Goal: Information Seeking & Learning: Learn about a topic

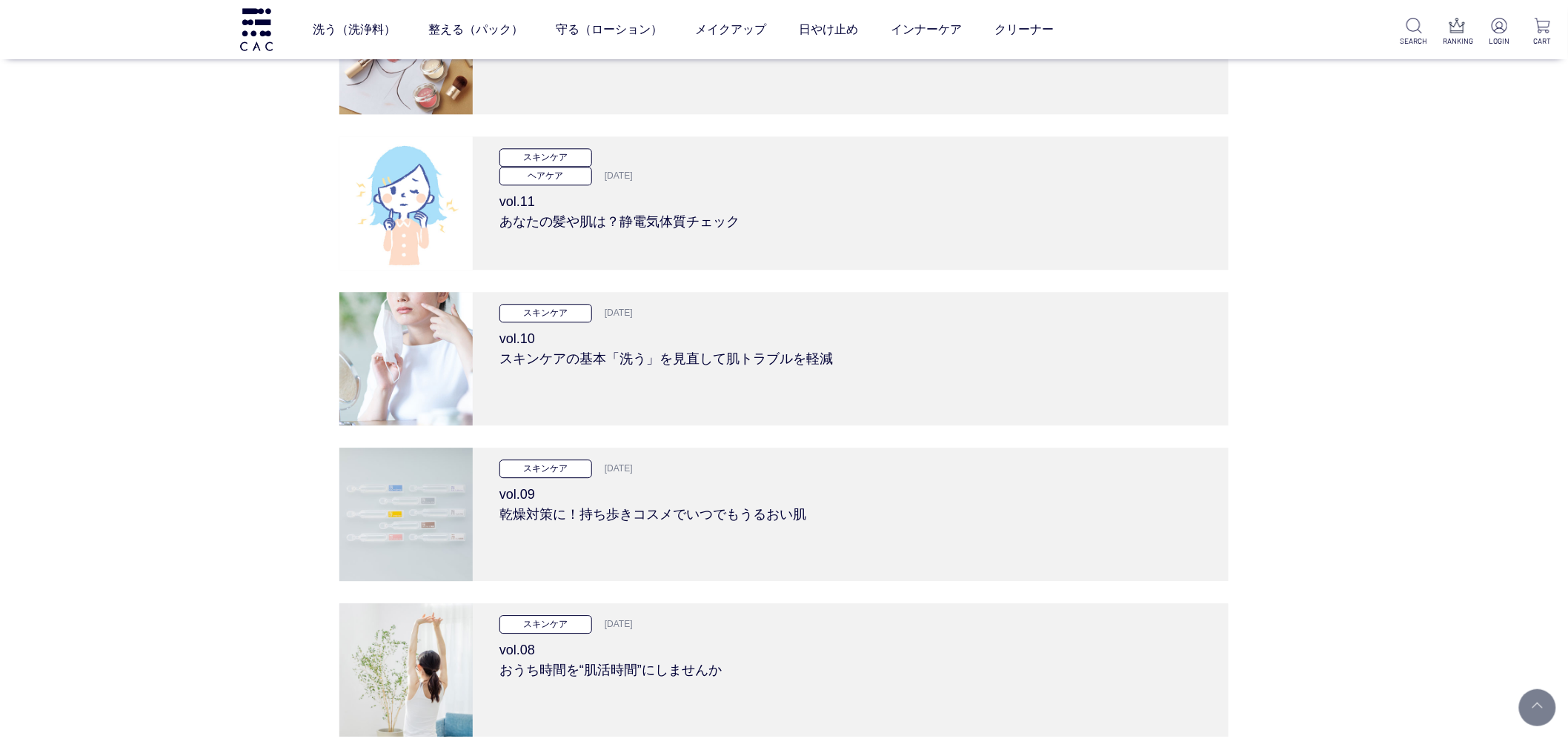
scroll to position [6260, 0]
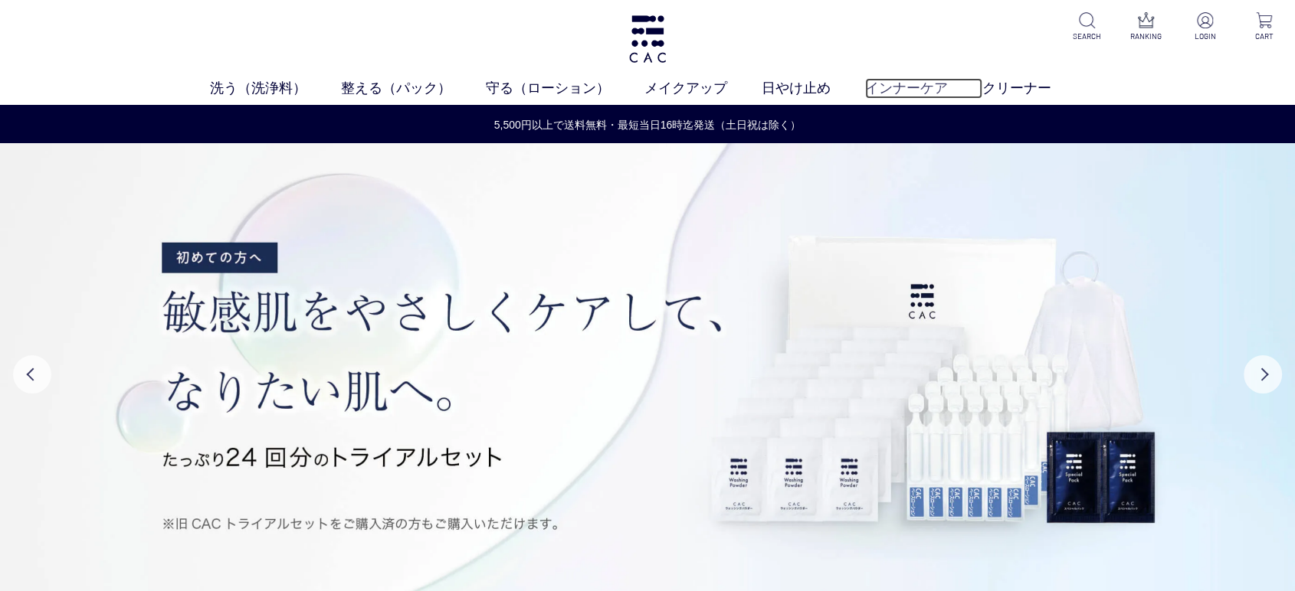
click at [910, 88] on link "インナーケア" at bounding box center [923, 88] width 117 height 21
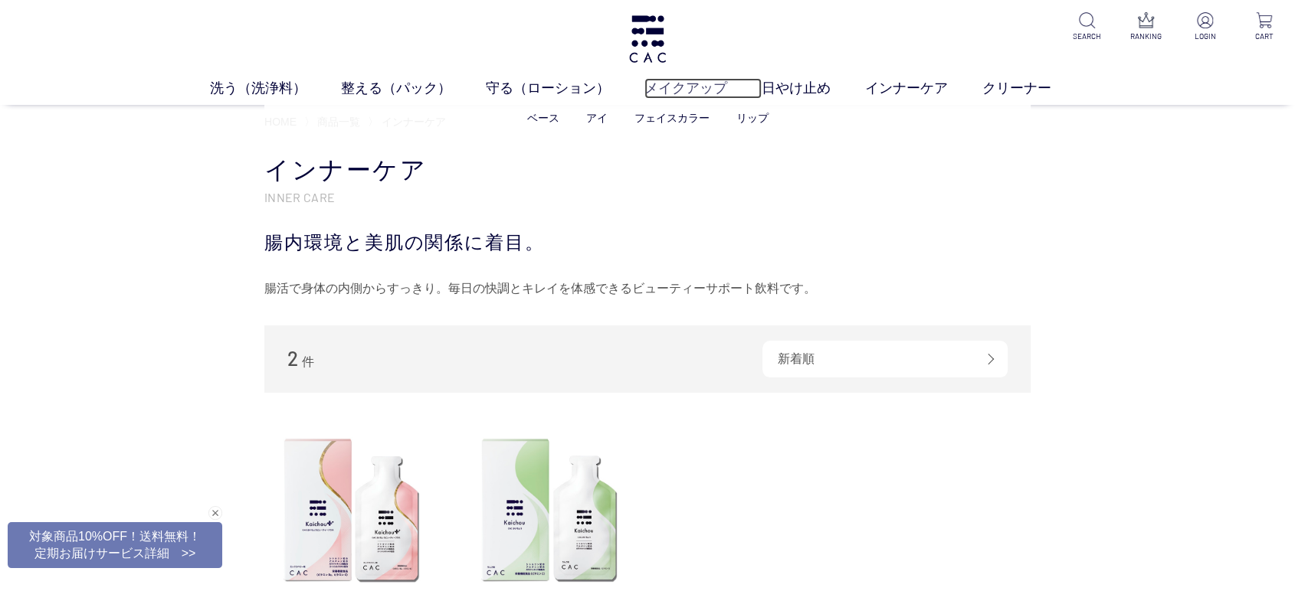
click at [680, 90] on link "メイクアップ" at bounding box center [702, 88] width 117 height 21
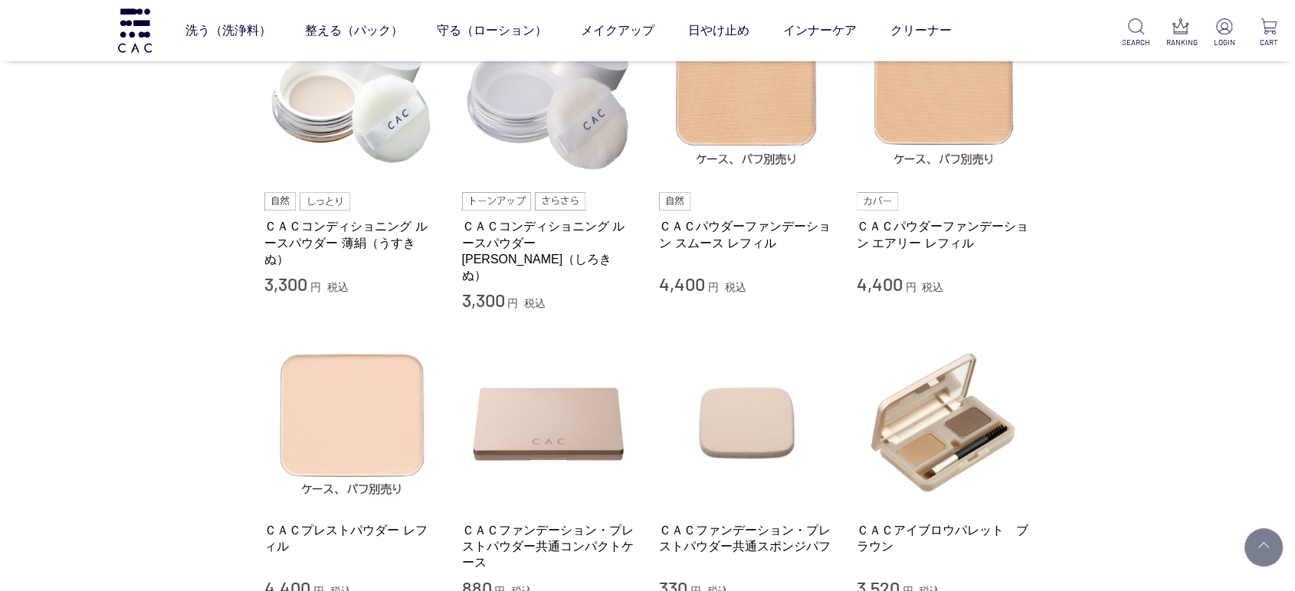
scroll to position [255, 0]
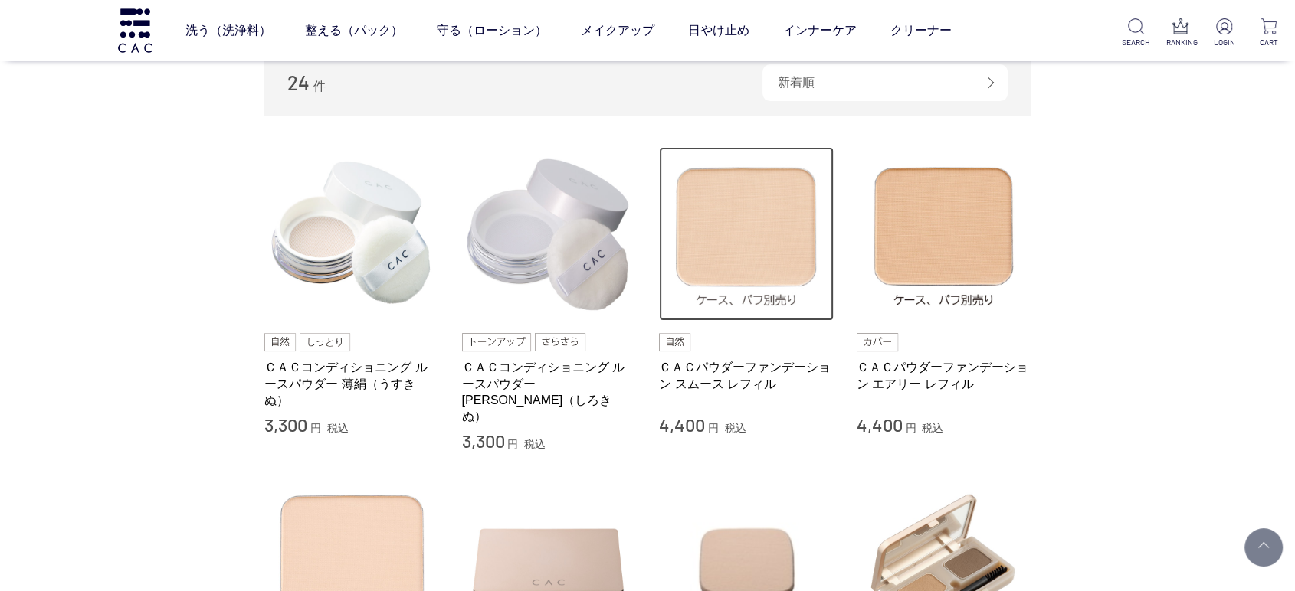
click at [708, 280] on img at bounding box center [746, 234] width 175 height 175
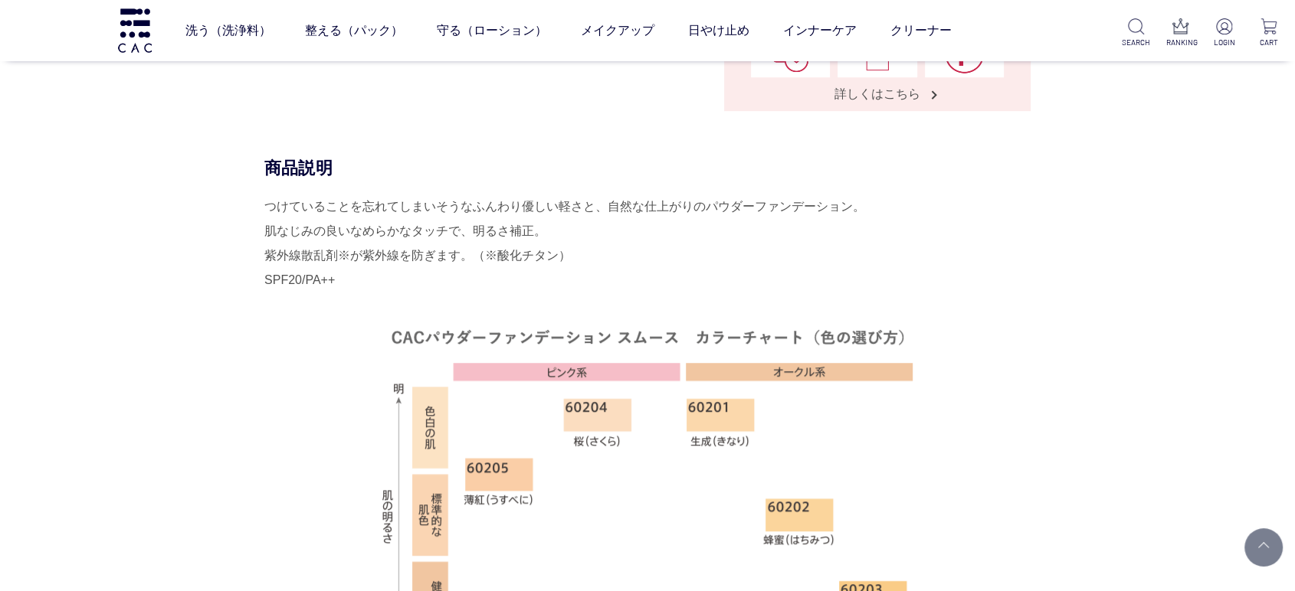
scroll to position [680, 0]
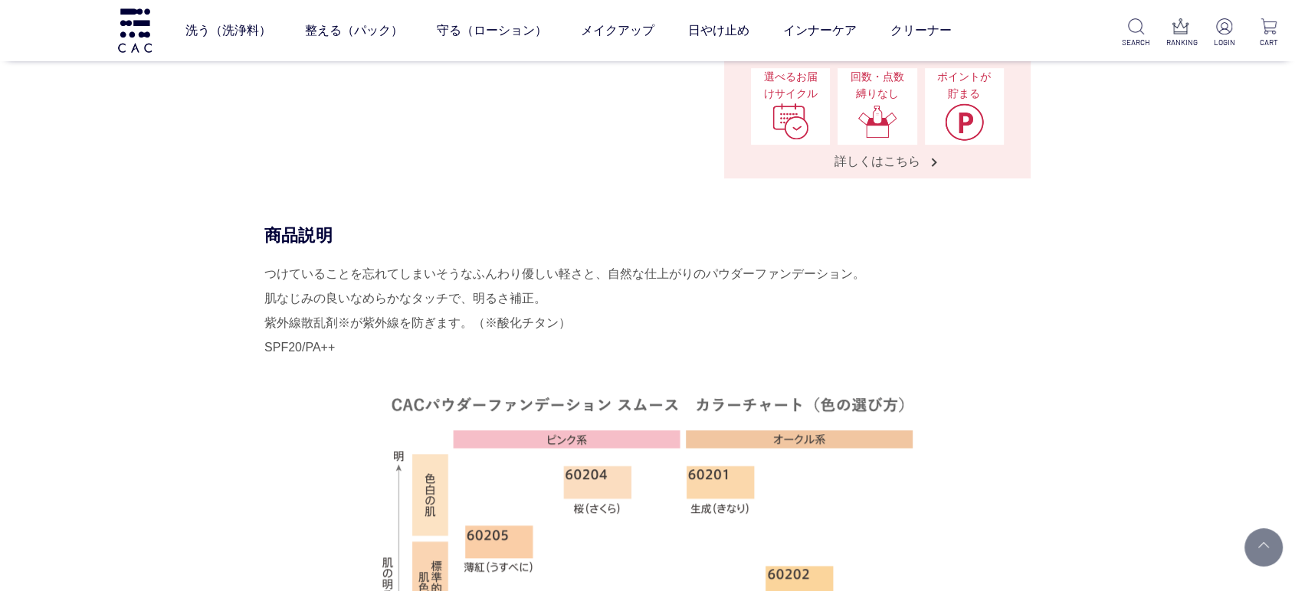
drag, startPoint x: 393, startPoint y: 336, endPoint x: 192, endPoint y: 352, distance: 202.2
click at [264, 352] on div "商品説明 つけていることを忘れてしまいそうなふんわり優しい軽さと、自然な仕上がりのパウダーファンデーション。 肌なじみの良いなめらかなタッチで、明るさ補正。 …" at bounding box center [647, 522] width 766 height 597
click at [264, 353] on div "商品説明 つけていることを忘れてしまいそうなふんわり優しい軽さと、自然な仕上がりのパウダーファンデーション。 肌なじみの良いなめらかなタッチで、明るさ補正。 …" at bounding box center [647, 522] width 766 height 597
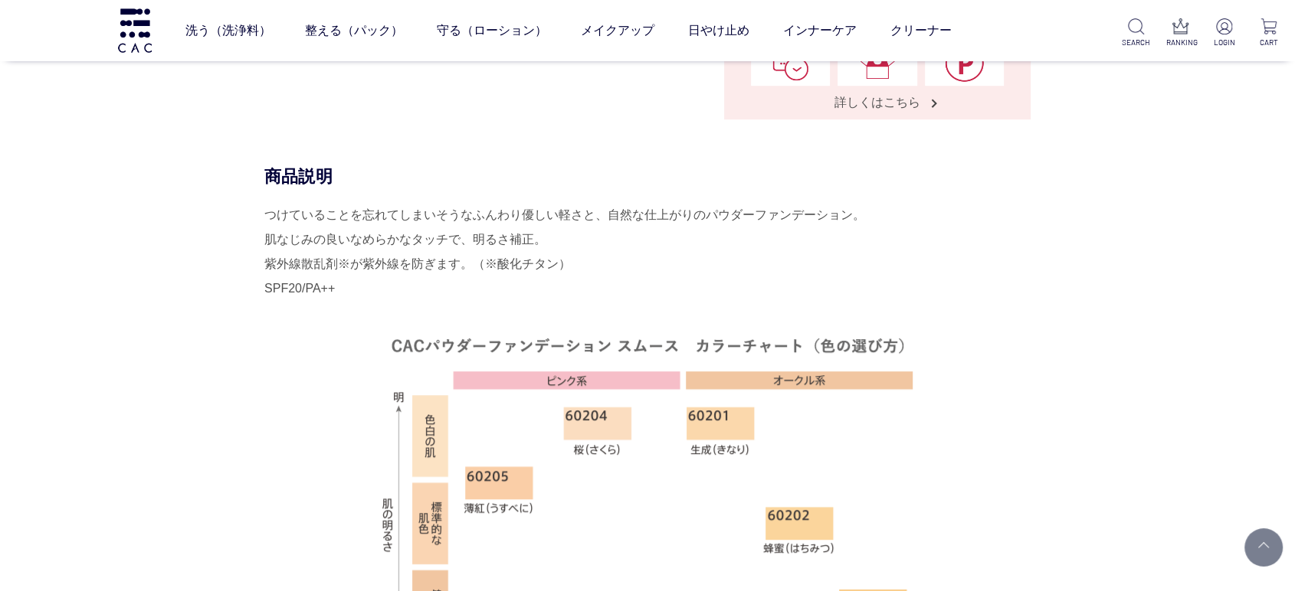
scroll to position [766, 0]
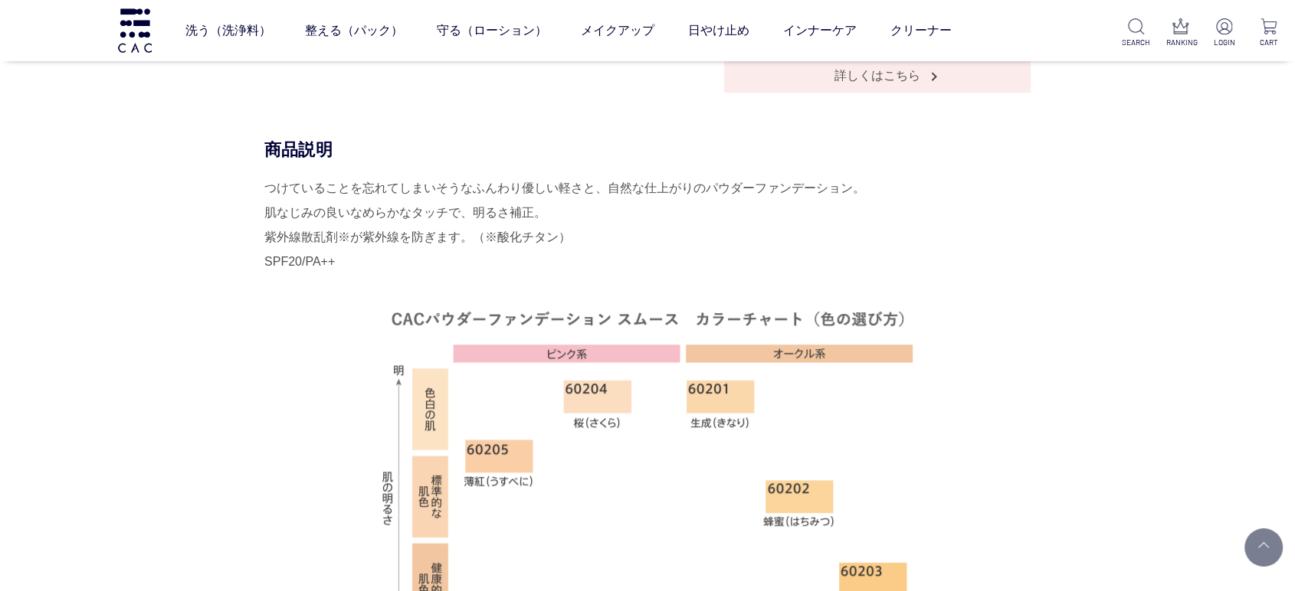
drag, startPoint x: 231, startPoint y: 186, endPoint x: 678, endPoint y: 244, distance: 451.2
click at [678, 244] on div "商品説明 つけていることを忘れてしまいそうなふんわり優しい軽さと、自然な仕上がりのパウダーファンデーション。 肌なじみの良いなめらかなタッチで、明るさ補正。 …" at bounding box center [647, 437] width 766 height 597
click at [831, 236] on div "つけていることを忘れてしまいそうなふんわり優しい軽さと、自然な仕上がりのパウダーファンデーション。 肌なじみの良いなめらかなタッチで、明るさ補正。 紫外線散乱…" at bounding box center [647, 429] width 766 height 506
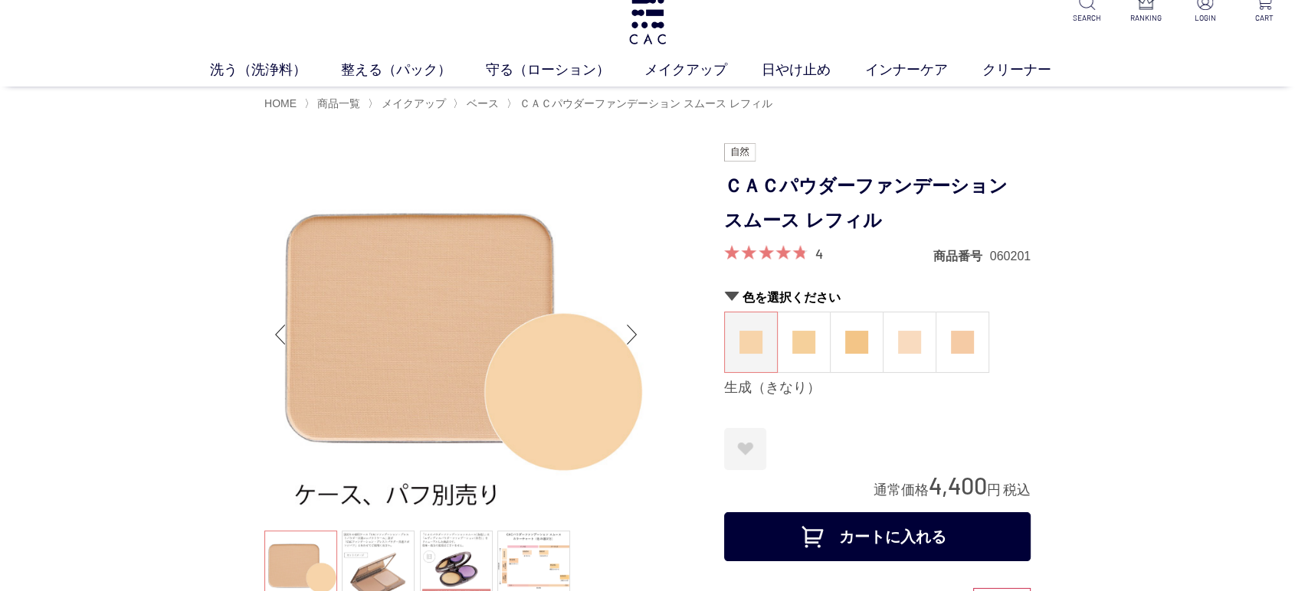
scroll to position [0, 0]
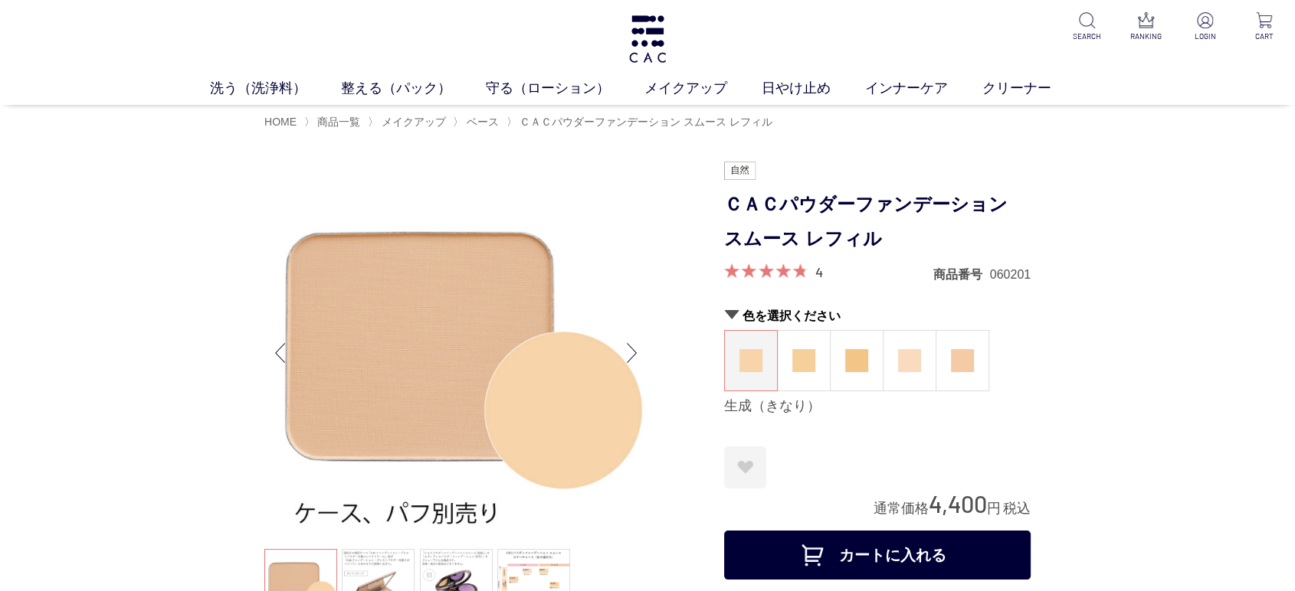
click at [645, 56] on img at bounding box center [647, 38] width 41 height 47
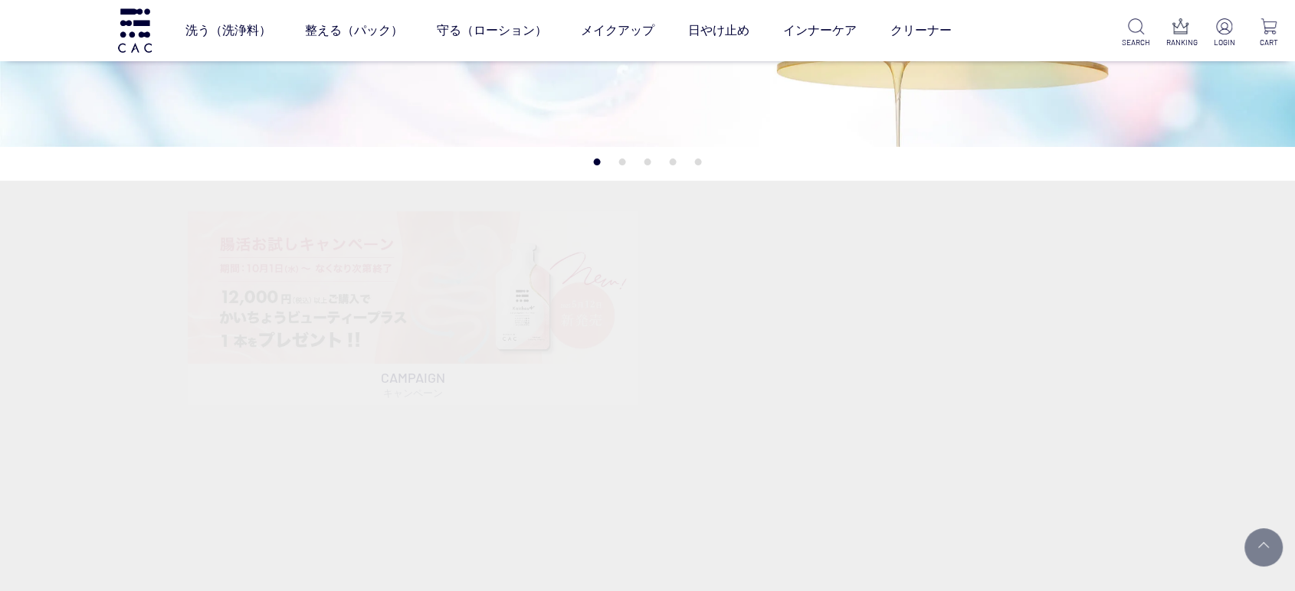
scroll to position [595, 0]
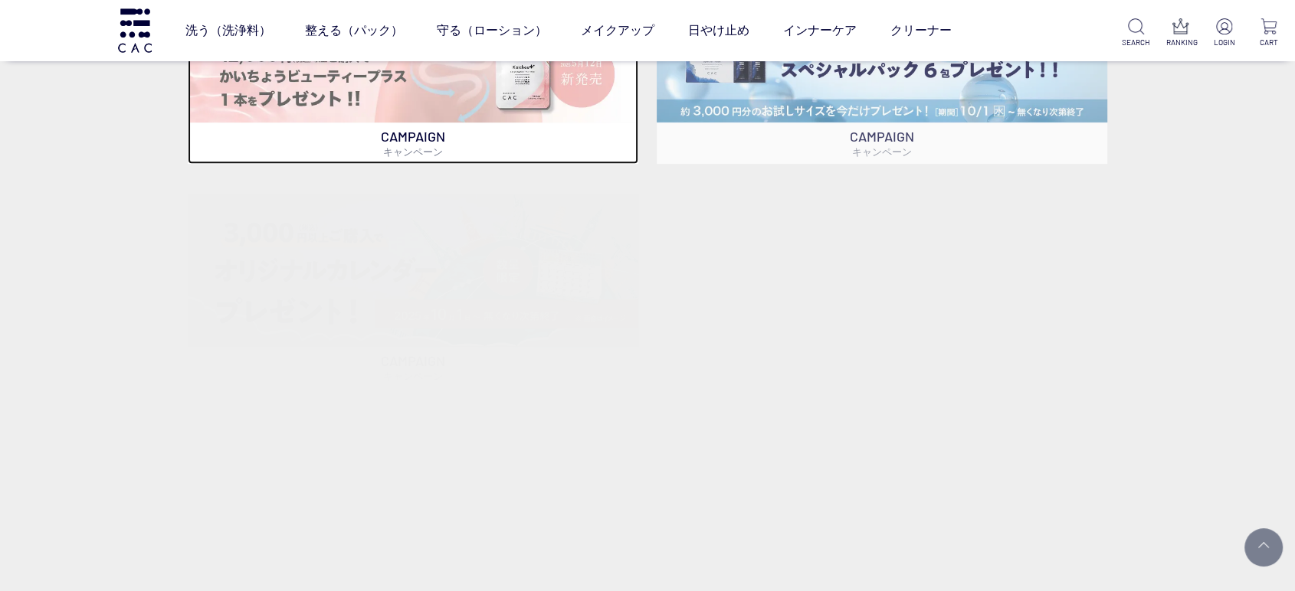
drag, startPoint x: 391, startPoint y: 203, endPoint x: 277, endPoint y: 562, distance: 376.3
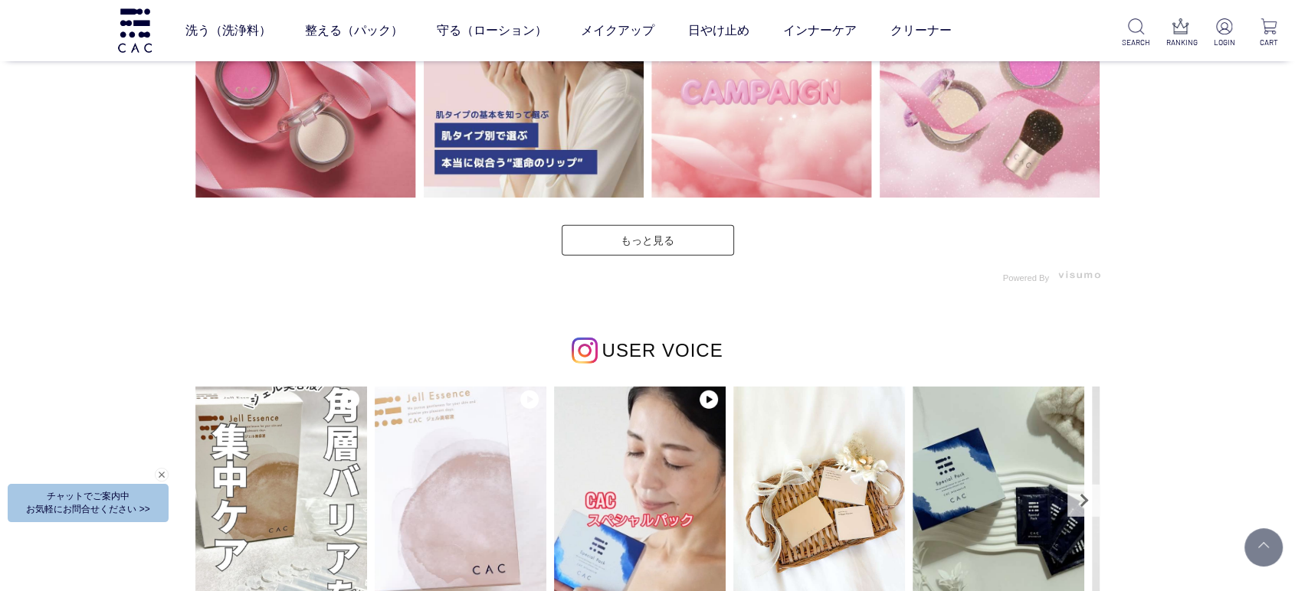
scroll to position [4682, 0]
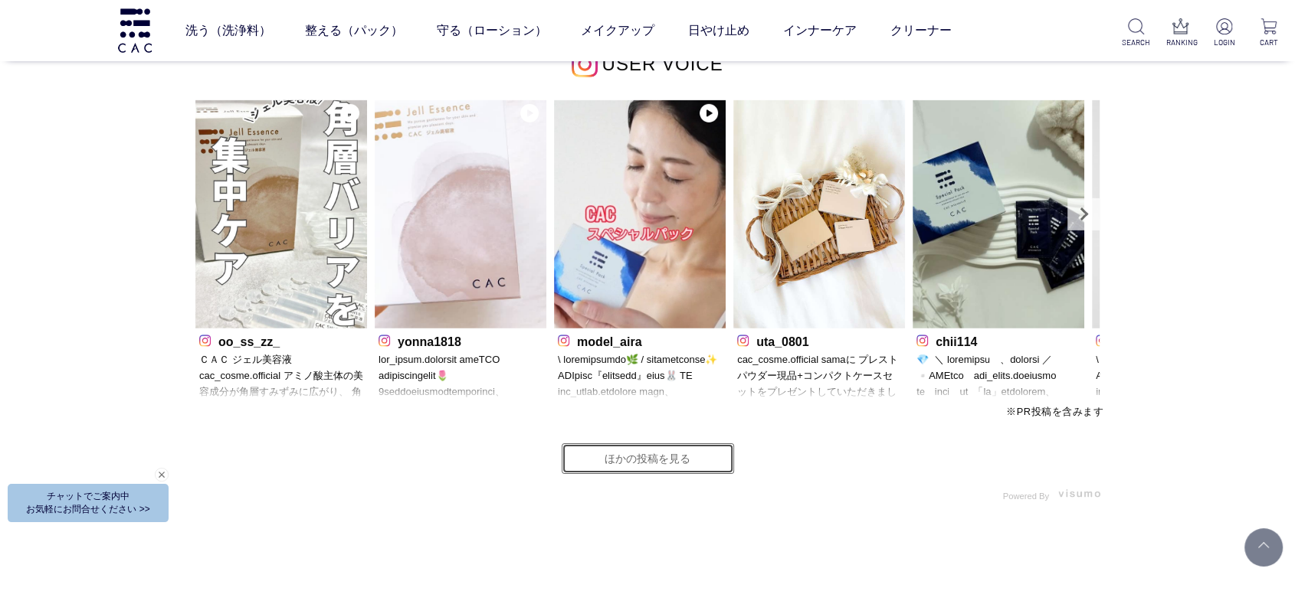
click at [666, 462] on link "ほかの投稿を見る" at bounding box center [648, 459] width 172 height 31
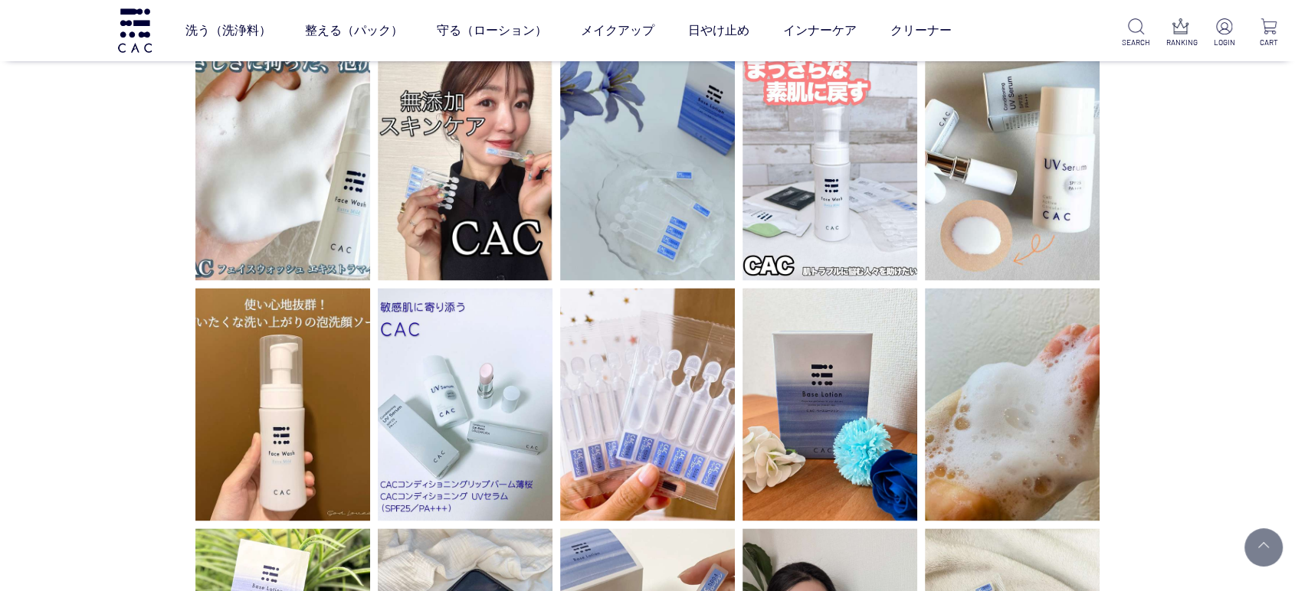
scroll to position [2042, 0]
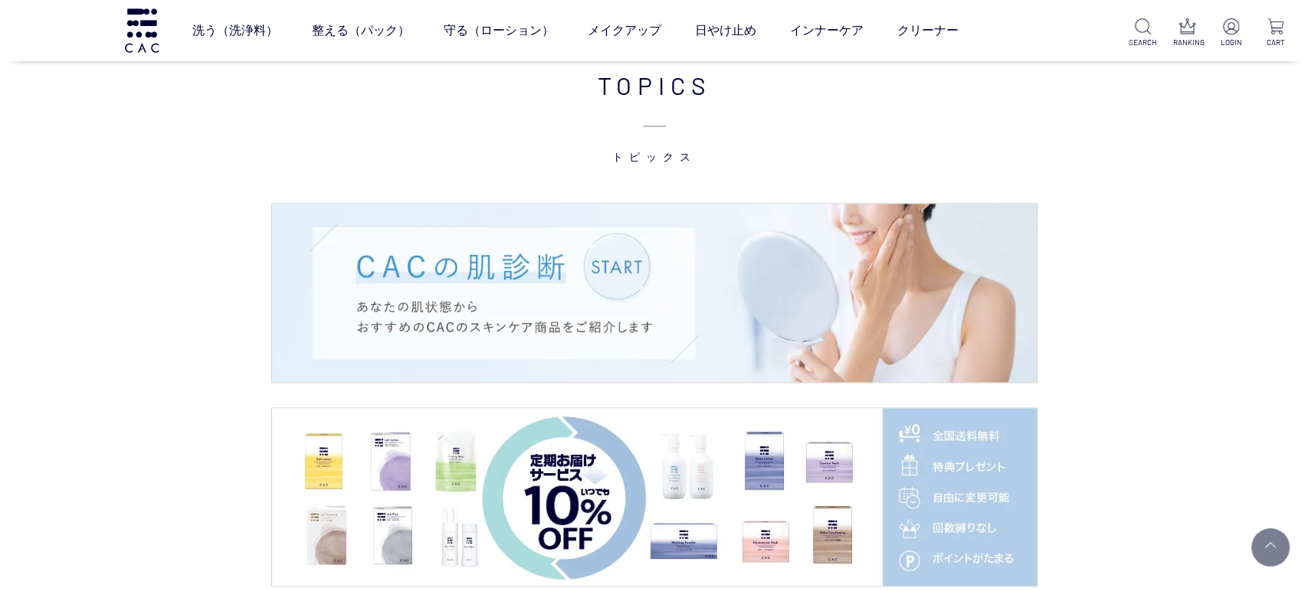
scroll to position [2065, 0]
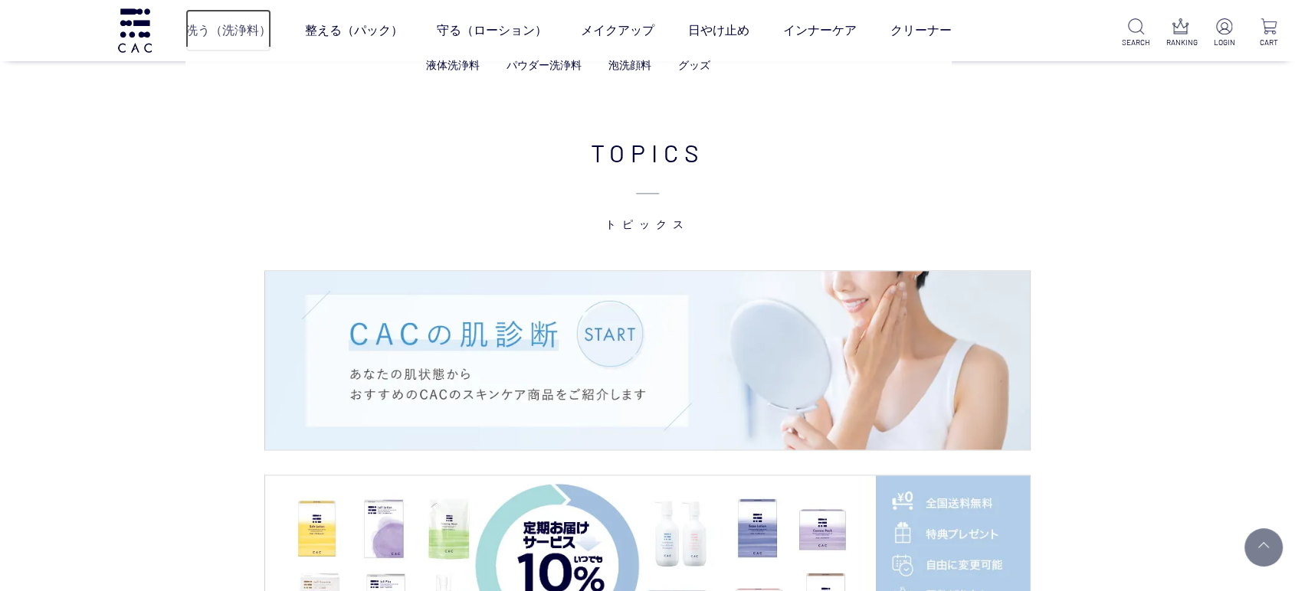
click at [215, 26] on link "洗う（洗浄料）" at bounding box center [228, 30] width 86 height 43
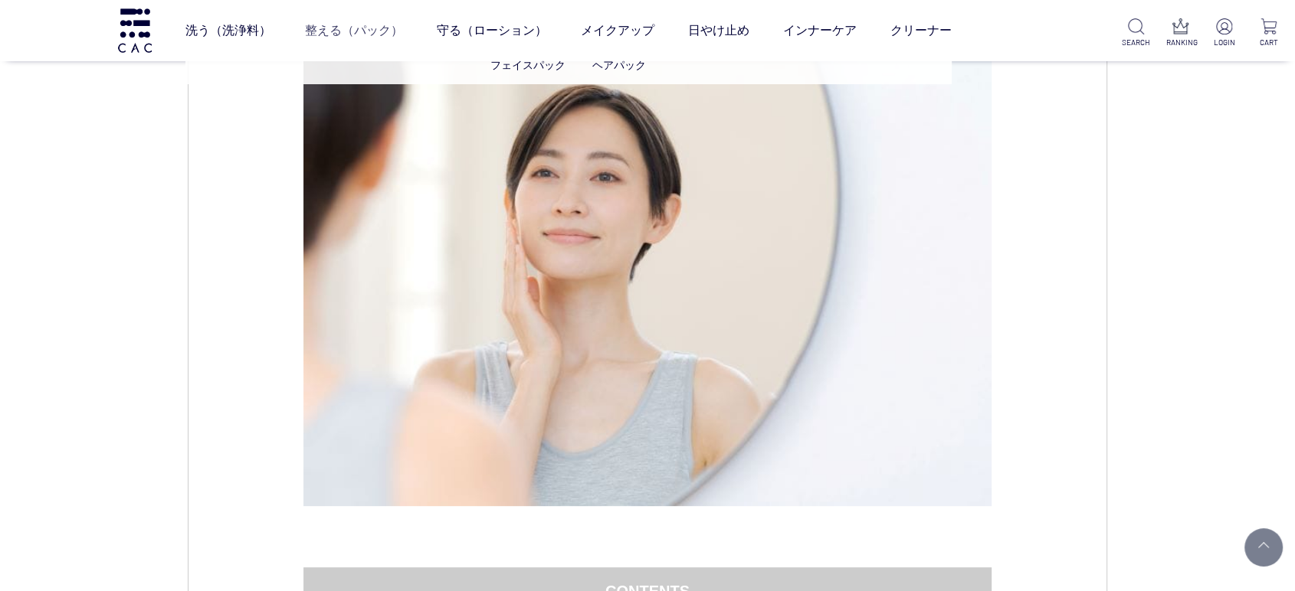
scroll to position [255, 0]
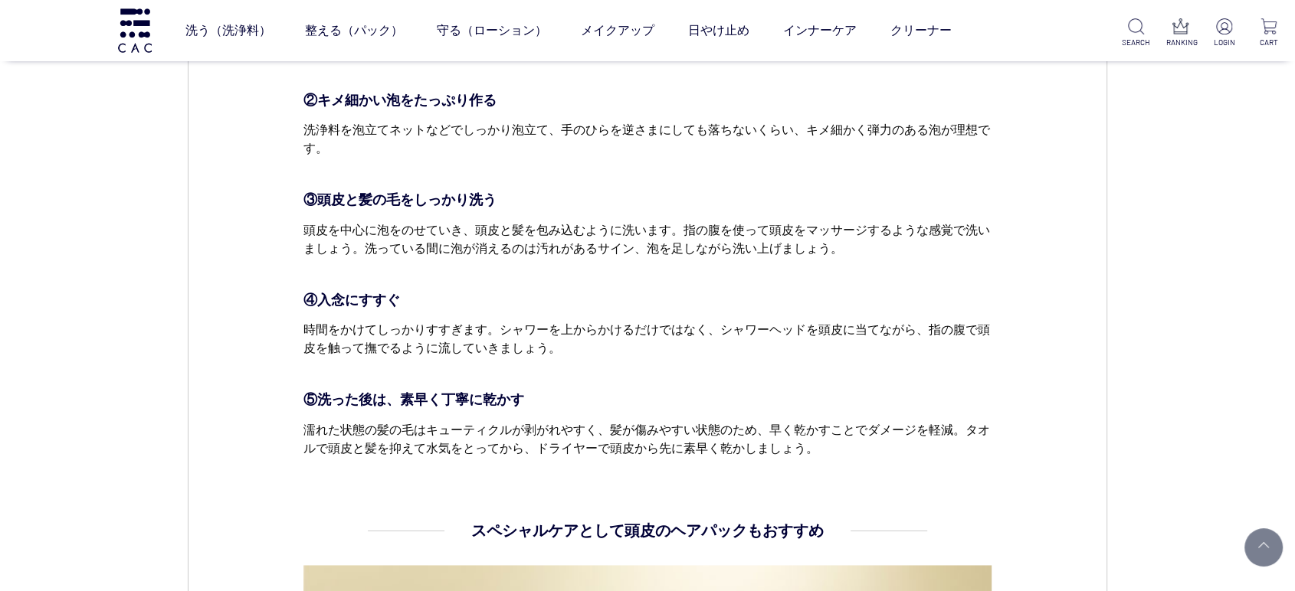
scroll to position [2127, 0]
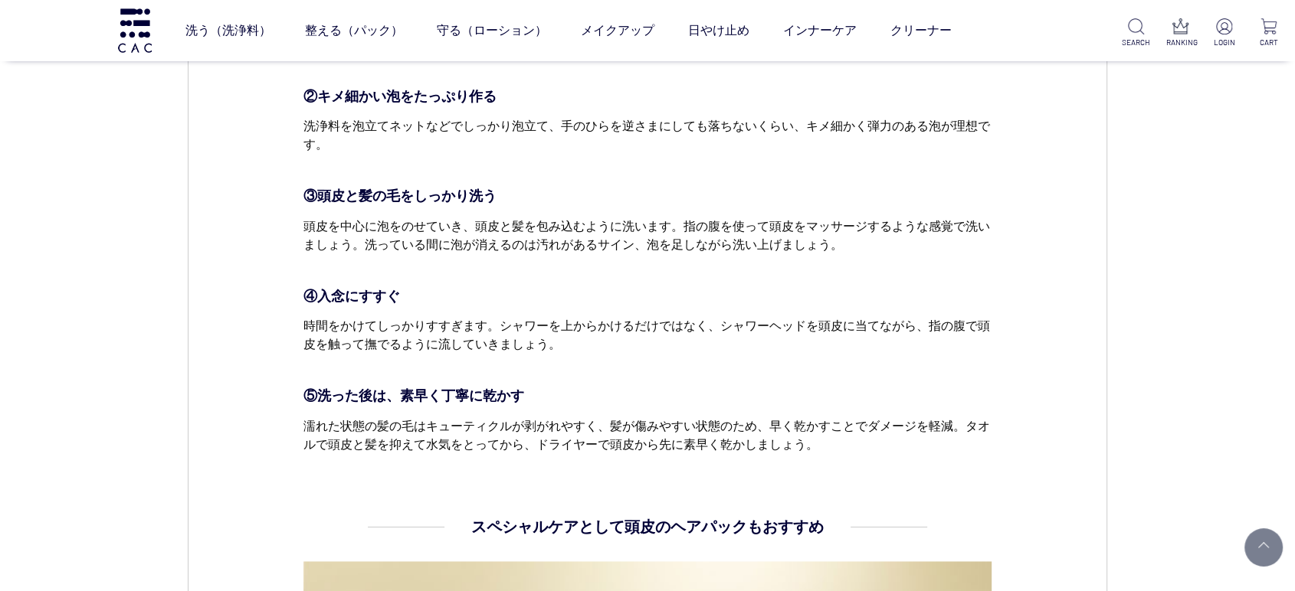
drag, startPoint x: 873, startPoint y: 280, endPoint x: 856, endPoint y: 297, distance: 24.4
click at [873, 280] on dd "すこやかな髪の毛のために、洗髪の基本ステップ ①シャンプー前に髪の毛をブラッシング シャンプー前のブラッシングで、頭皮や髪の毛についたホコリや汚れを浮かせます…" at bounding box center [647, 32] width 689 height 843
drag, startPoint x: 297, startPoint y: 217, endPoint x: 854, endPoint y: 250, distance: 557.9
click at [854, 250] on div "ヘアケア [DATE] vol.29 秋冬のヘアケアは皮脂の取りすぎにご注意を 11月になると一気に冷え込み空気が乾燥しますが、乾燥からくる頭皮のかゆみ、フケ…" at bounding box center [647, 166] width 919 height 4253
click at [898, 263] on dd "すこやかな髪の毛のために、洗髪の基本ステップ ①シャンプー前に髪の毛をブラッシング シャンプー前のブラッシングで、頭皮や髪の毛についたホコリや汚れを浮かせます…" at bounding box center [647, 32] width 689 height 843
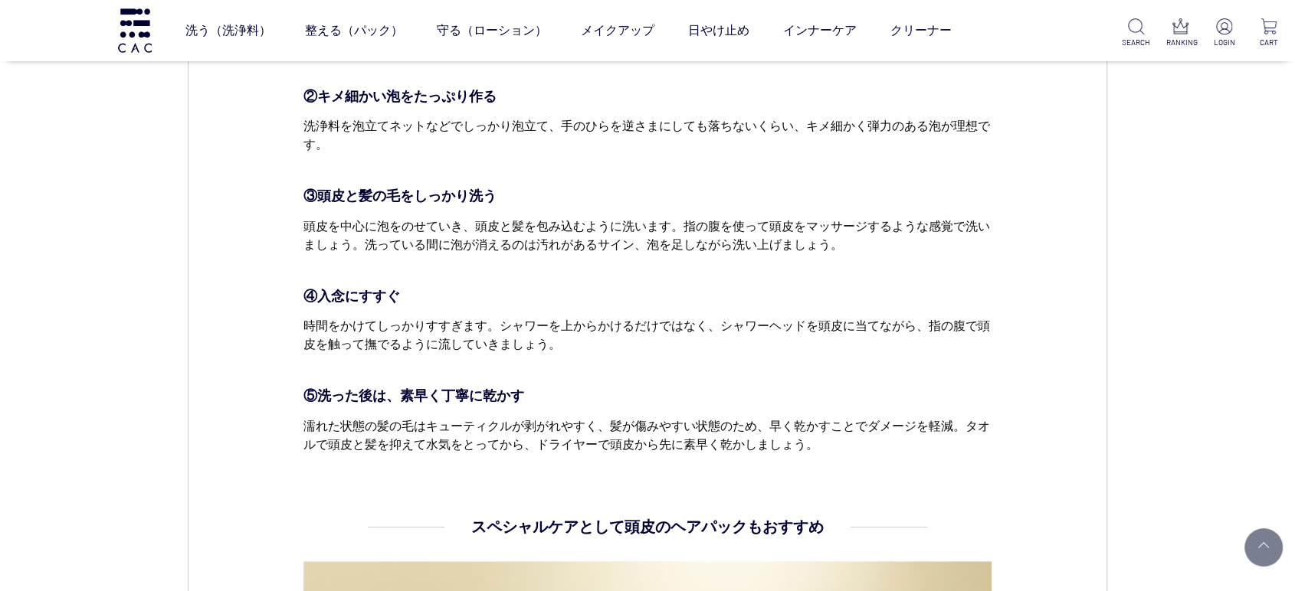
click at [643, 504] on dl "すこやかな髪の毛のために、洗髪の基本ステップ ①シャンプー前に髪の毛をブラッシング シャンプー前のブラッシングで、頭皮や髪の毛についたホコリや汚れを浮かせます…" at bounding box center [647, 63] width 689 height 905
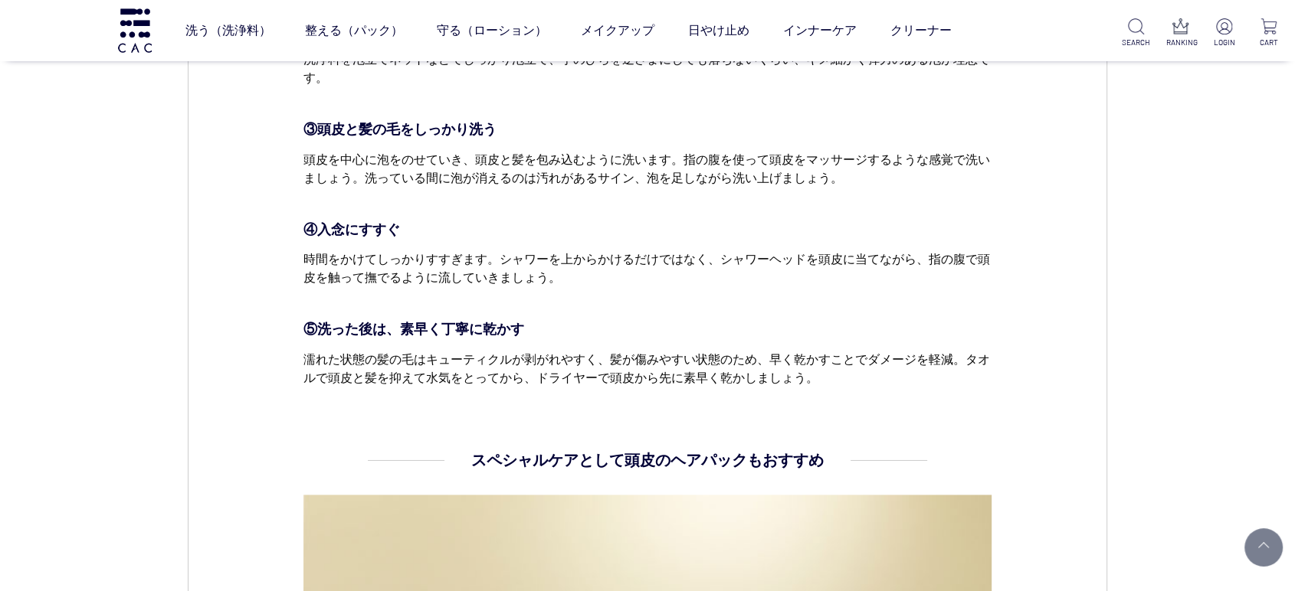
scroll to position [2212, 0]
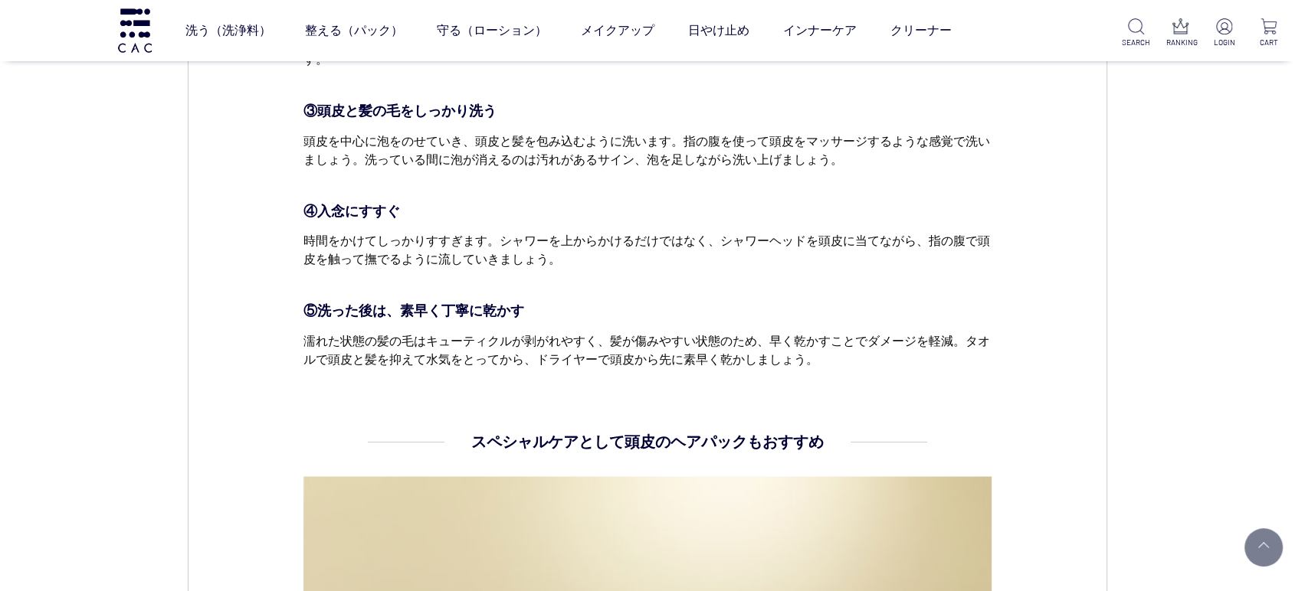
drag, startPoint x: 354, startPoint y: 163, endPoint x: 968, endPoint y: 159, distance: 614.4
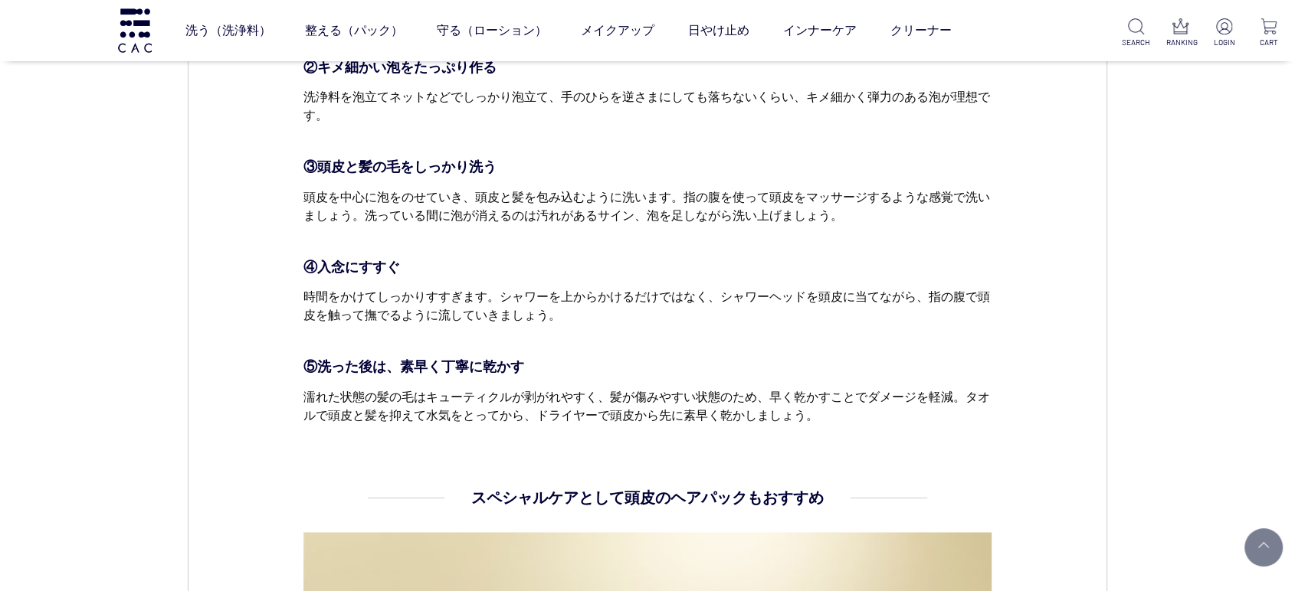
scroll to position [2127, 0]
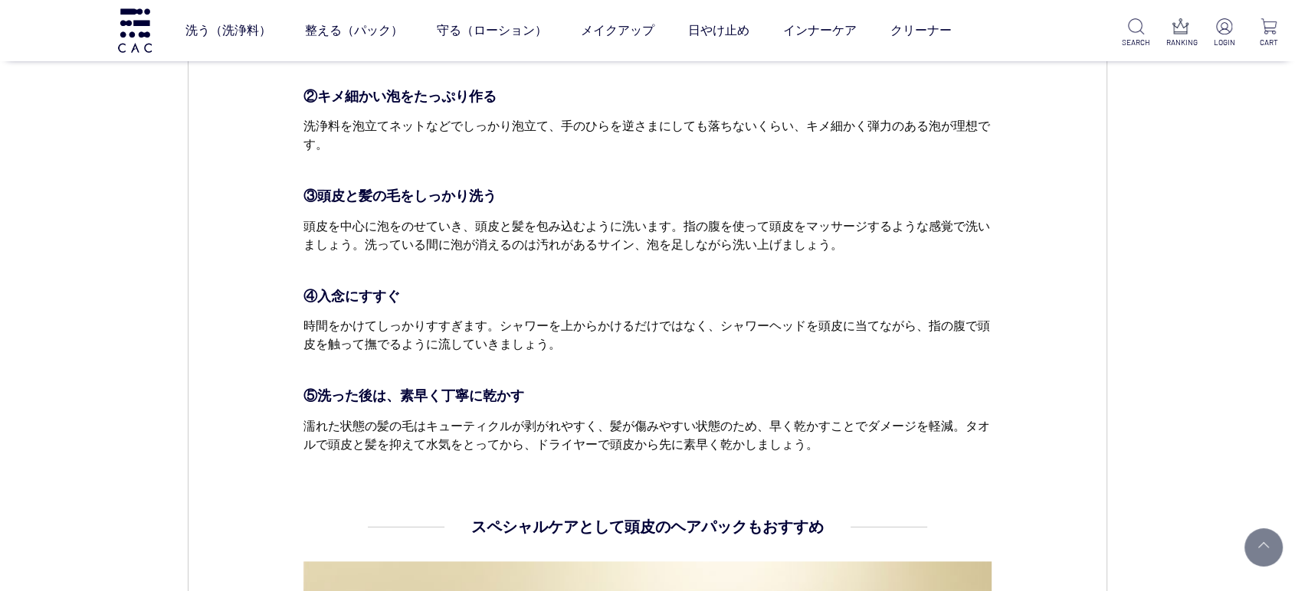
click at [417, 342] on dd "すこやかな髪の毛のために、洗髪の基本ステップ ①シャンプー前に髪の毛をブラッシング シャンプー前のブラッシングで、頭皮や髪の毛についたホコリや汚れを浮かせます…" at bounding box center [647, 32] width 689 height 843
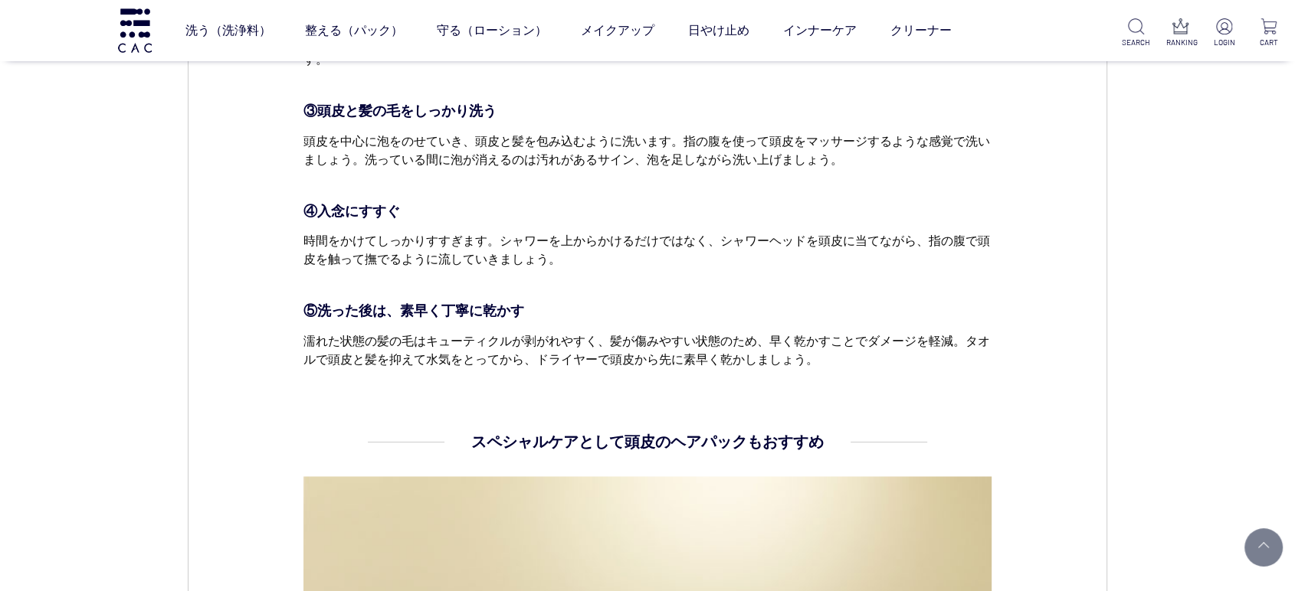
scroll to position [2212, 0]
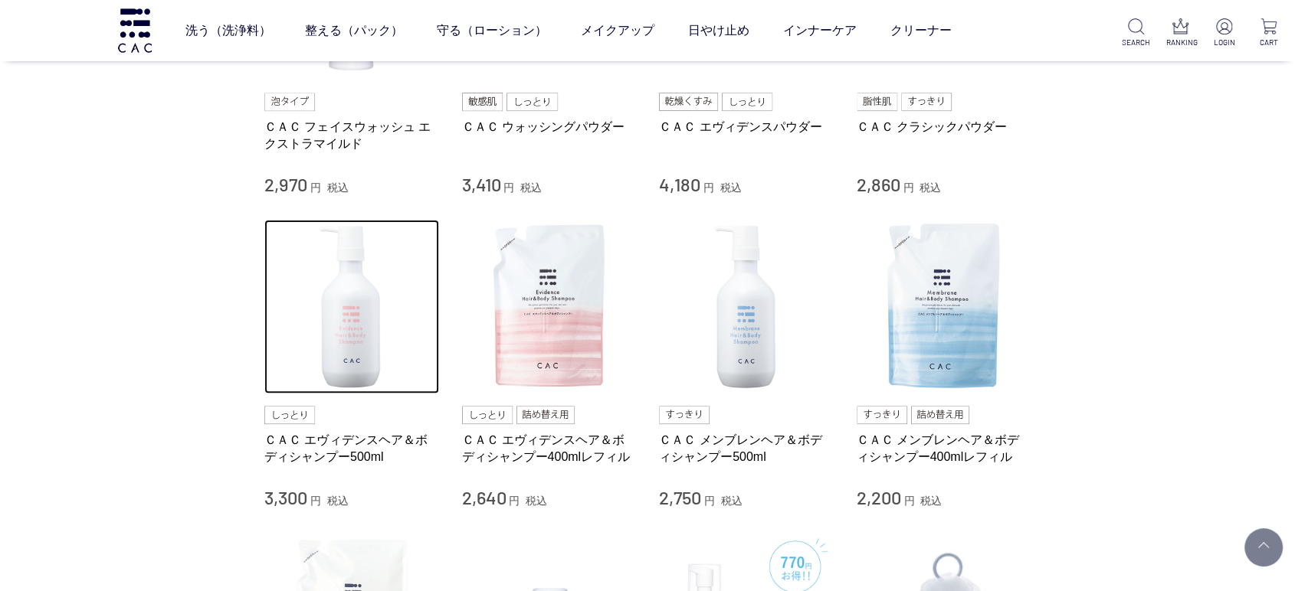
scroll to position [510, 0]
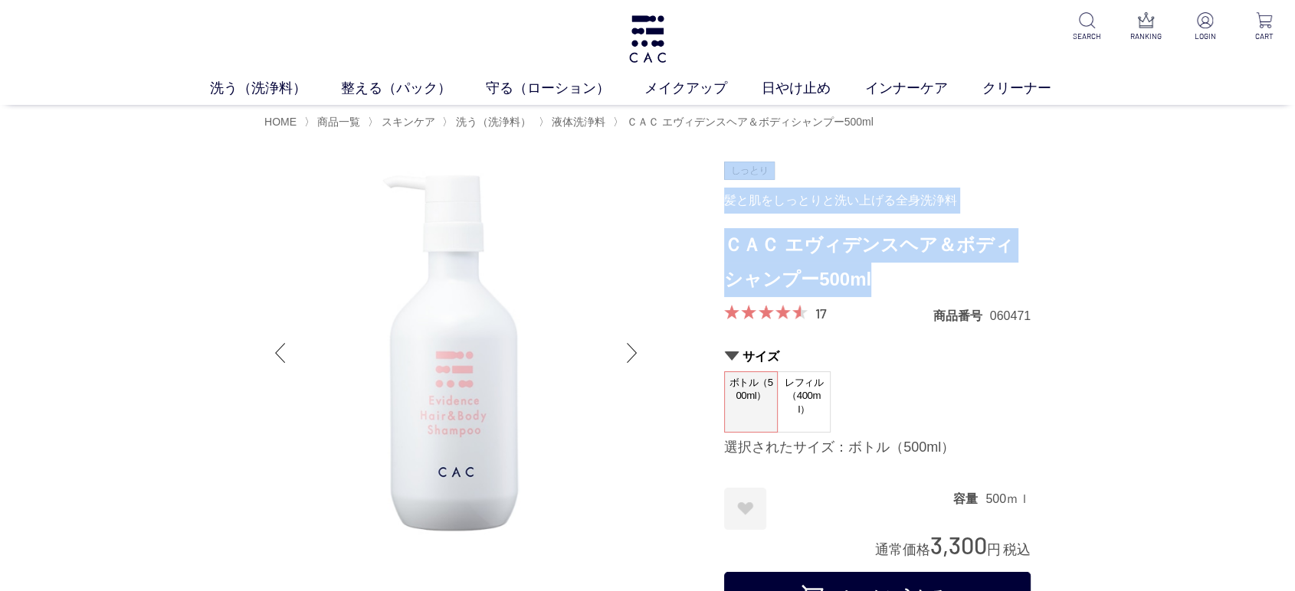
drag, startPoint x: 849, startPoint y: 271, endPoint x: 718, endPoint y: 245, distance: 133.6
copy div "髪と肌をしっとりと洗い上げる全身洗浄料 ＣＡＣ エヴィデンスヘア＆ボディシャンプー500ml"
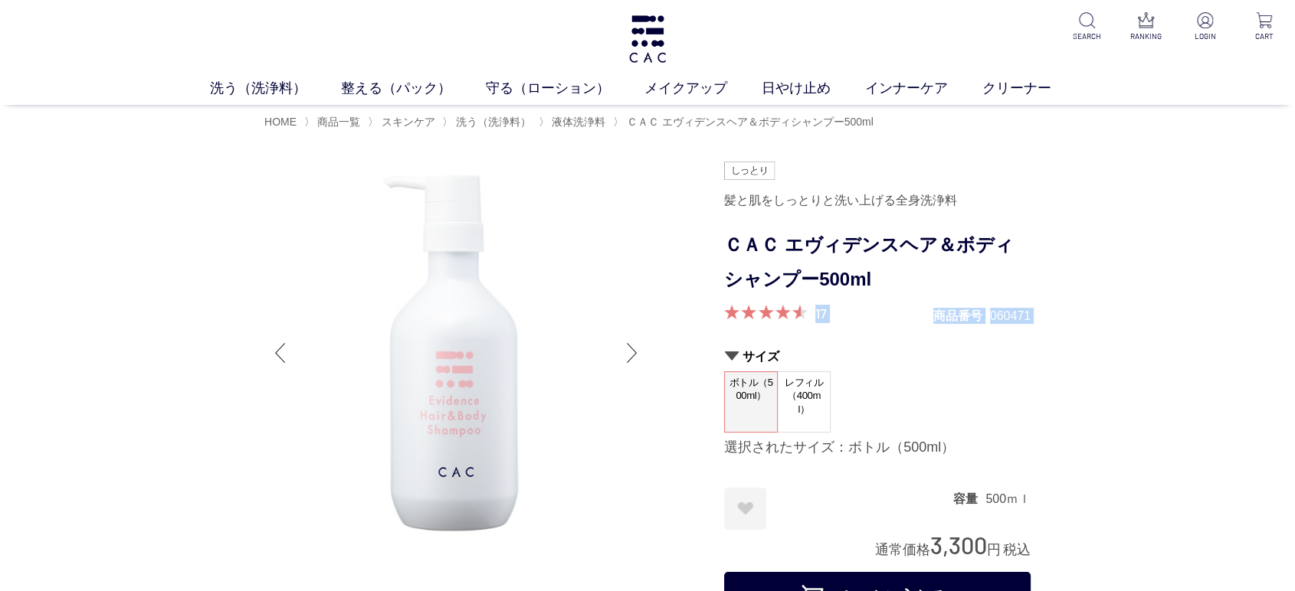
click at [747, 336] on form "髪と肌をしっとりと洗い上げる全身洗浄料 ＣＡＣ エヴィデンスヘア＆ボディシャンプー500ml 17 商品番号 060471 サイズ ボトル（500ml） レフ…" at bounding box center [877, 395] width 306 height 467
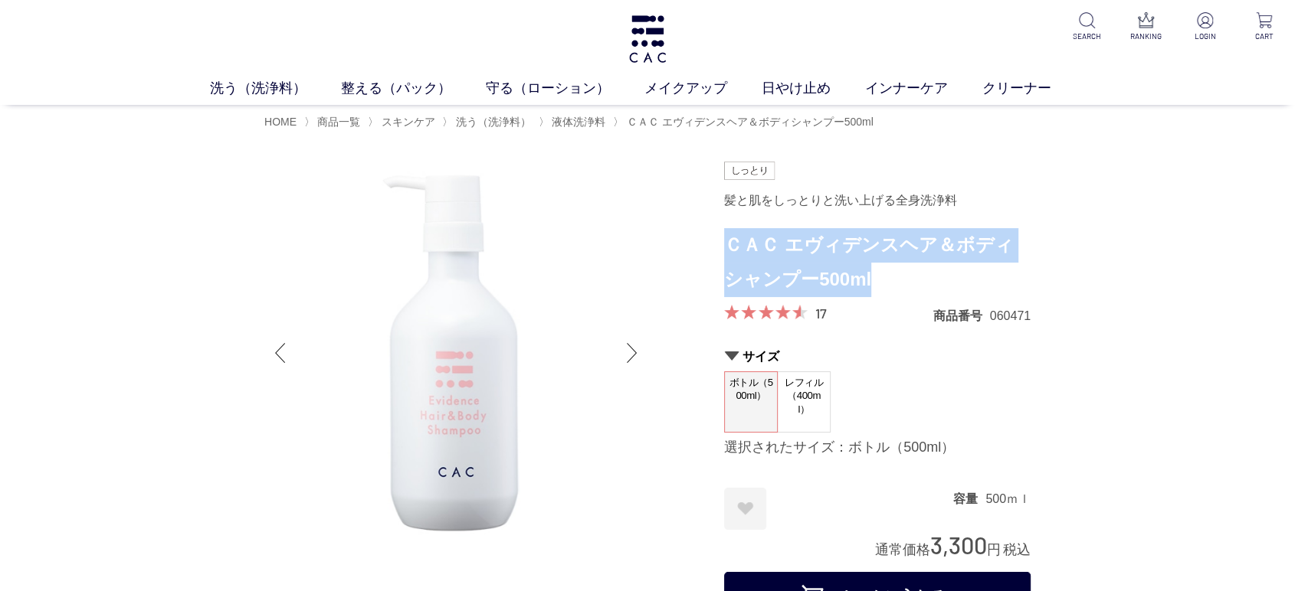
drag, startPoint x: 887, startPoint y: 278, endPoint x: 726, endPoint y: 247, distance: 163.9
click at [726, 247] on h1 "ＣＡＣ エヴィデンスヘア＆ボディシャンプー500ml" at bounding box center [877, 262] width 306 height 69
copy h1 "ＣＡＣ エヴィデンスヘア＆ボディシャンプー500ml"
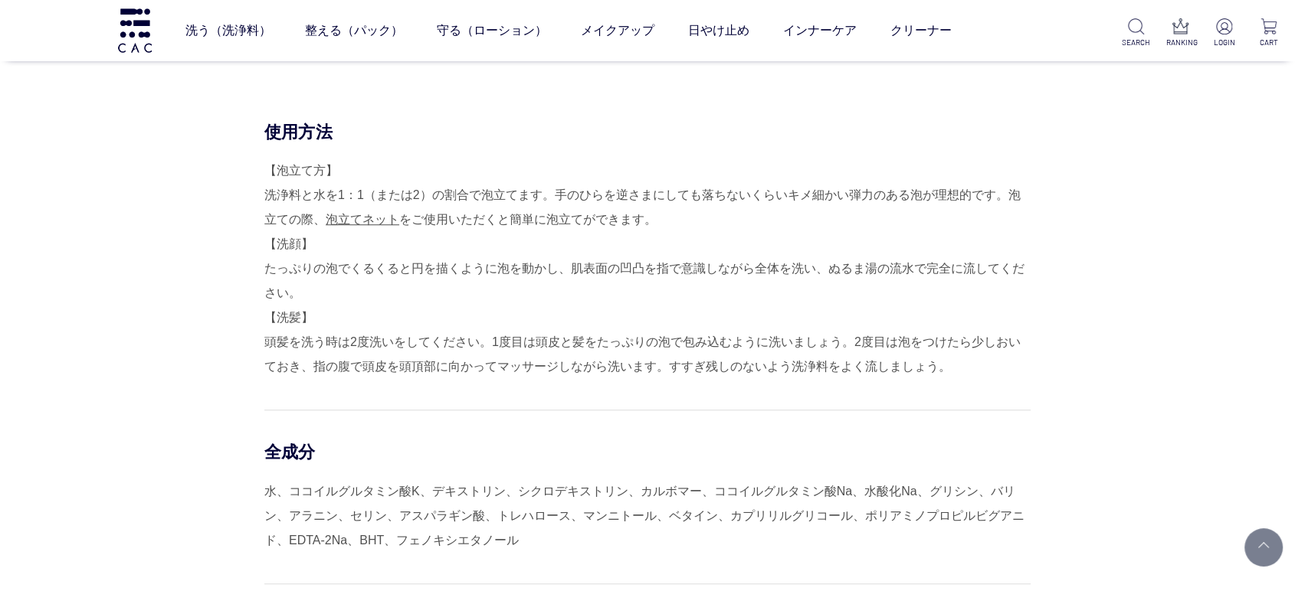
scroll to position [936, 0]
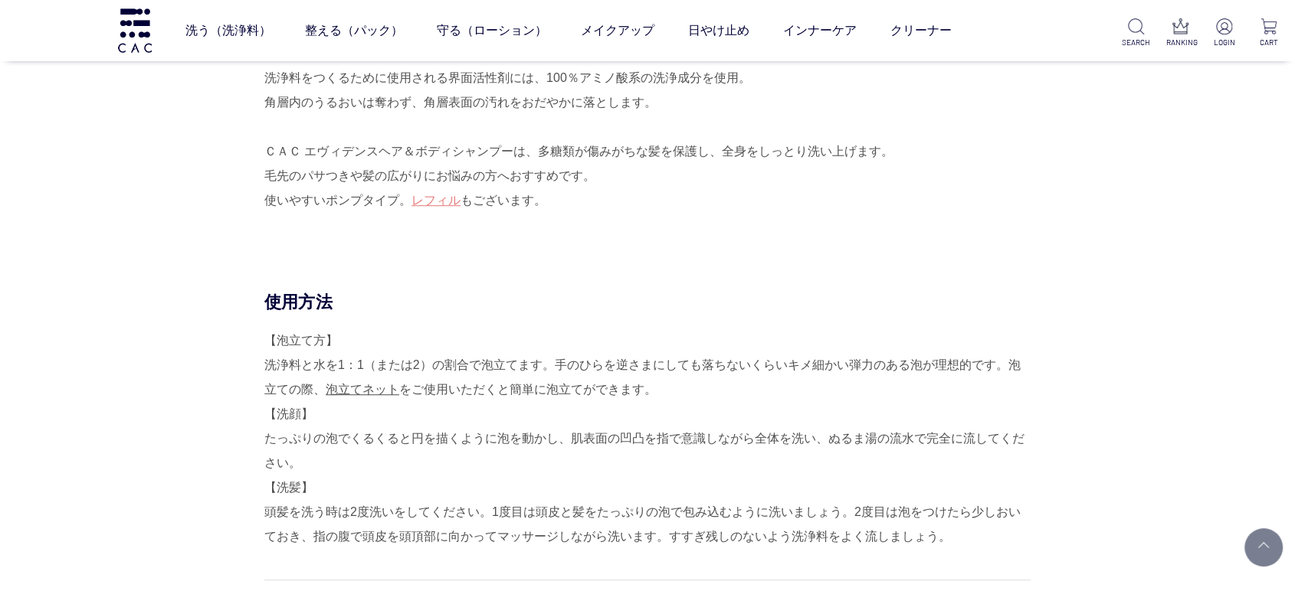
click at [472, 334] on div "【泡立て方】 洗浄料と水を1：1（または2）の割合で泡立てます。手のひらを逆さまにしても落ちないくらいキメ細かい弾力のある泡が理想的です。泡立ての際、 泡立て…" at bounding box center [647, 439] width 766 height 221
click at [1030, 244] on div "商品説明 洗浄料をつくるために使用される界面活性剤には、100％アミノ酸系の洗浄成分を使用。 角層内のうるおいは奪わず、角層表面の汚れをおだやかに落とします。…" at bounding box center [647, 150] width 766 height 281
click at [667, 239] on div "商品説明 洗浄料をつくるために使用される界面活性剤には、100％アミノ酸系の洗浄成分を使用。 角層内のうるおいは奪わず、角層表面の汚れをおだやかに落とします。…" at bounding box center [647, 150] width 766 height 281
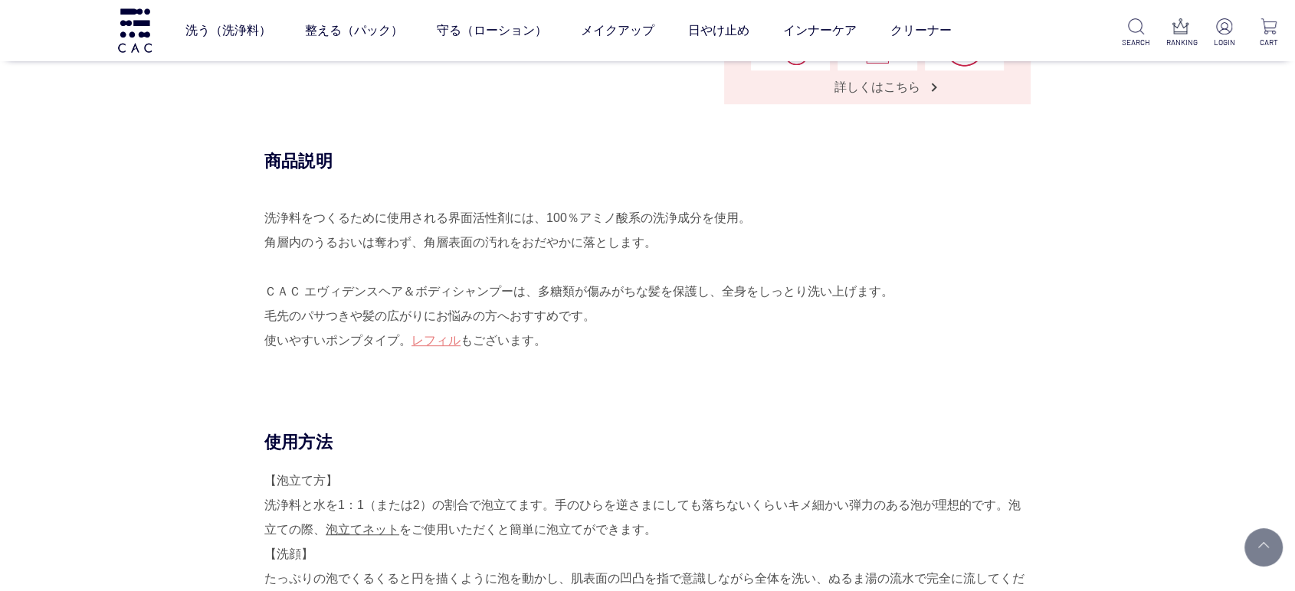
scroll to position [766, 0]
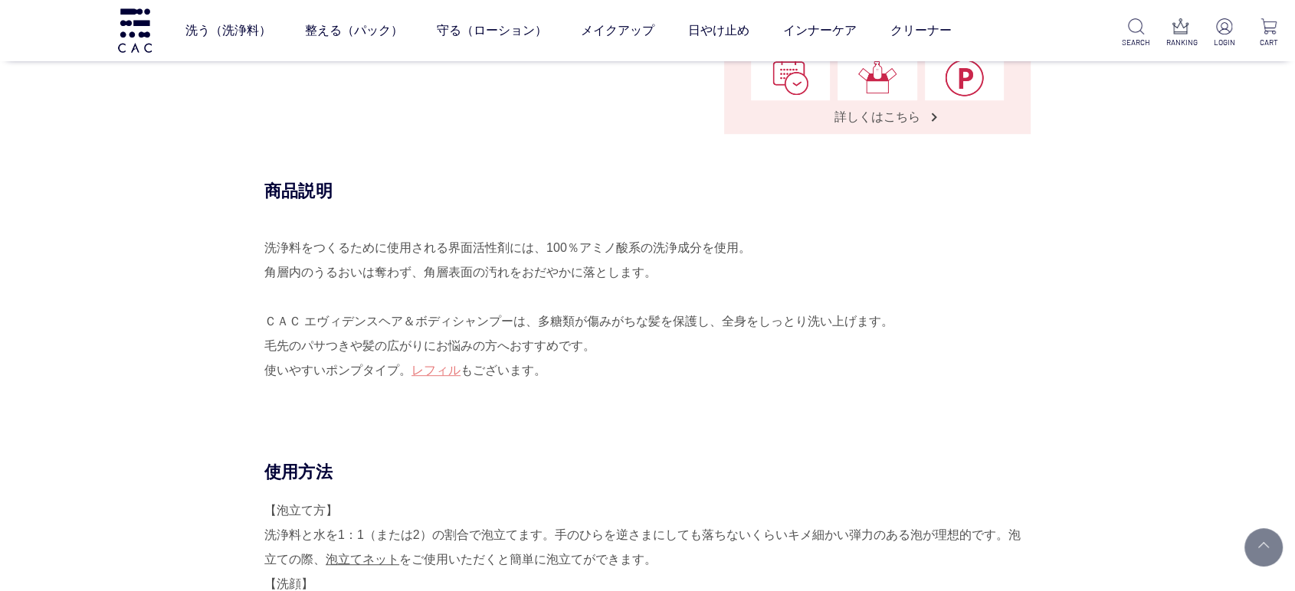
click at [669, 268] on div "洗浄料をつくるために使用される界面活性剤には、100％アミノ酸系の洗浄成分を使用。 角層内のうるおいは奪わず、角層表面の汚れをおだやかに落とします。 ＣＡＣ …" at bounding box center [647, 322] width 766 height 172
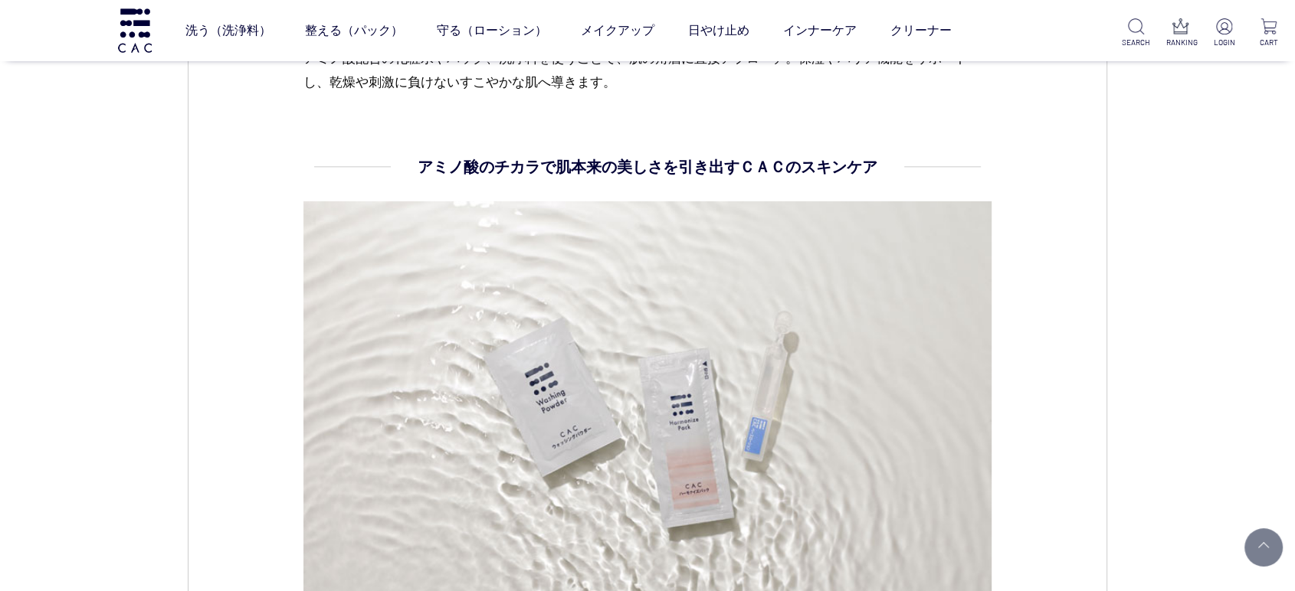
scroll to position [5022, 0]
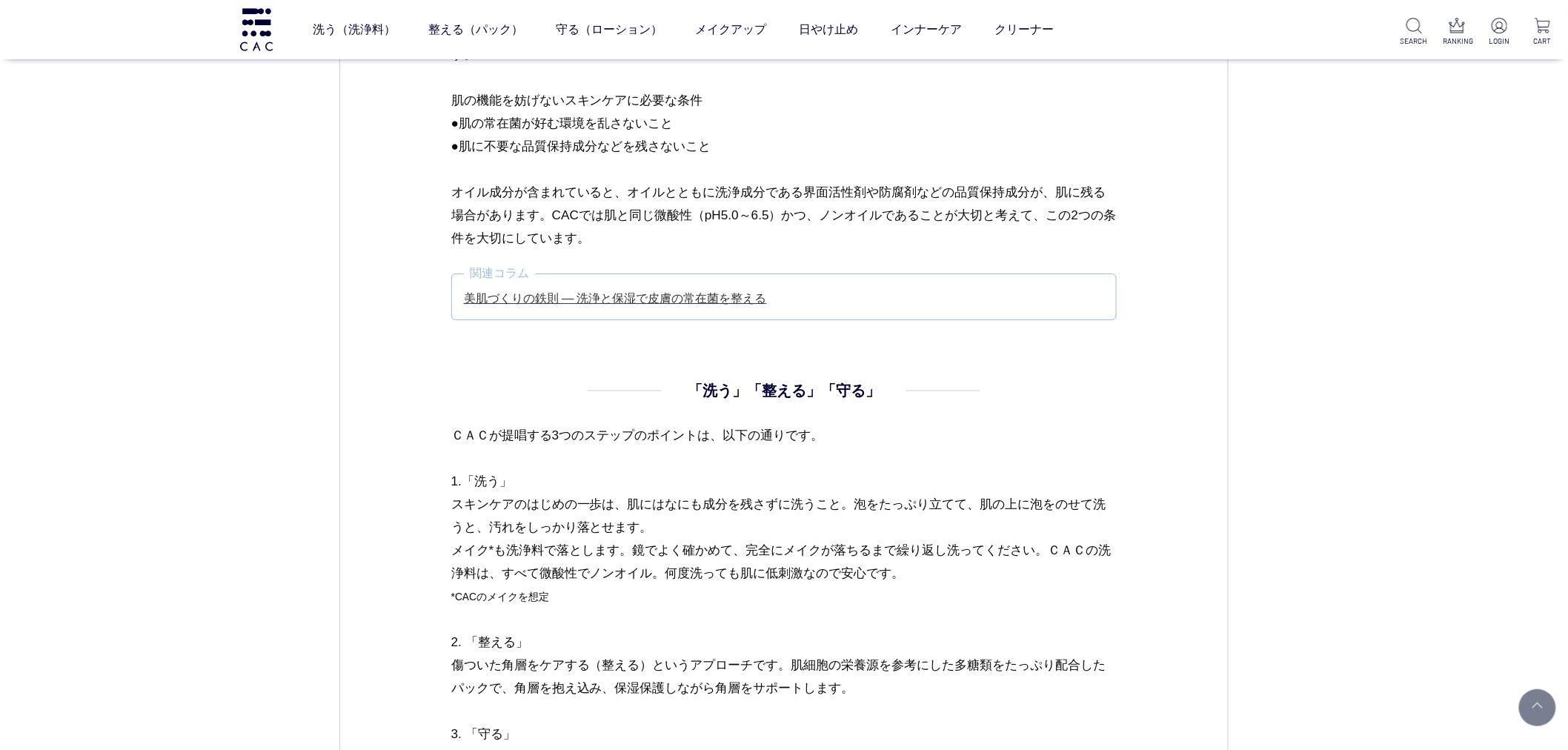
scroll to position [1812, 0]
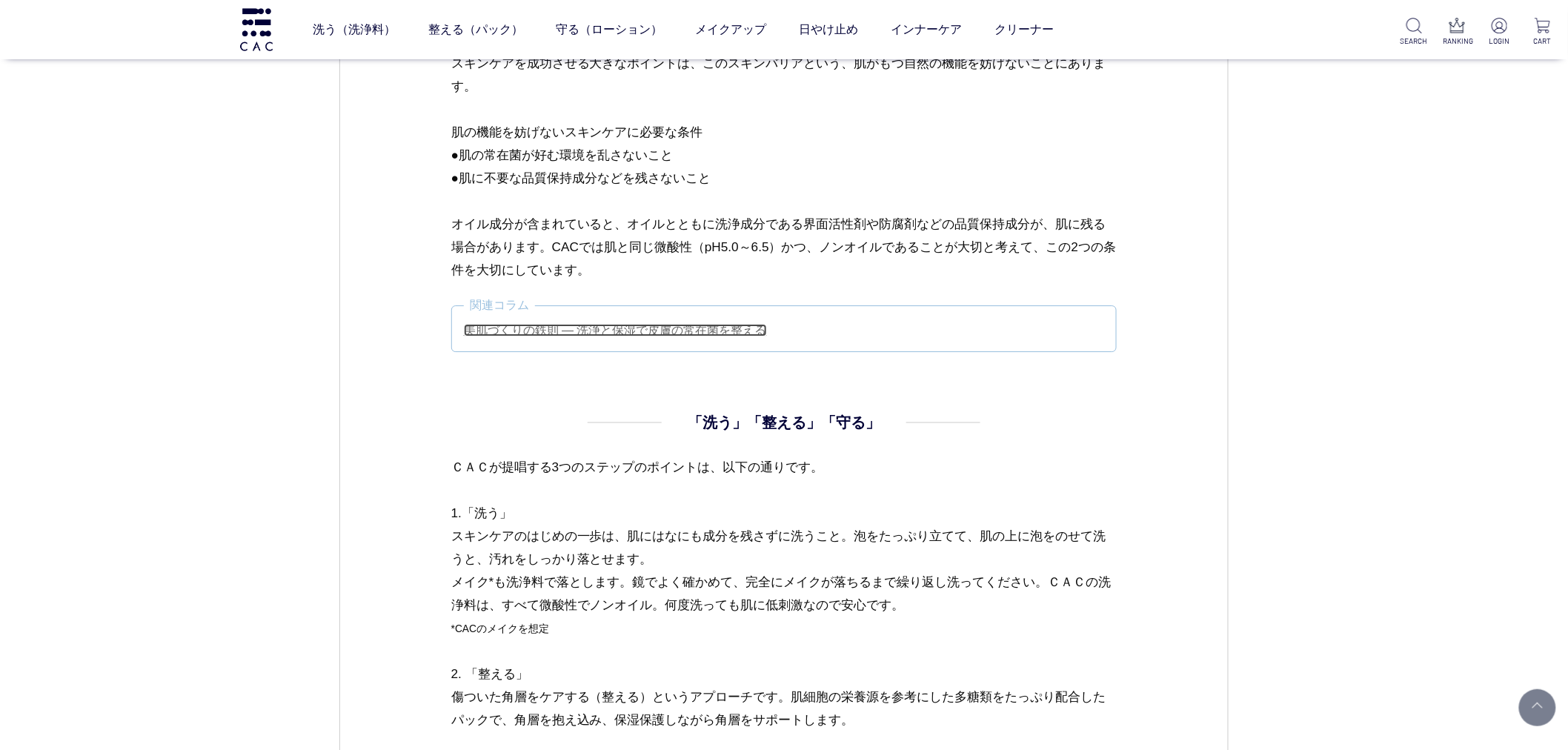
click at [710, 332] on link "美肌づくりの鉄則 ― 洗浄と保湿で皮膚の常在菌を整える" at bounding box center [615, 330] width 303 height 13
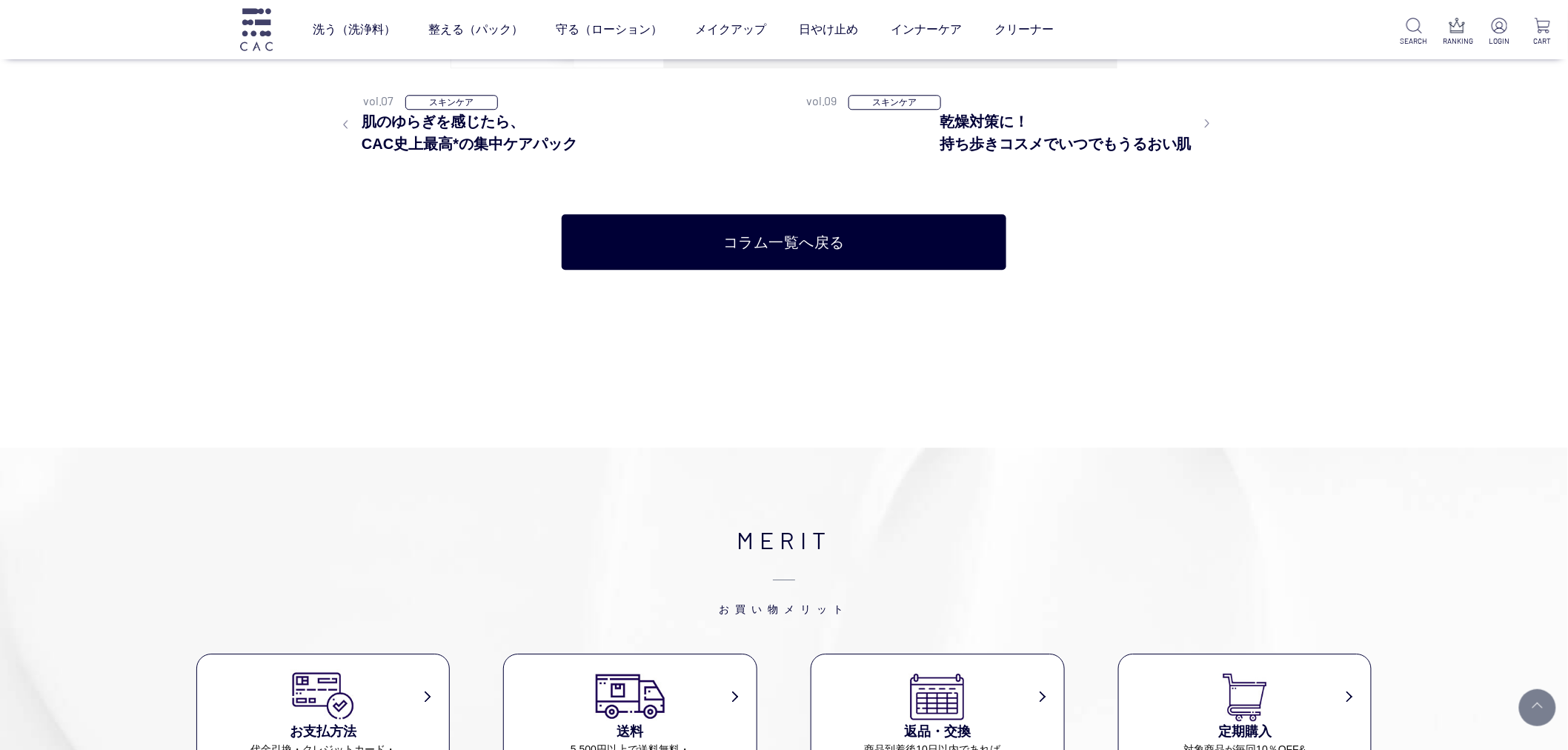
scroll to position [4119, 0]
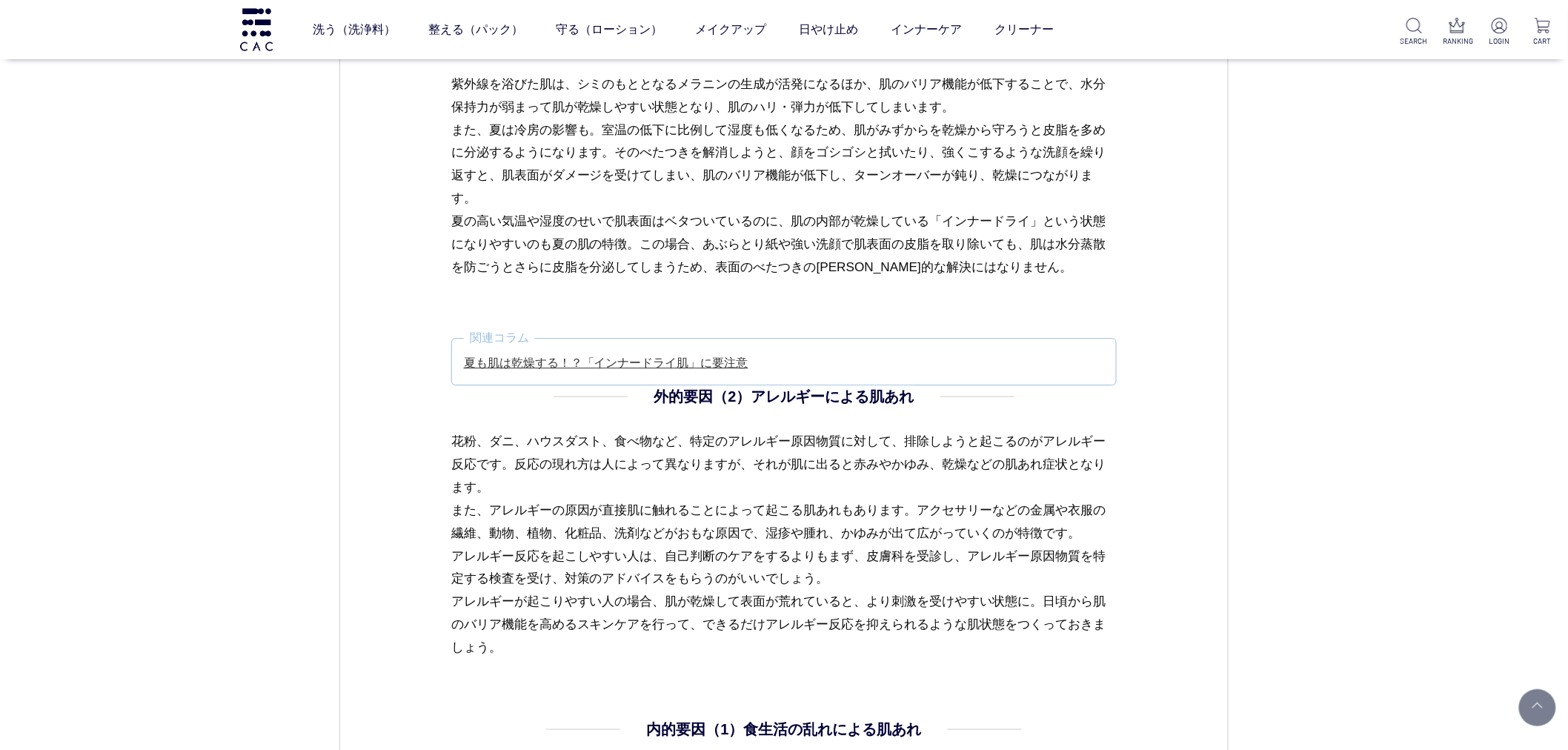
scroll to position [1565, 0]
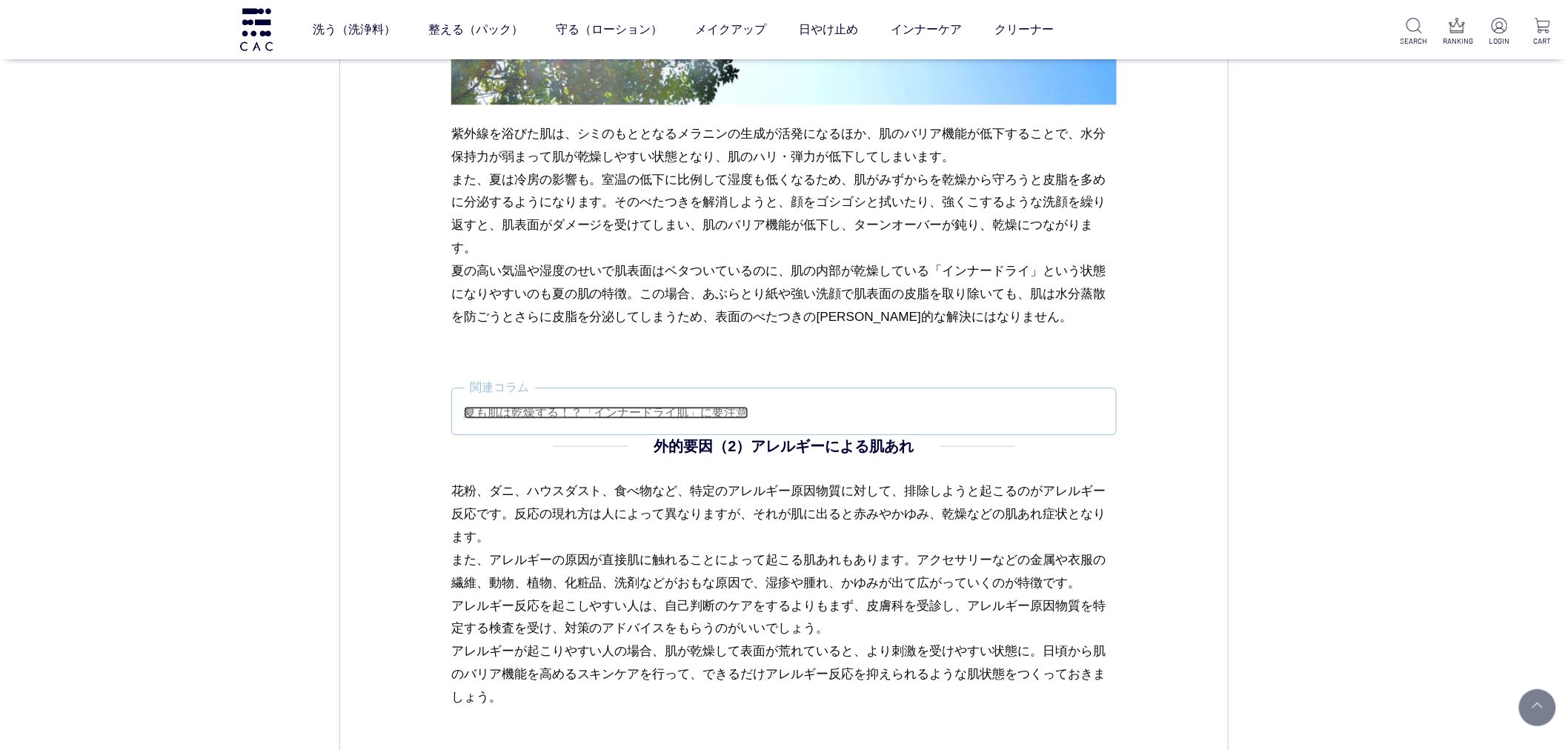
click at [564, 410] on link "夏も肌は乾燥する！？「インナードライ肌」に要注意" at bounding box center [606, 412] width 284 height 13
click at [515, 406] on link "夏も肌は乾燥する！？「インナードライ肌」に要注意" at bounding box center [606, 412] width 284 height 13
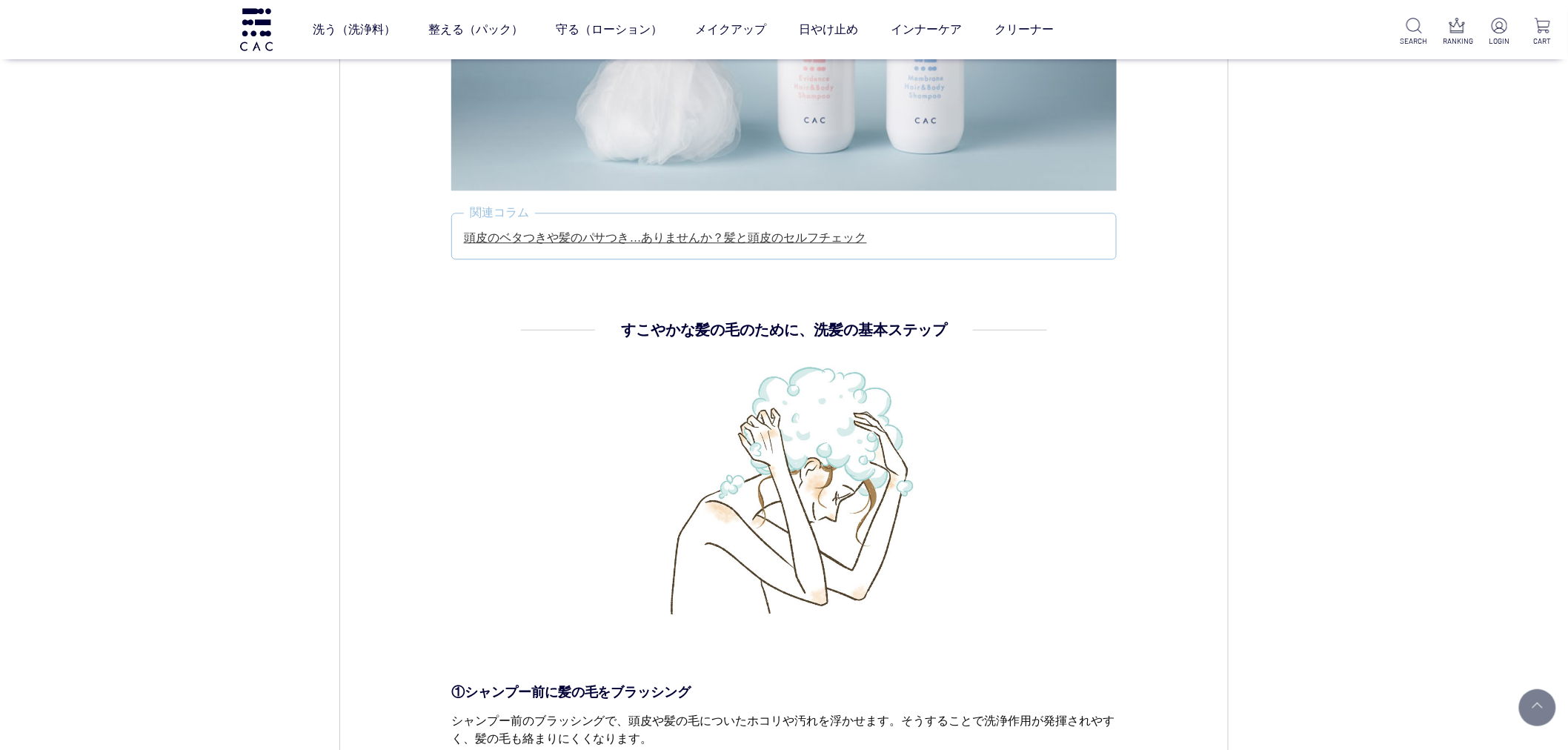
scroll to position [1399, 0]
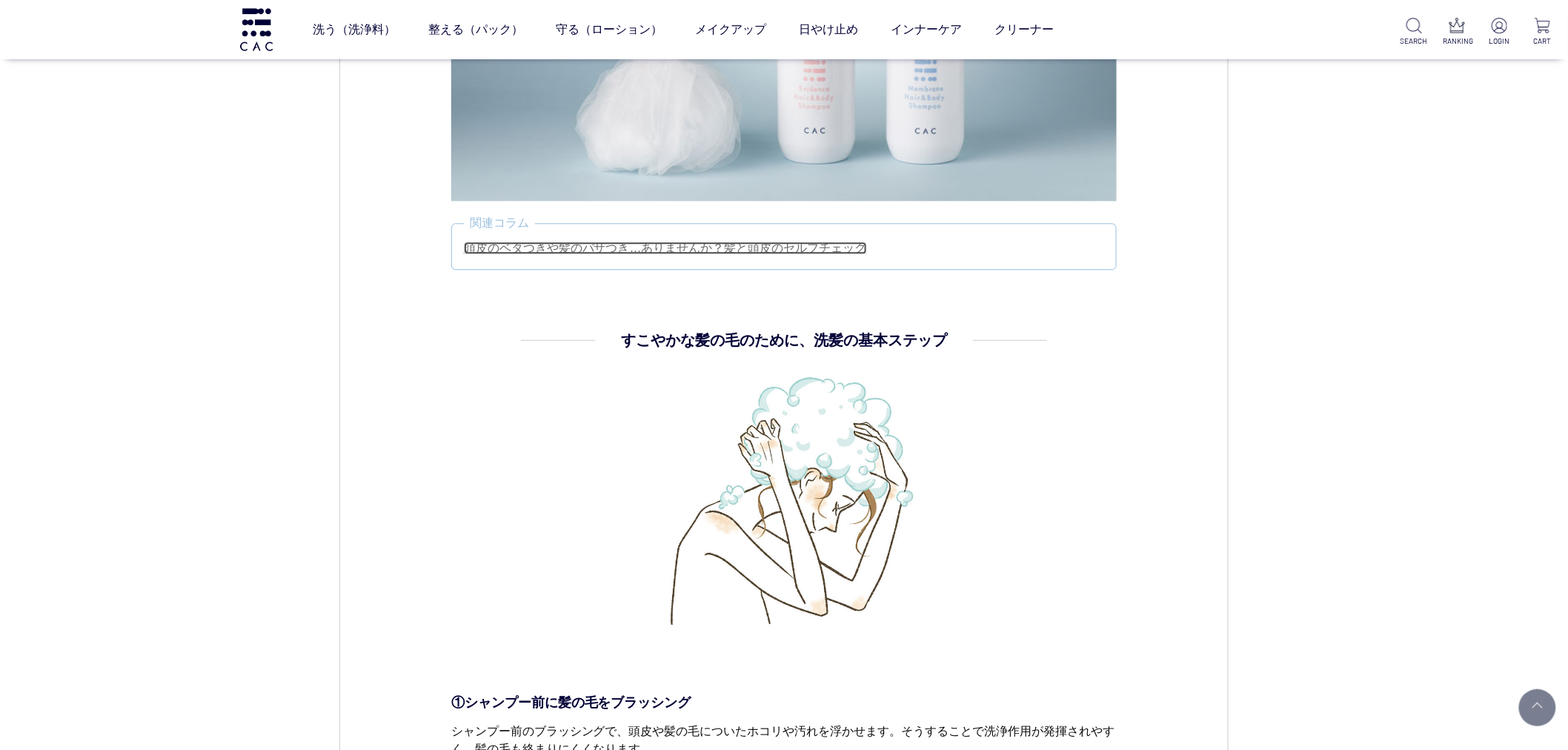
click at [627, 247] on link "頭皮のベタつきや髪のパサつき…ありませんか？髪と頭皮のセルフチェック" at bounding box center [666, 248] width 403 height 13
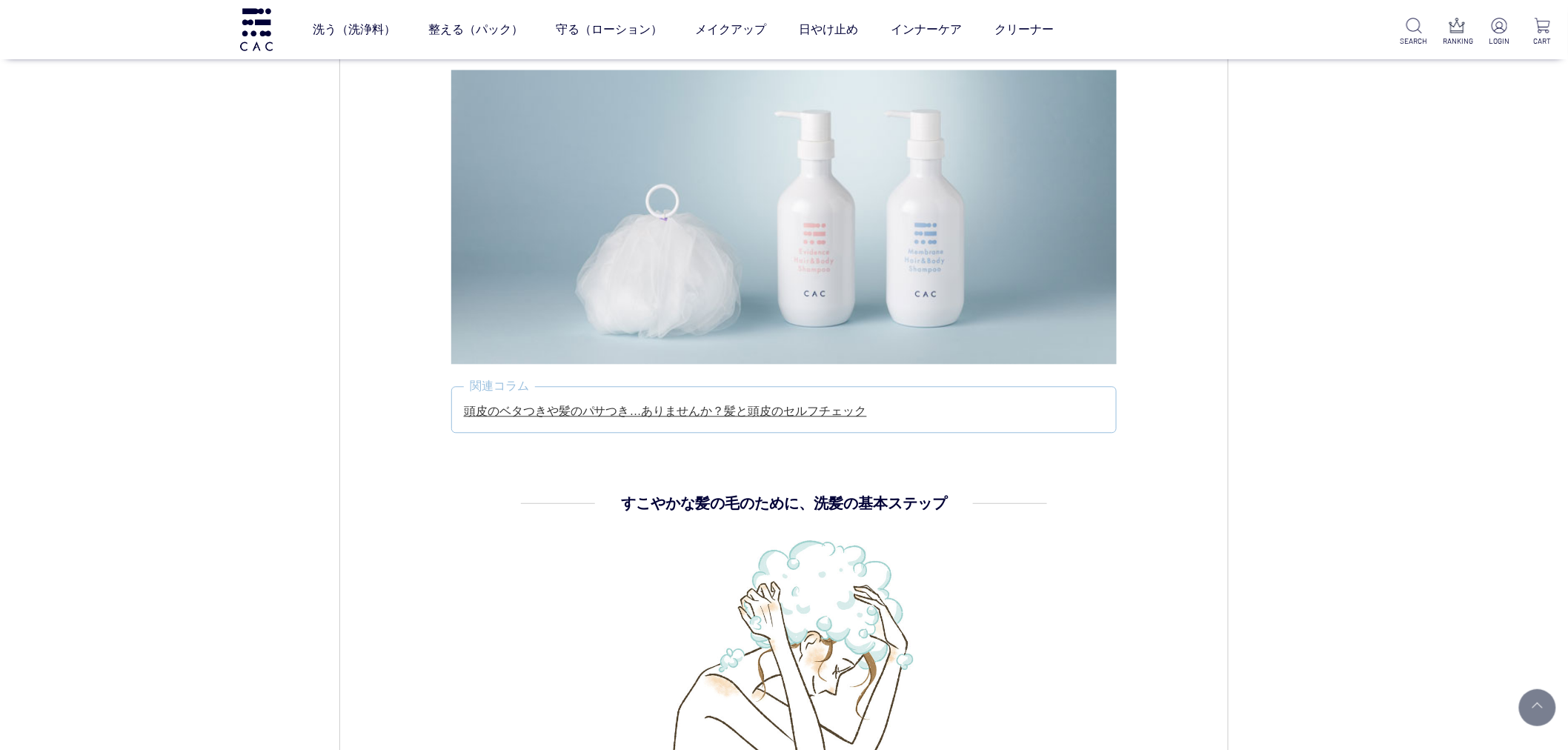
scroll to position [1235, 0]
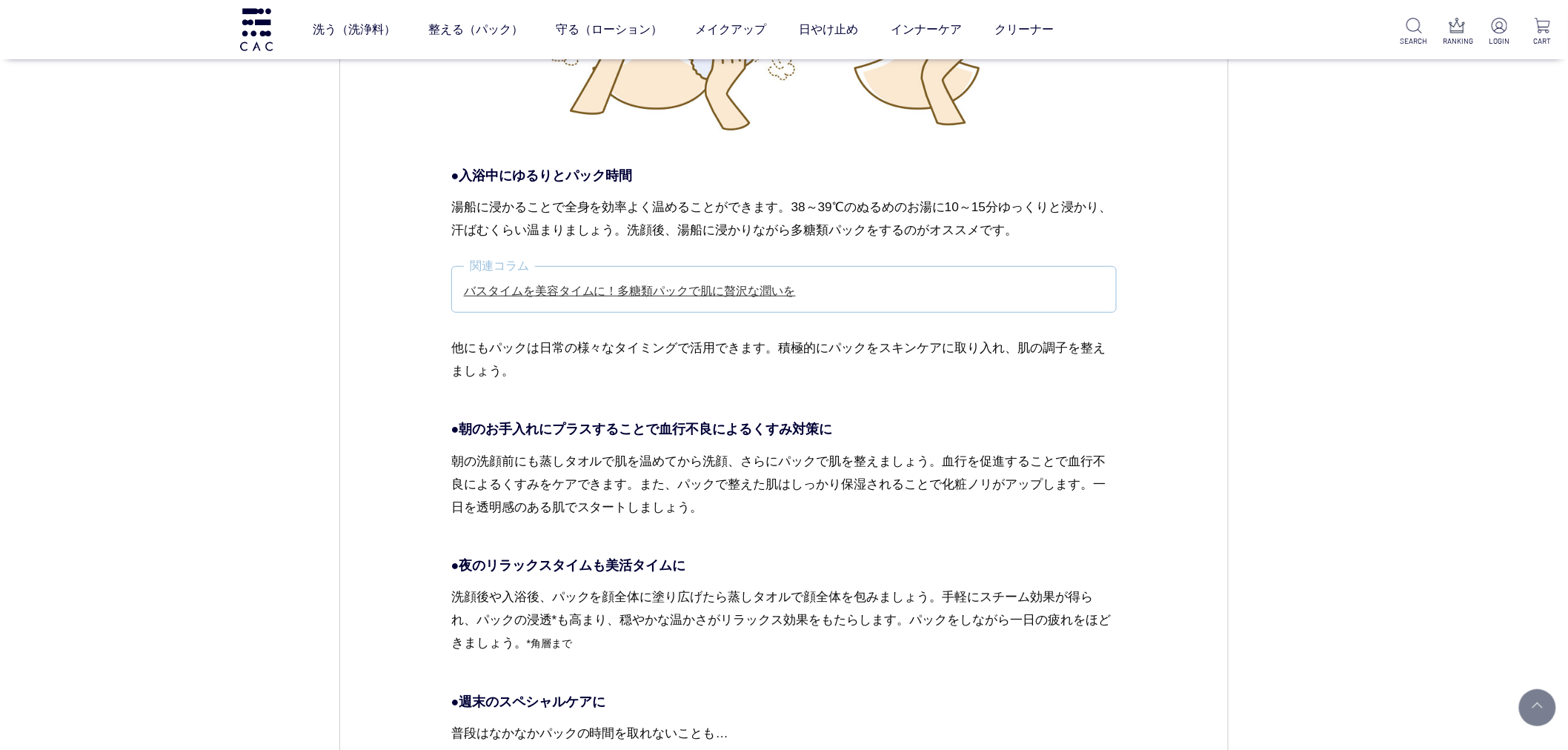
scroll to position [2306, 0]
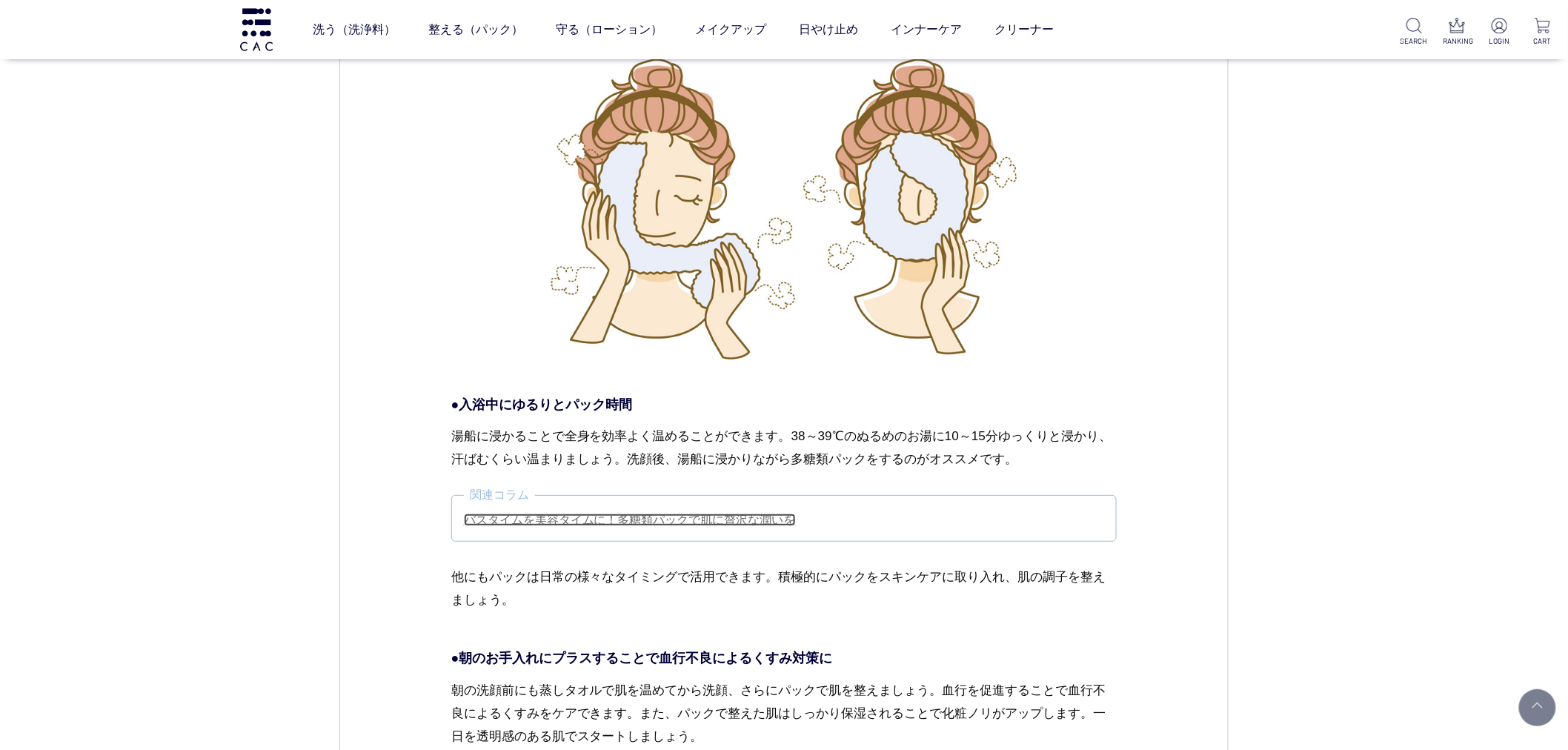
click at [596, 515] on link "バスタイムを美容タイムに！多糖類パックで肌に贅沢な潤いを" at bounding box center [630, 520] width 332 height 13
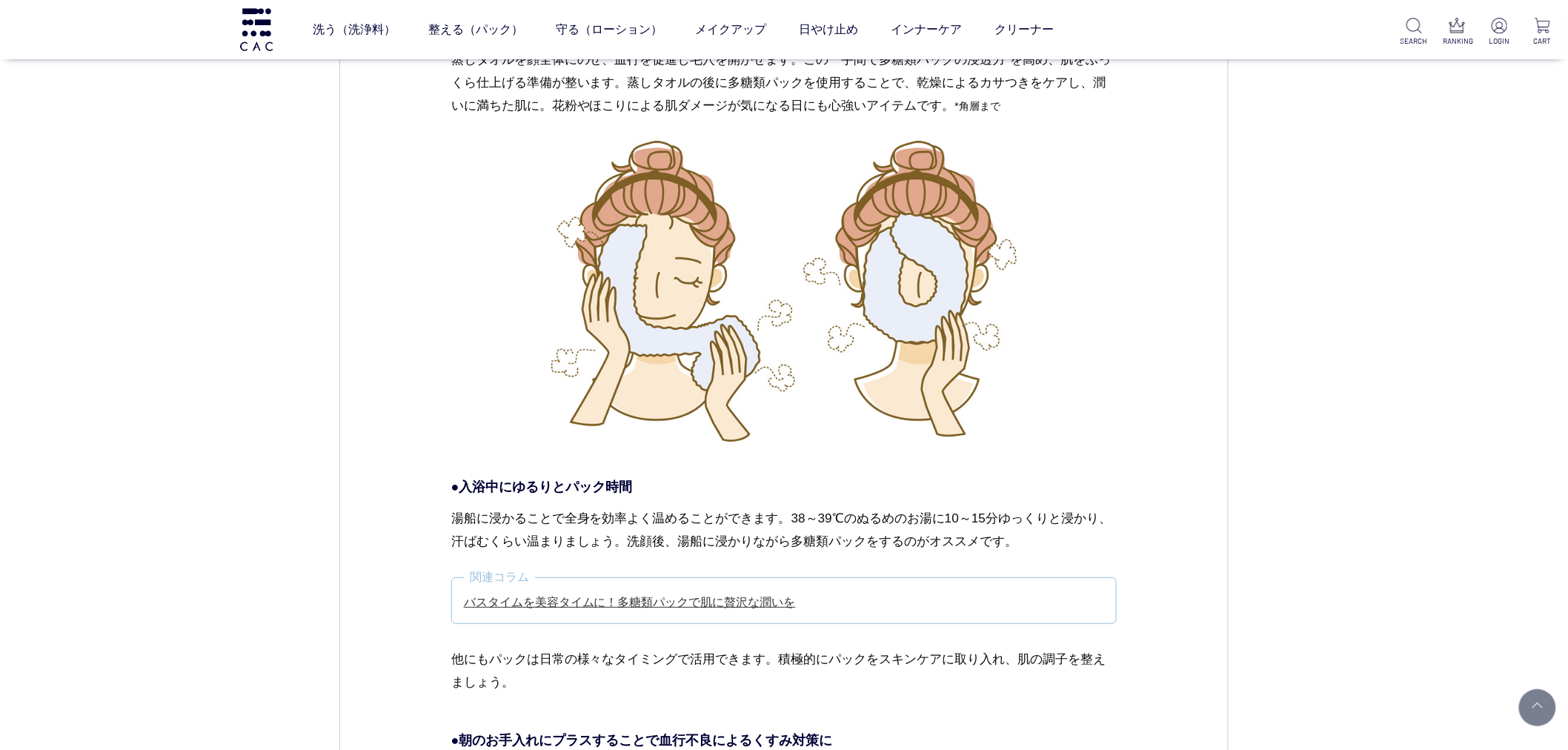
scroll to position [1729, 0]
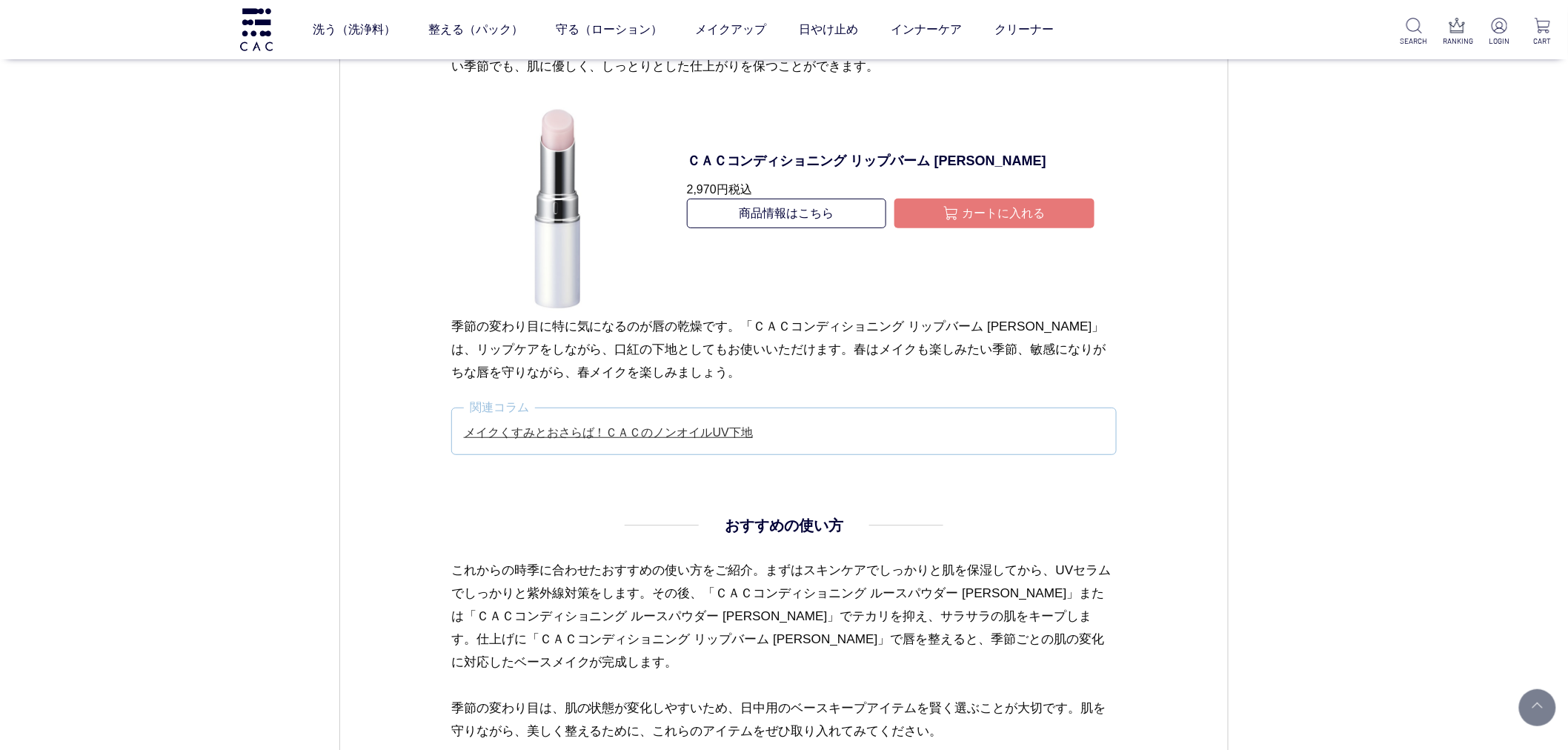
scroll to position [2471, 0]
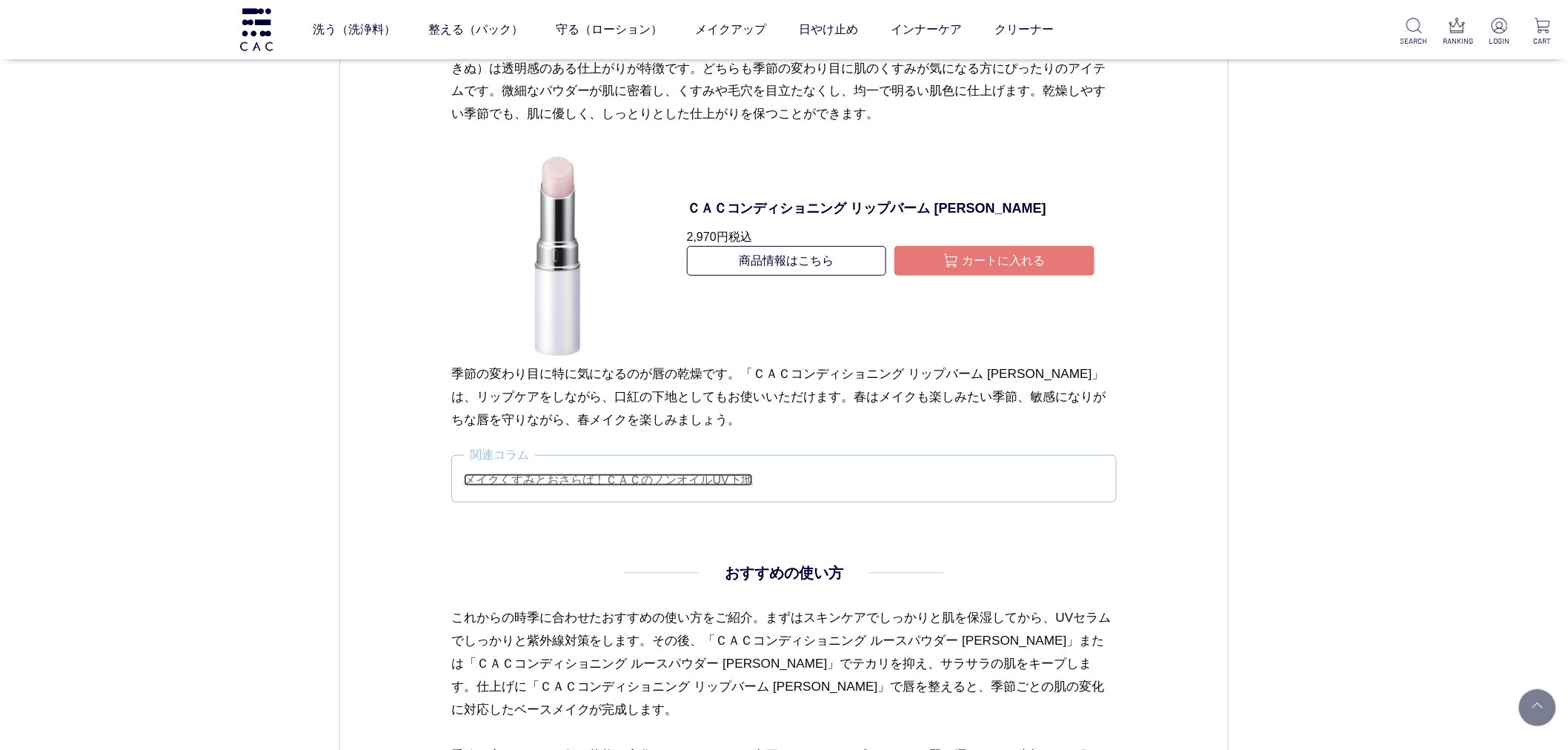
click at [583, 477] on link "メイクくすみとおさらば！ＣＡＣのノンオイルUV下地" at bounding box center [608, 480] width 289 height 13
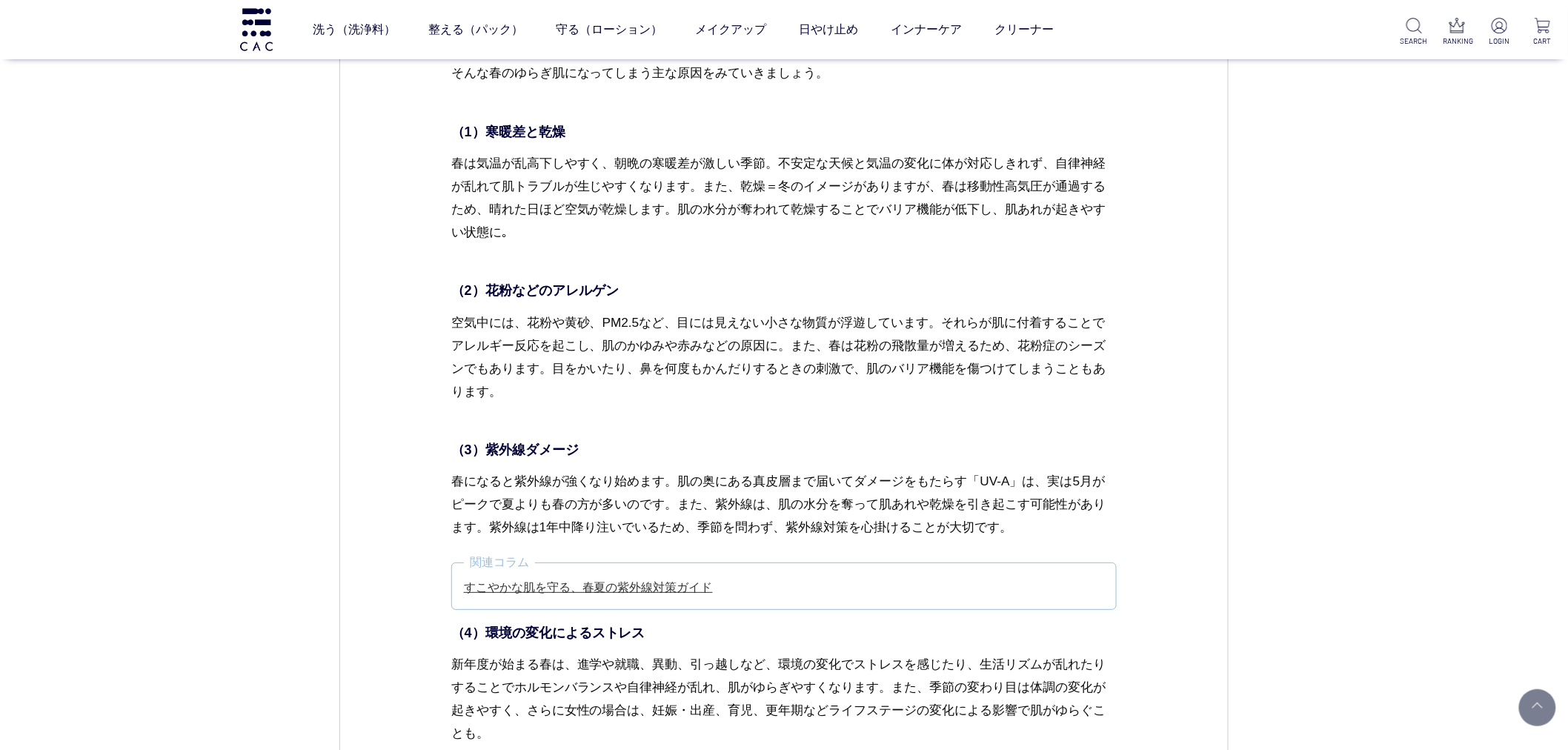
scroll to position [2141, 0]
click at [492, 589] on link "すこやかな肌を守る、春夏の紫外線対策ガイド" at bounding box center [588, 590] width 249 height 13
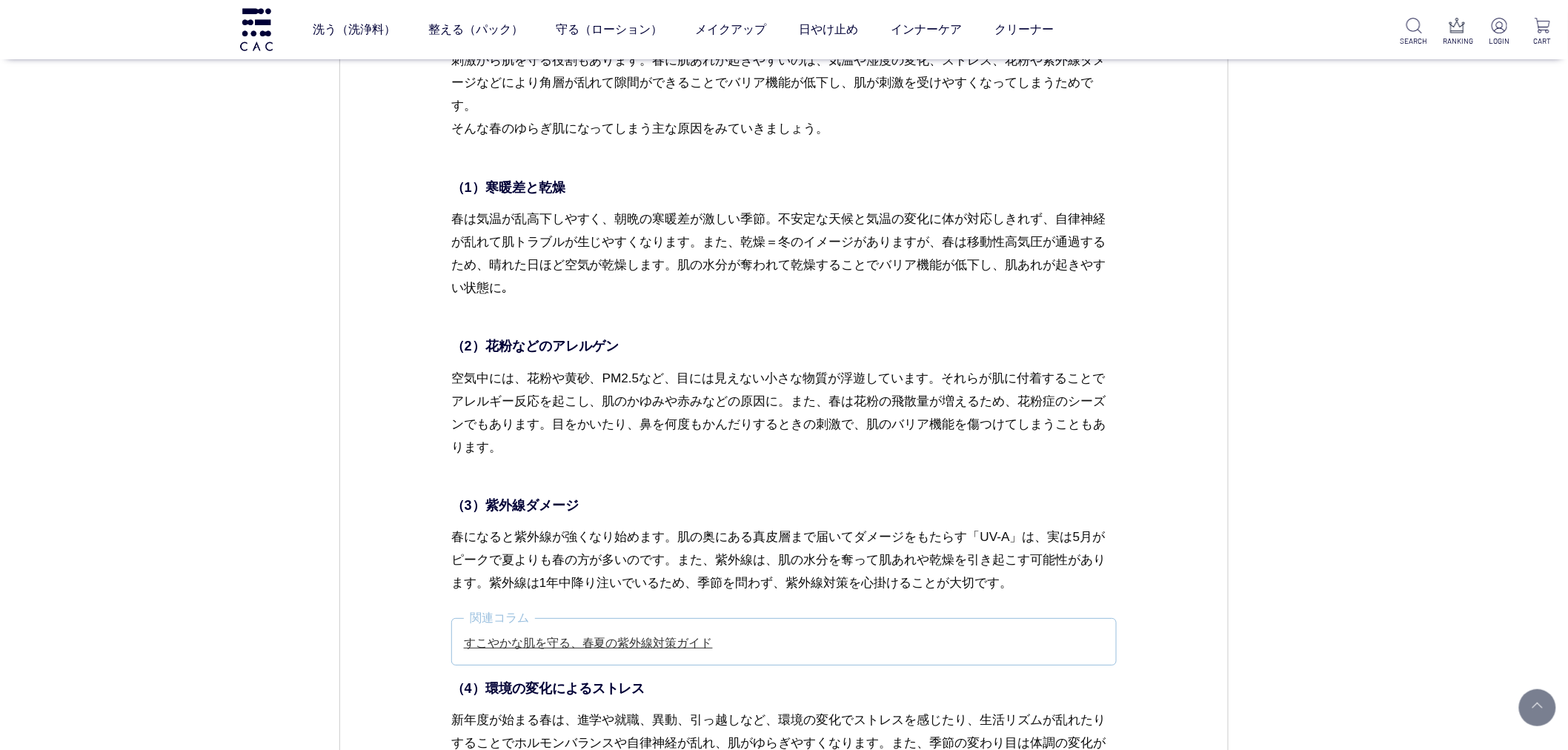
scroll to position [2306, 0]
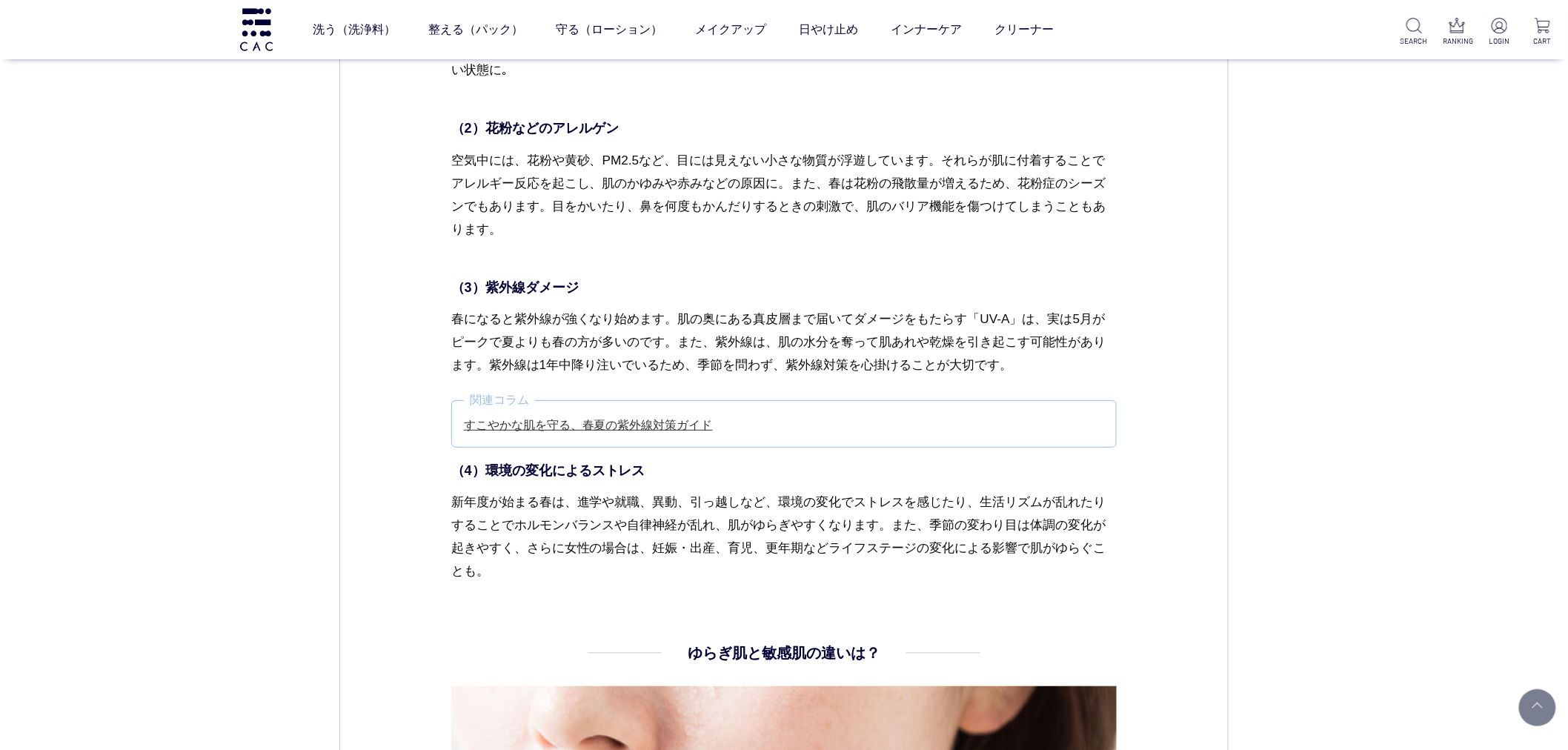
drag, startPoint x: 692, startPoint y: 663, endPoint x: 706, endPoint y: 670, distance: 15.7
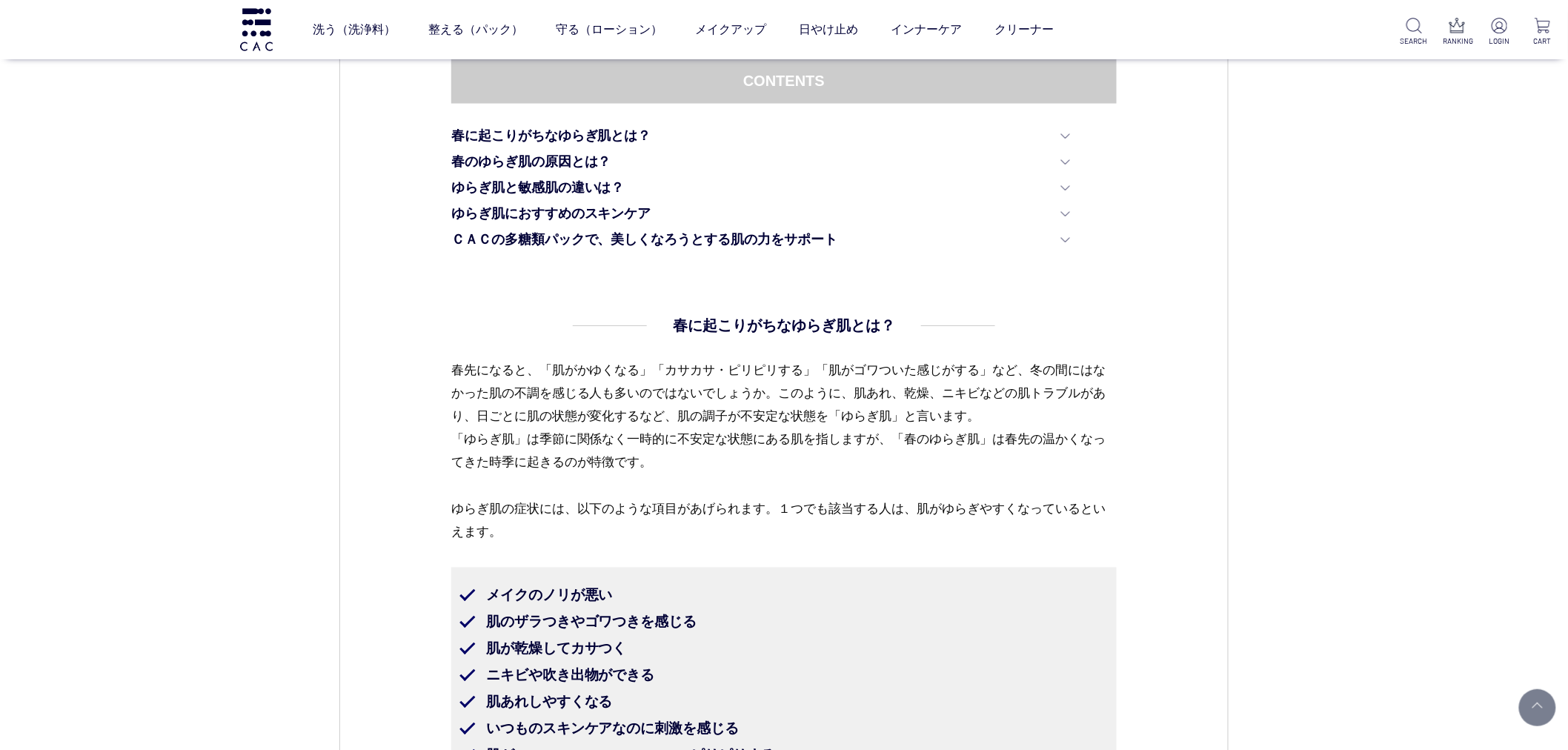
scroll to position [906, 0]
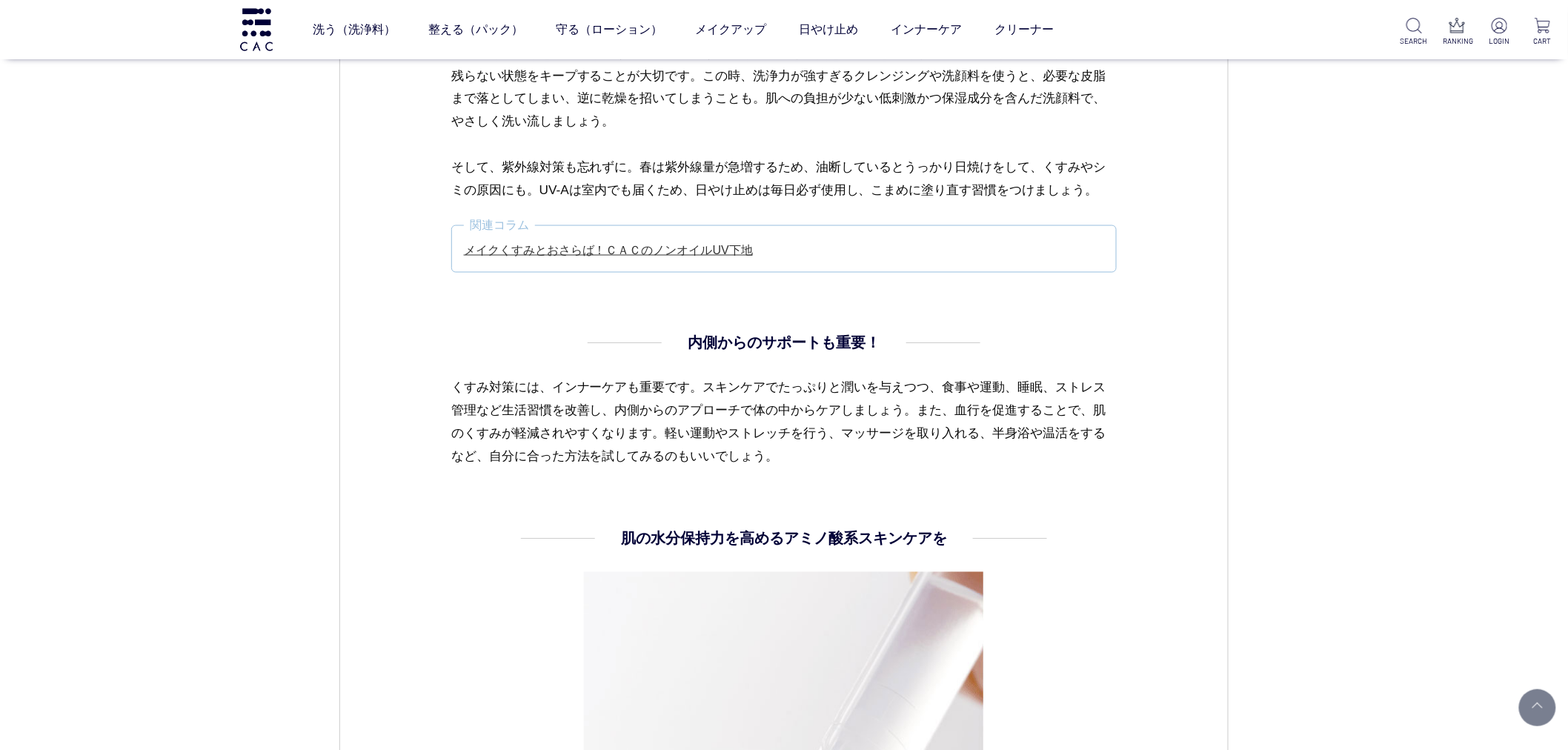
scroll to position [2965, 0]
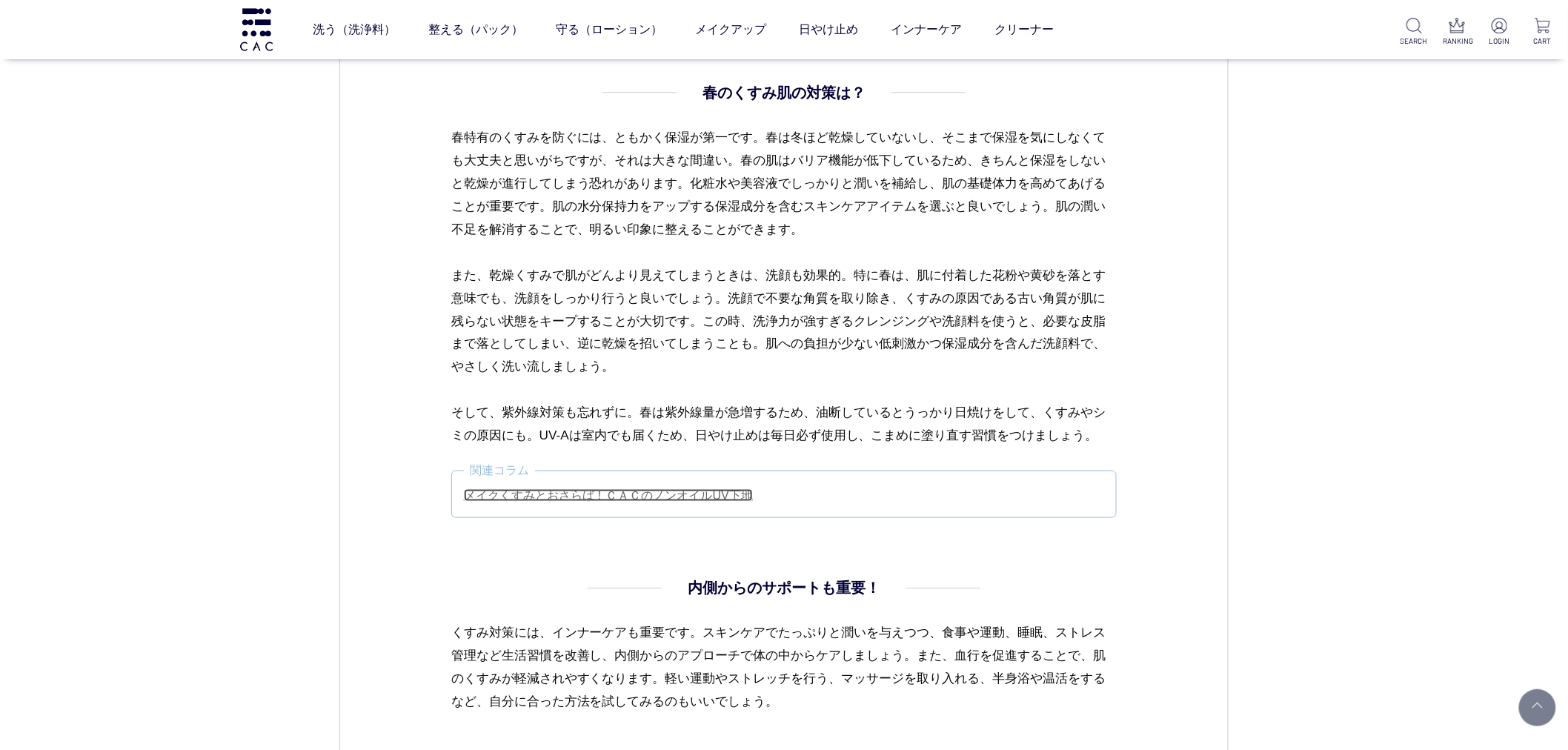
click at [578, 494] on link "メイクくすみとおさらば！ＣＡＣのノンオイルUV下地" at bounding box center [608, 495] width 289 height 13
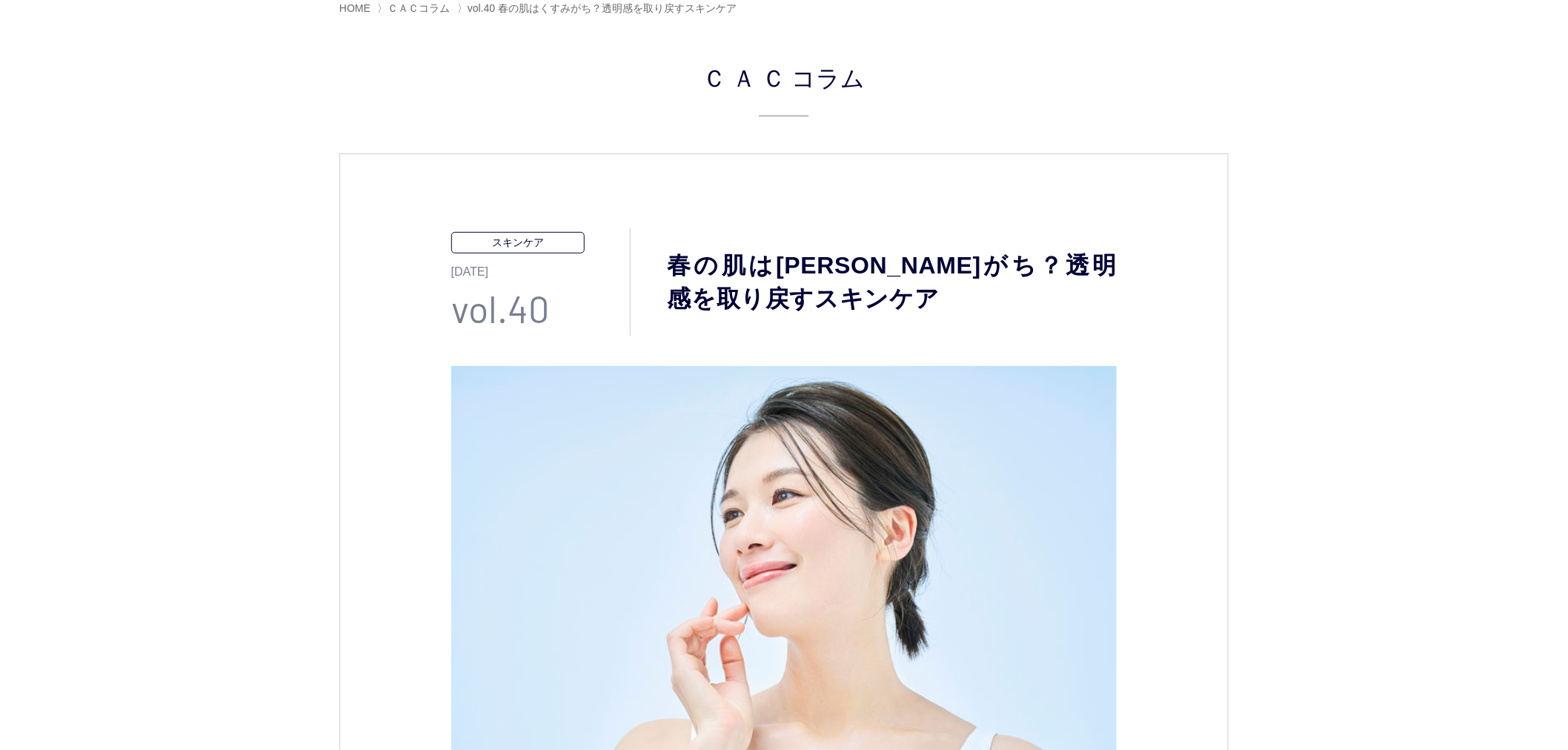
scroll to position [0, 0]
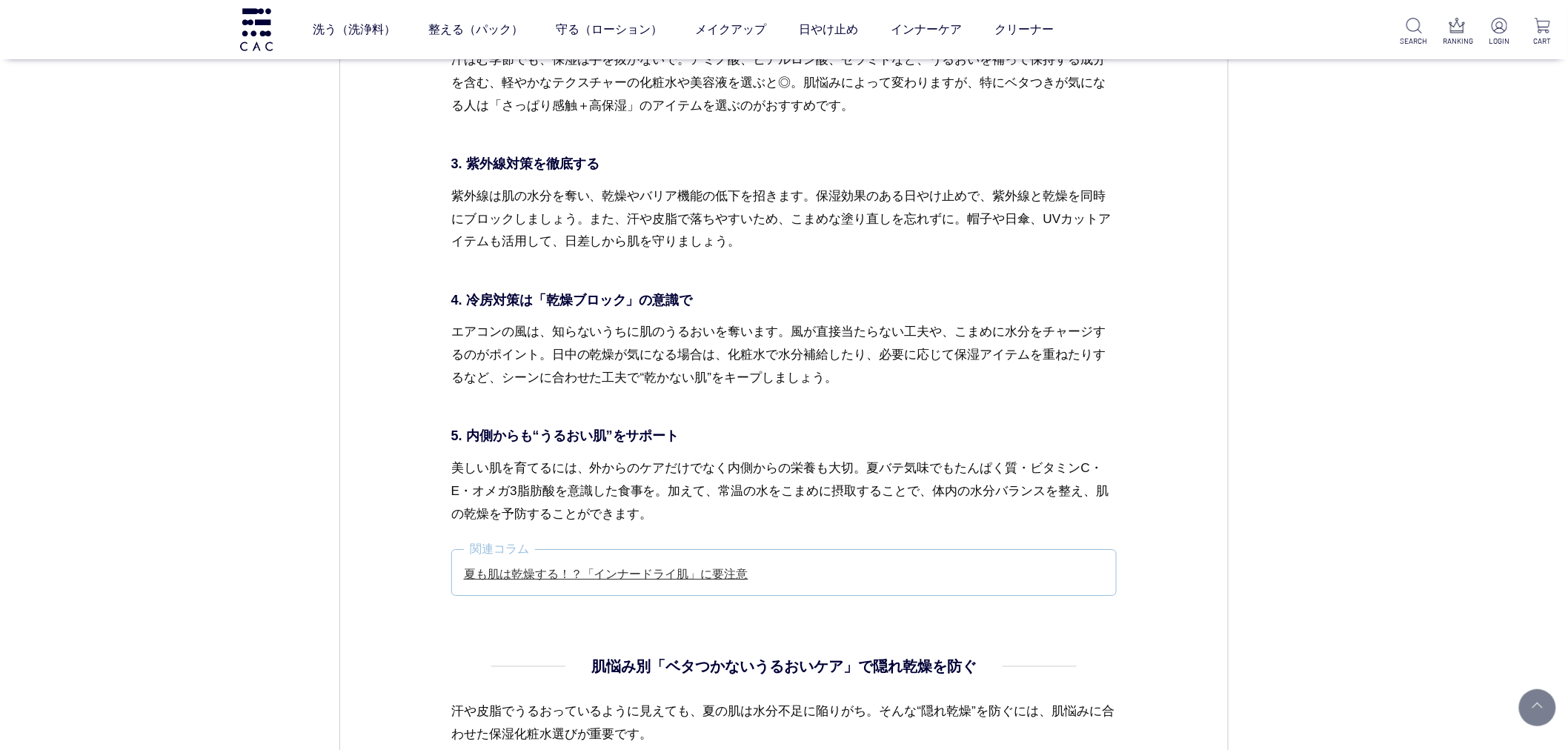
scroll to position [4201, 0]
click at [654, 576] on link "夏も肌は乾燥する！？「インナードライ肌」に要注意" at bounding box center [606, 575] width 284 height 13
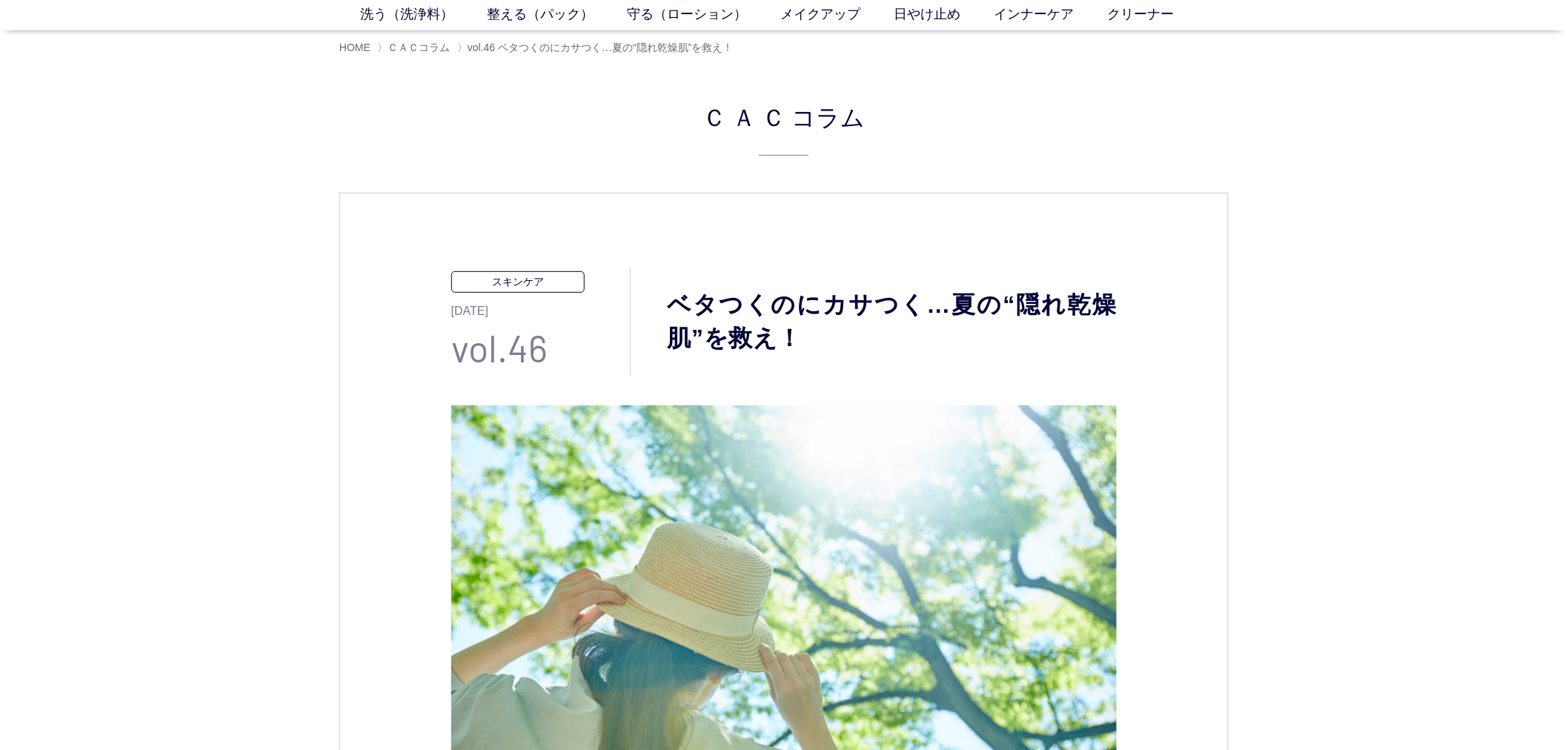
scroll to position [0, 0]
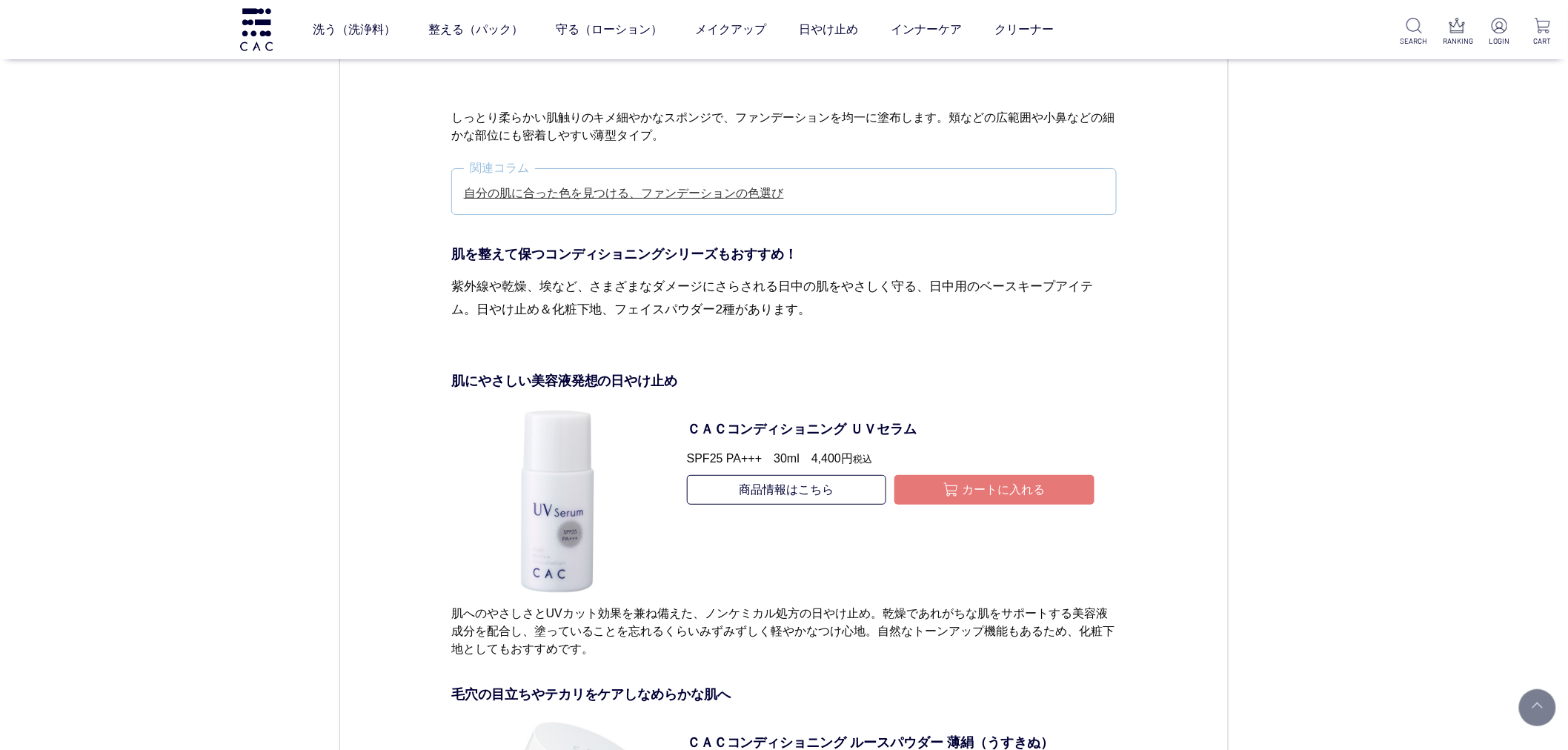
scroll to position [6755, 0]
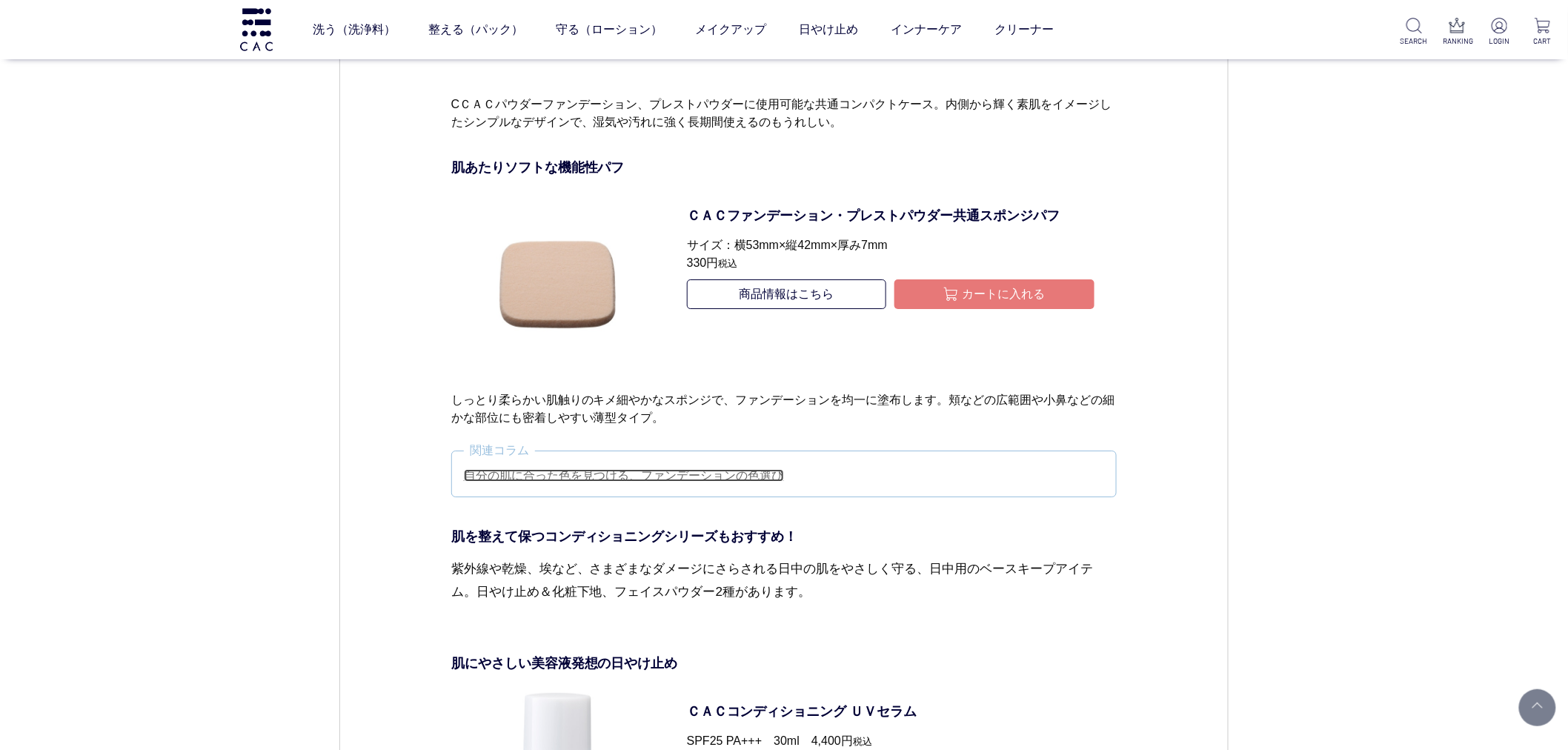
click at [723, 478] on link "自分の肌に合った色を見つける、ファンデーションの色選び" at bounding box center [624, 475] width 320 height 13
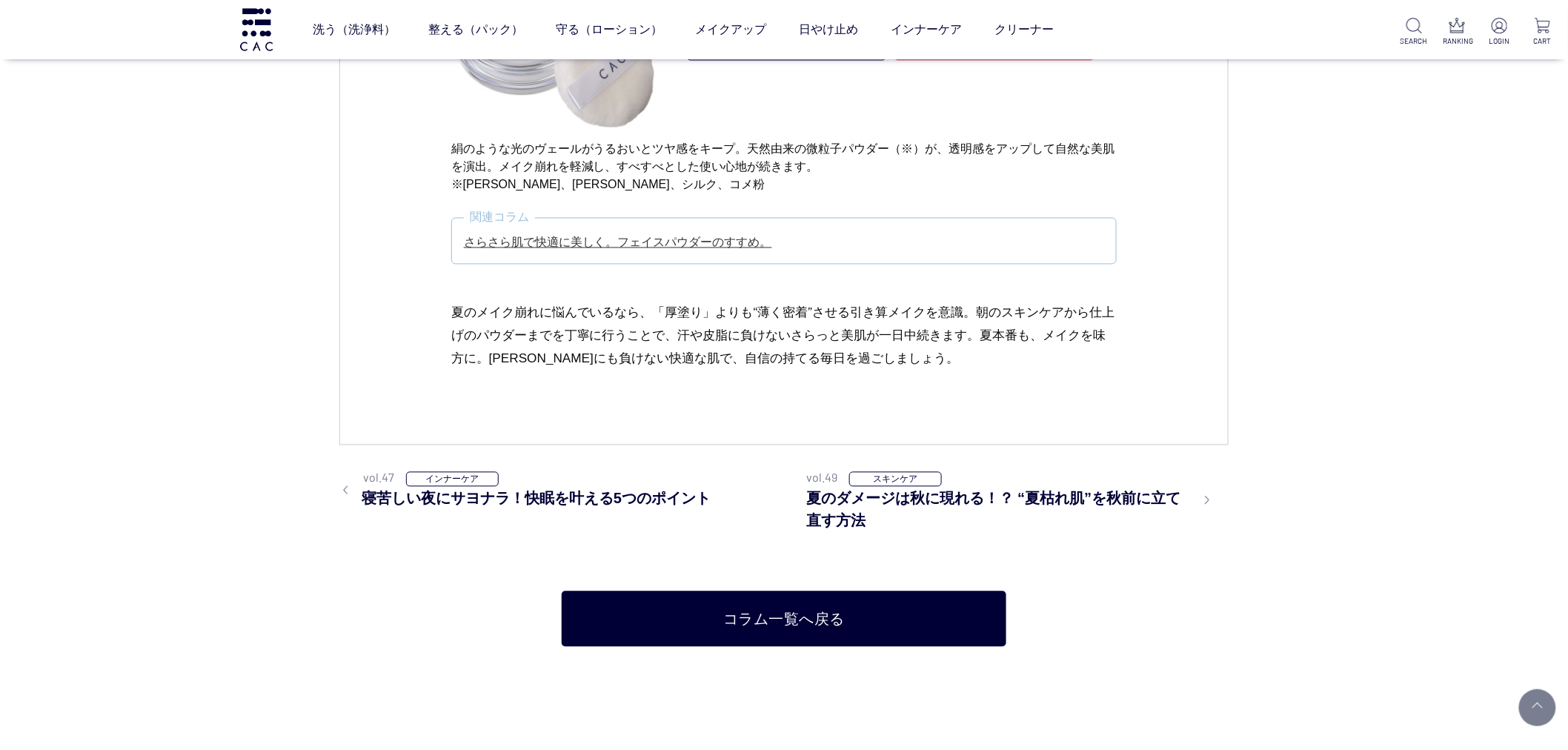
scroll to position [7990, 0]
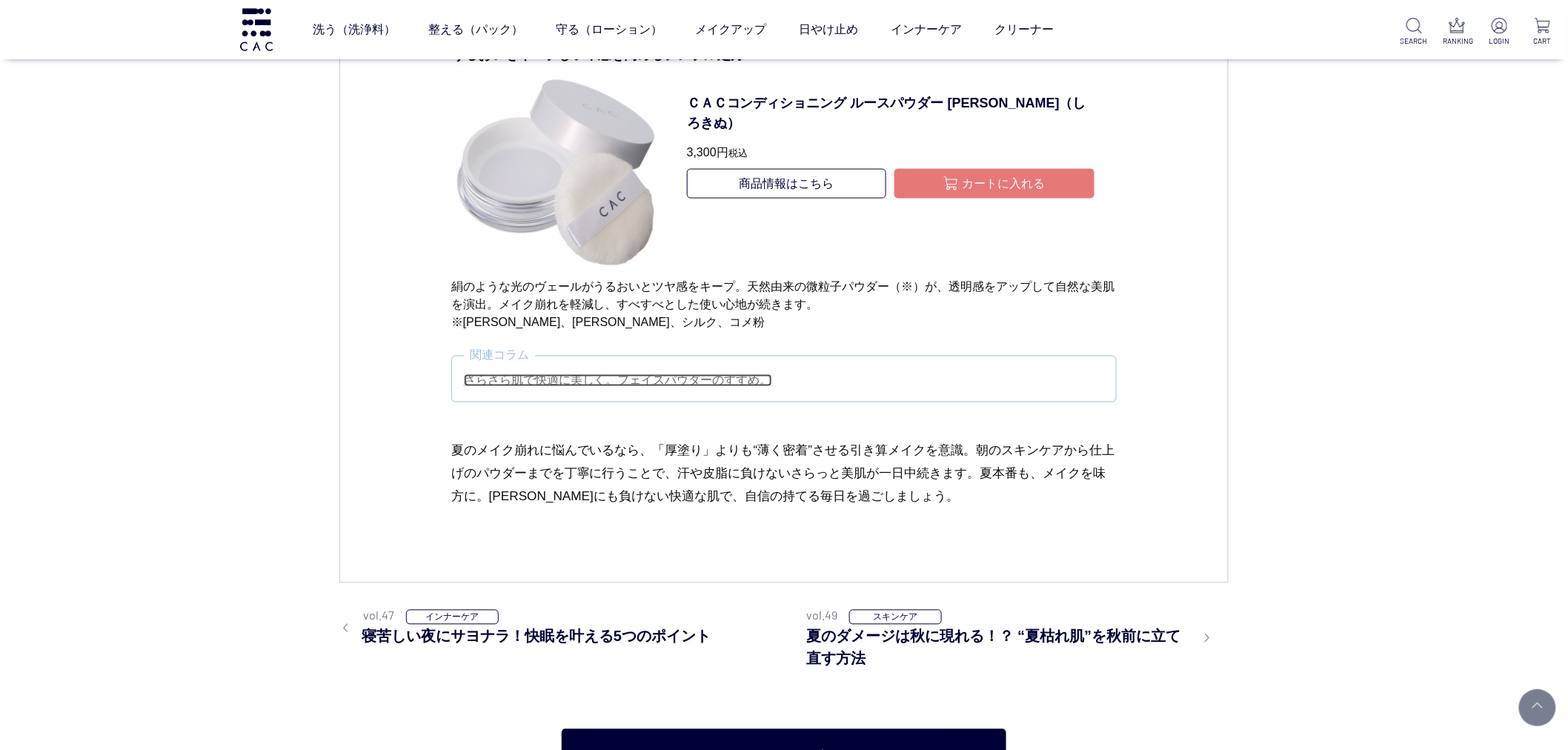
click at [613, 379] on link "さらさら肌で快適に美しく。フェイスパウダーのすすめ。" at bounding box center [618, 380] width 309 height 13
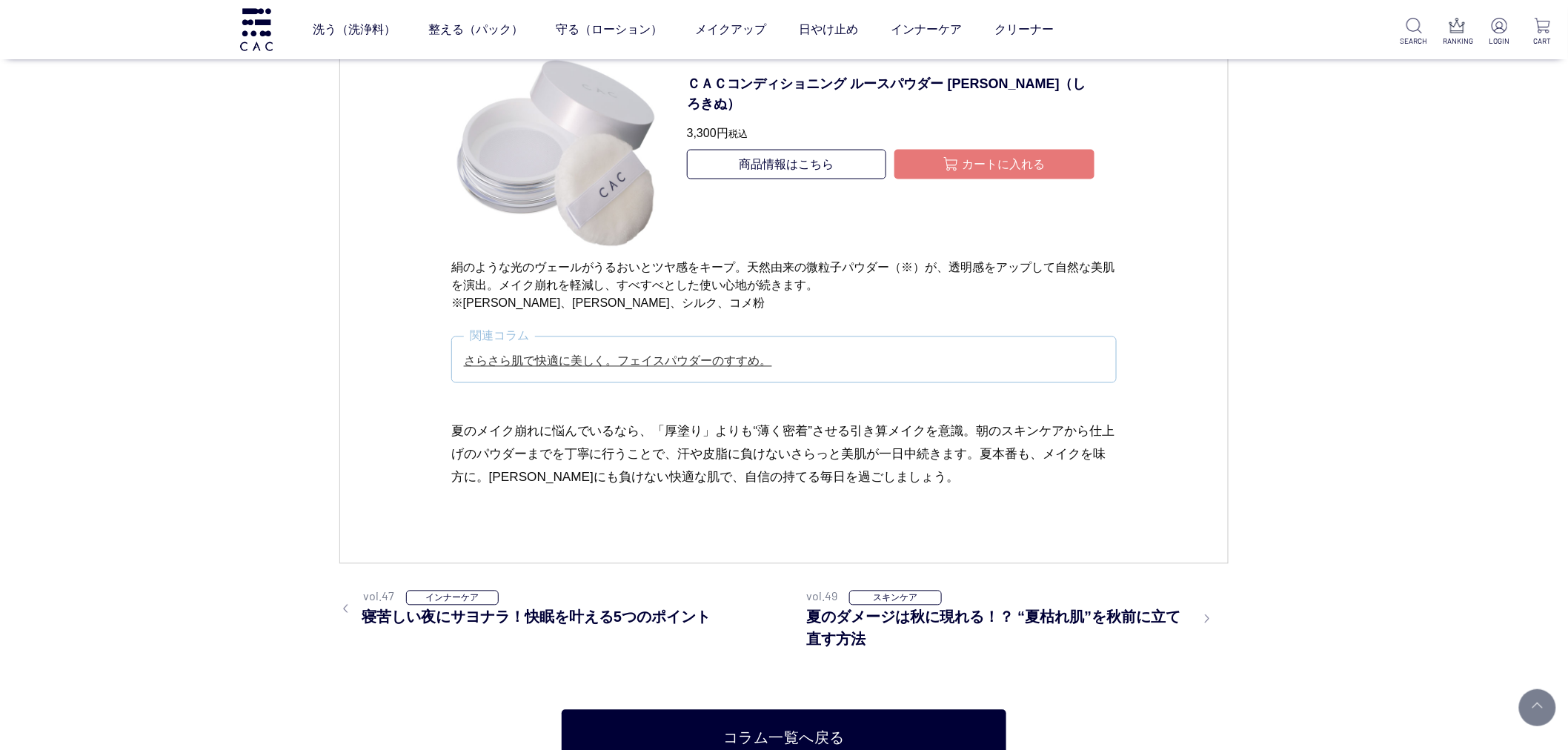
scroll to position [7825, 0]
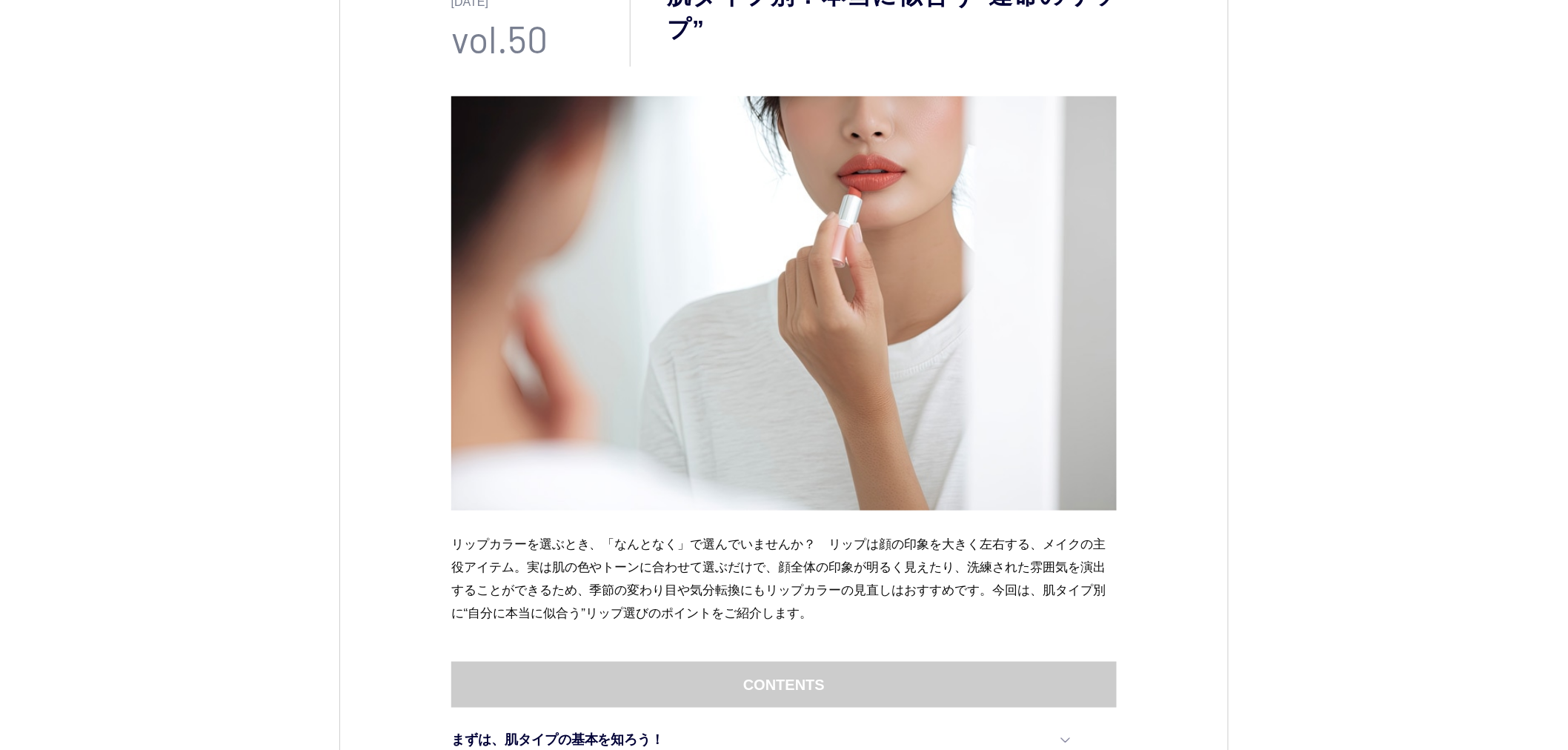
scroll to position [82, 0]
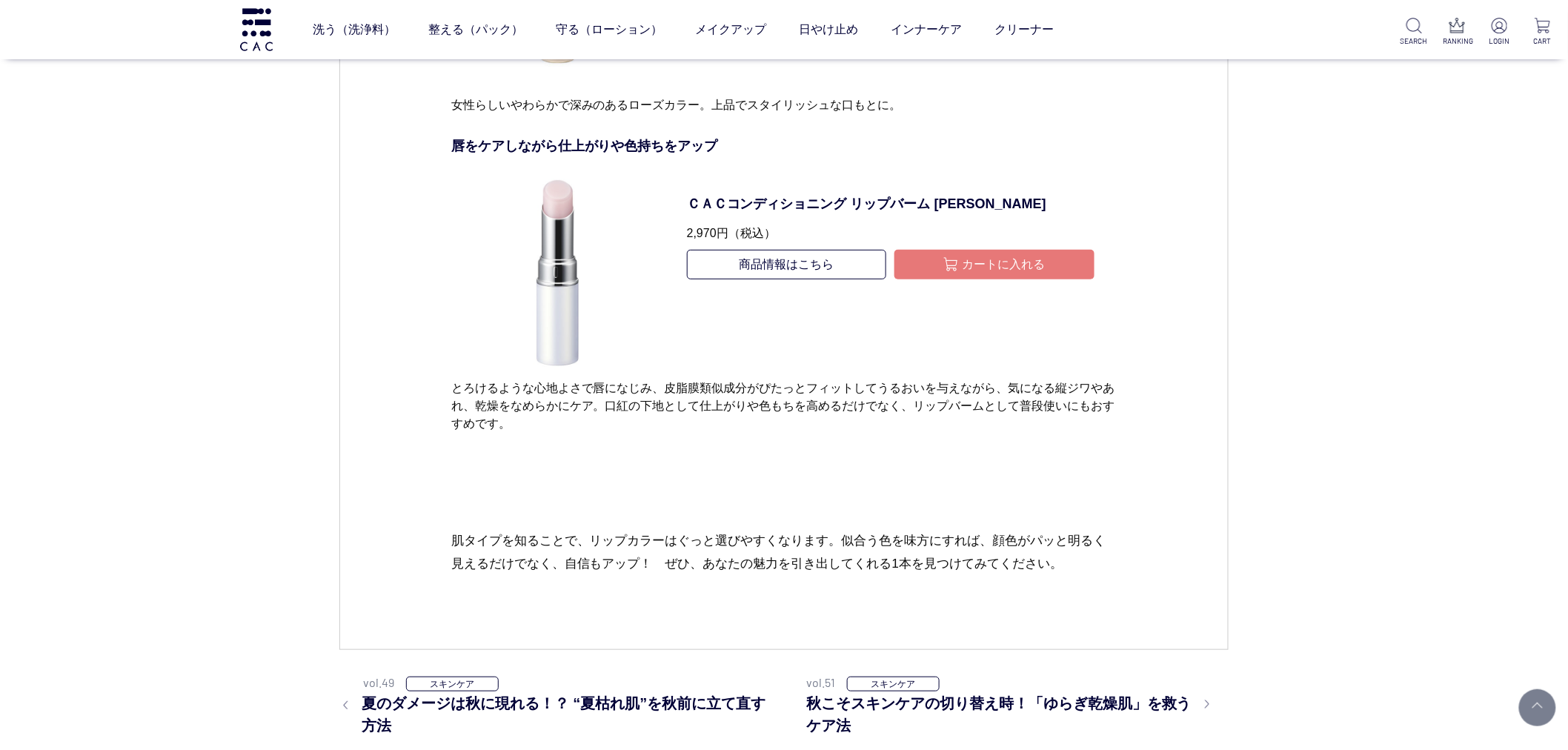
scroll to position [9802, 0]
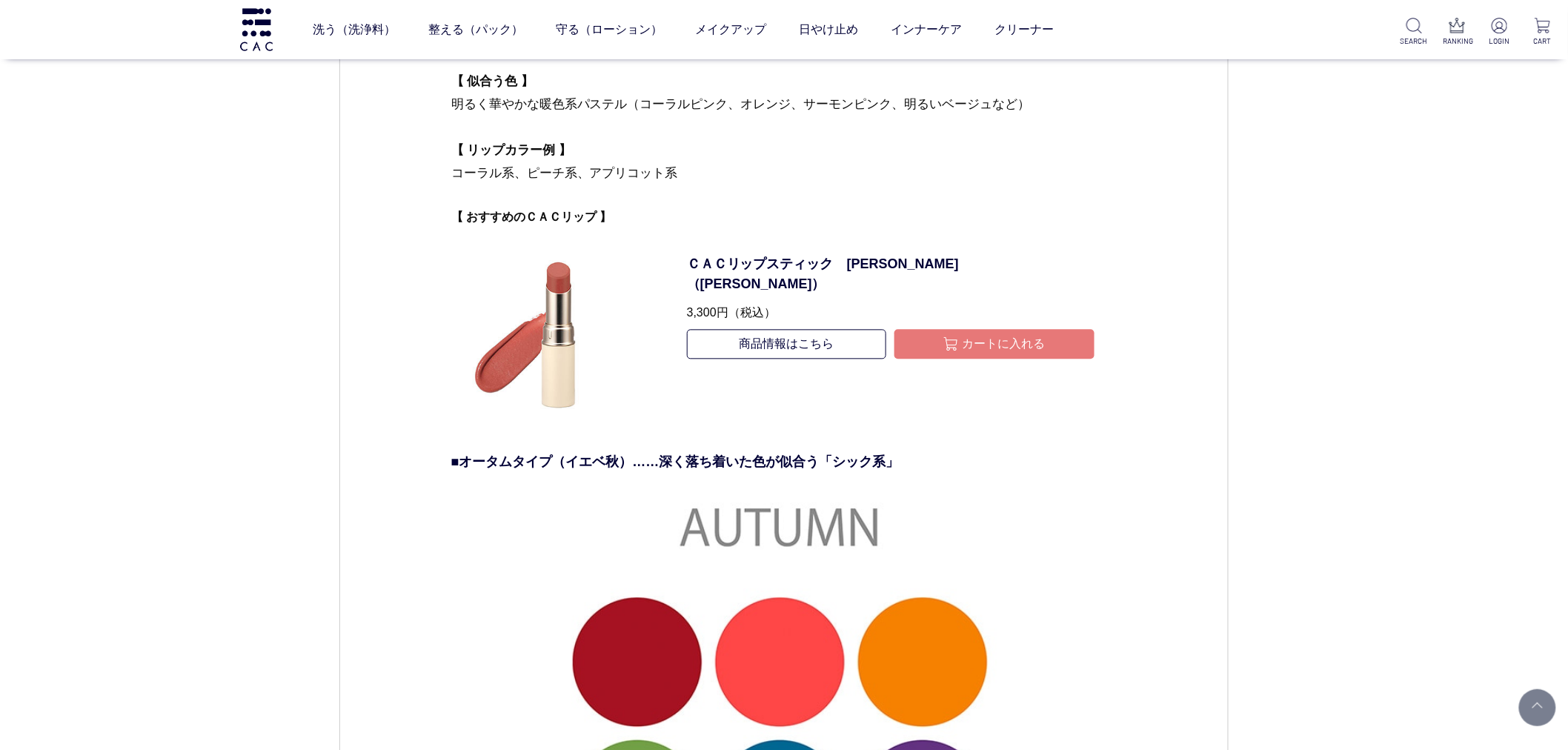
scroll to position [3542, 0]
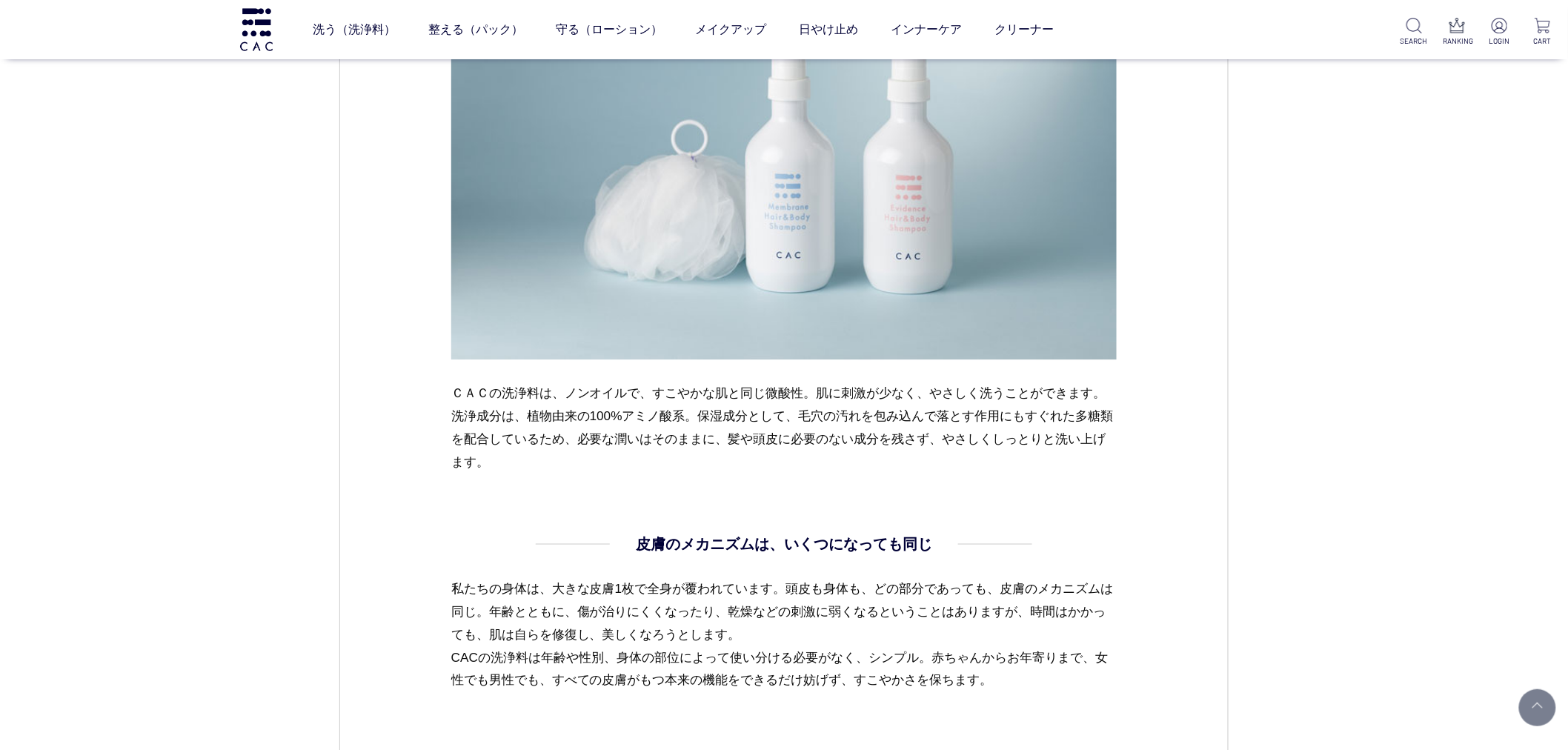
scroll to position [2058, 0]
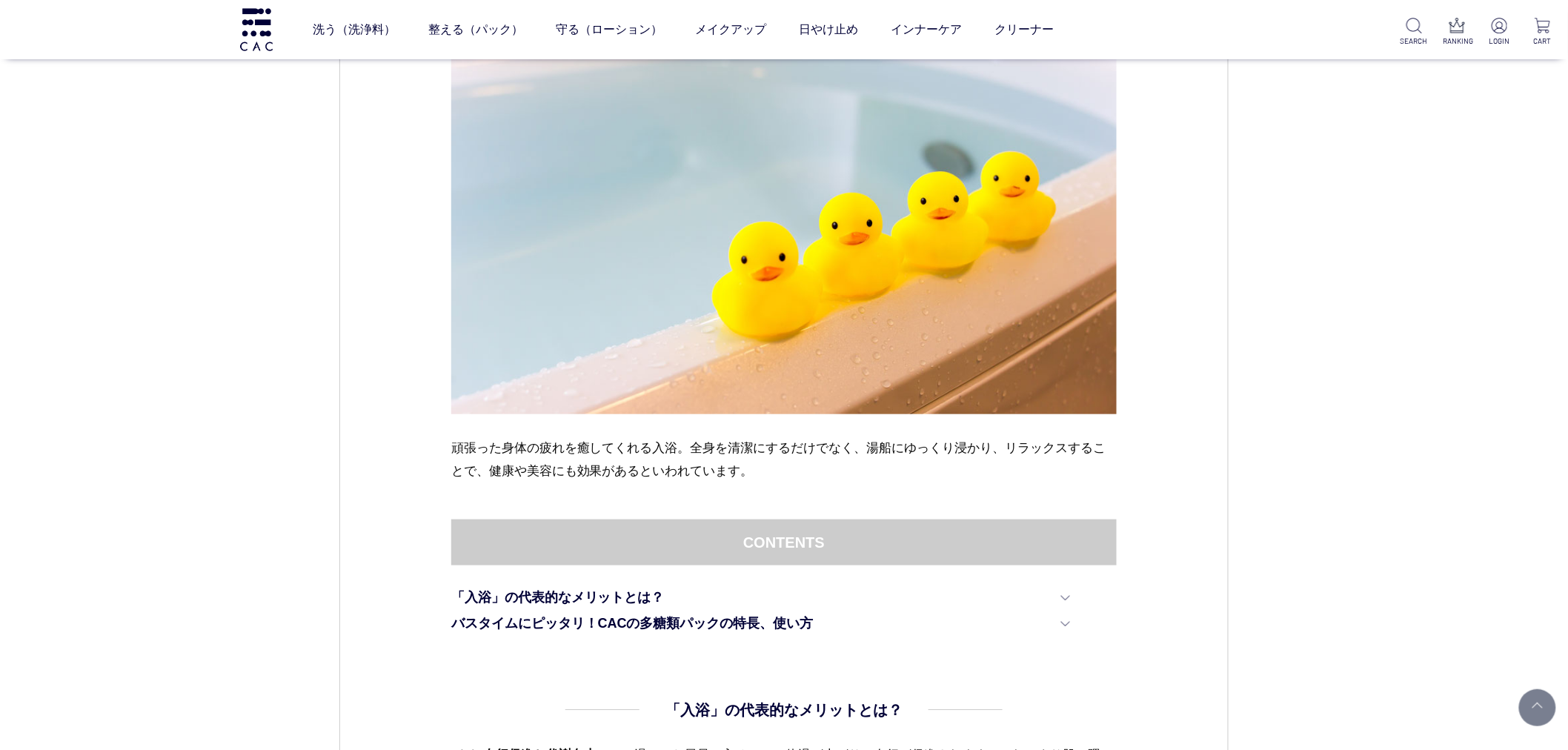
scroll to position [411, 0]
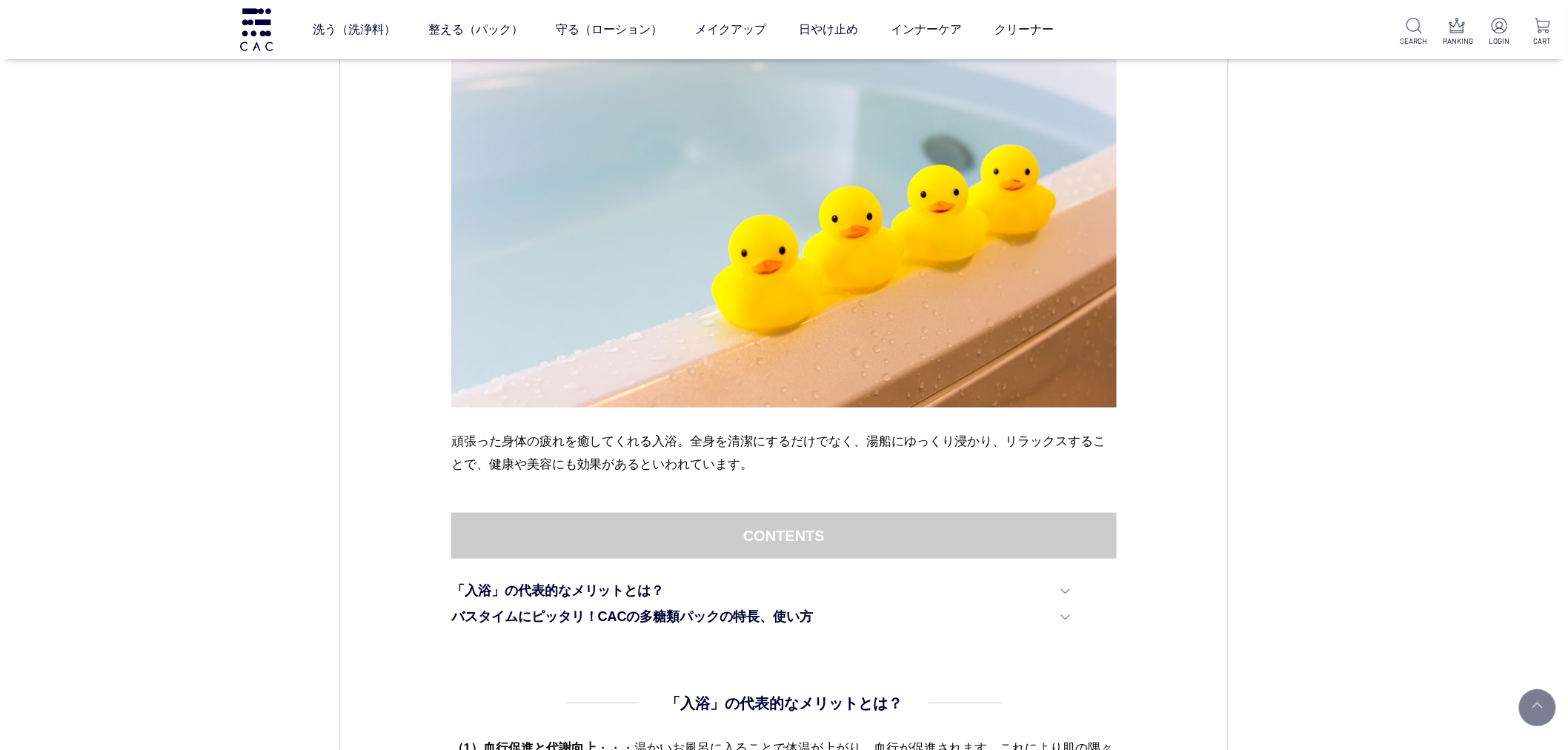
drag, startPoint x: 0, startPoint y: 0, endPoint x: 182, endPoint y: 550, distance: 579.3
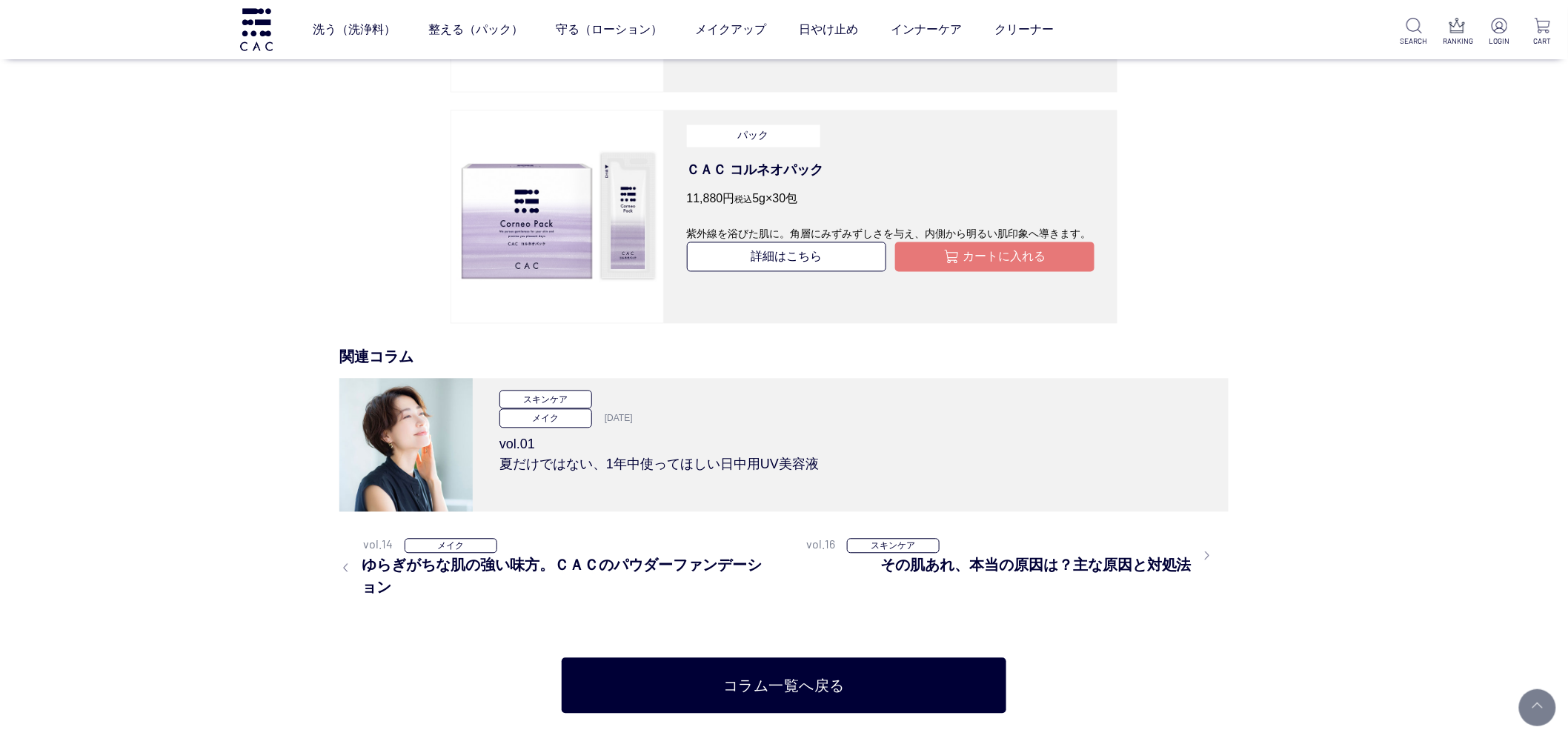
scroll to position [3377, 0]
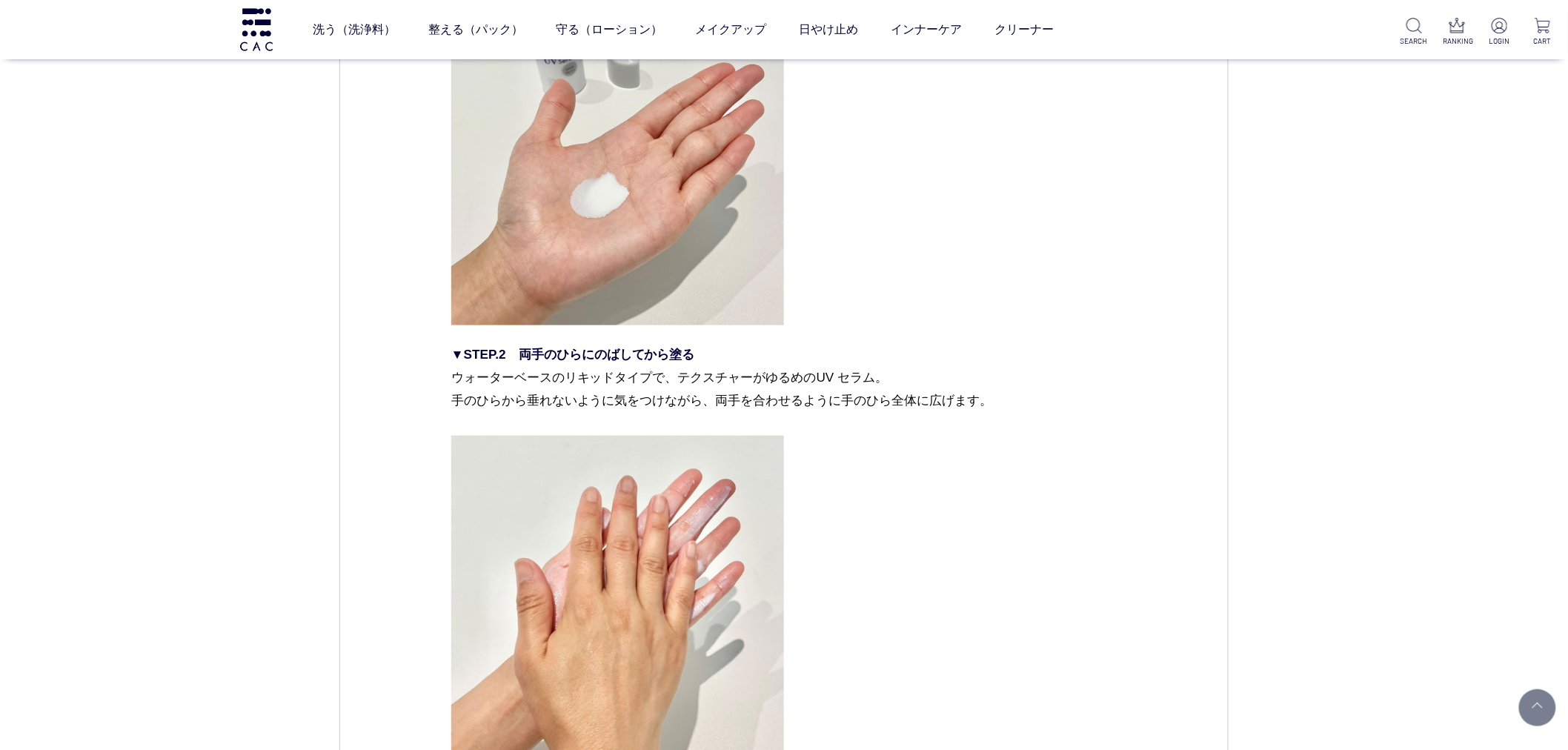
scroll to position [2388, 0]
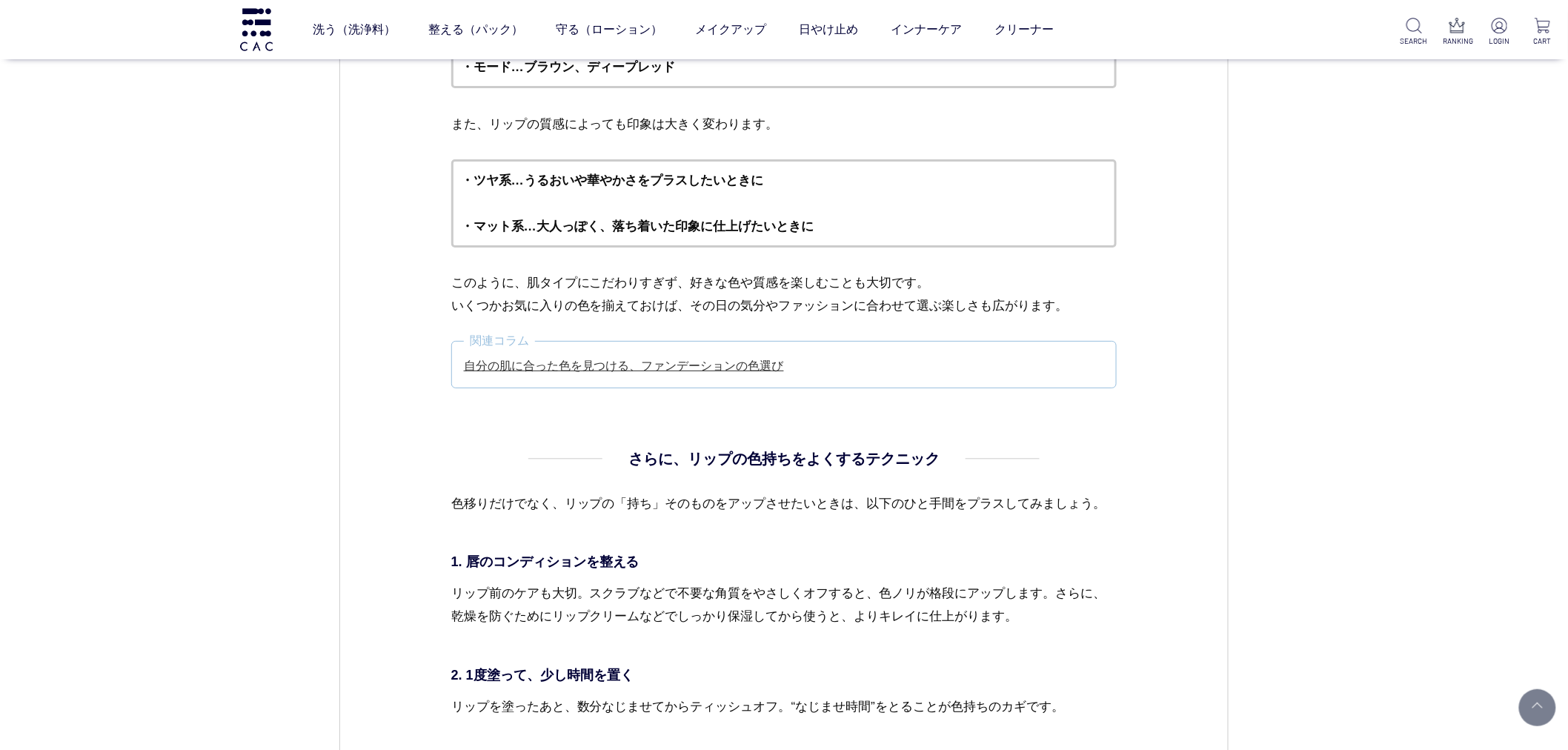
scroll to position [7032, 0]
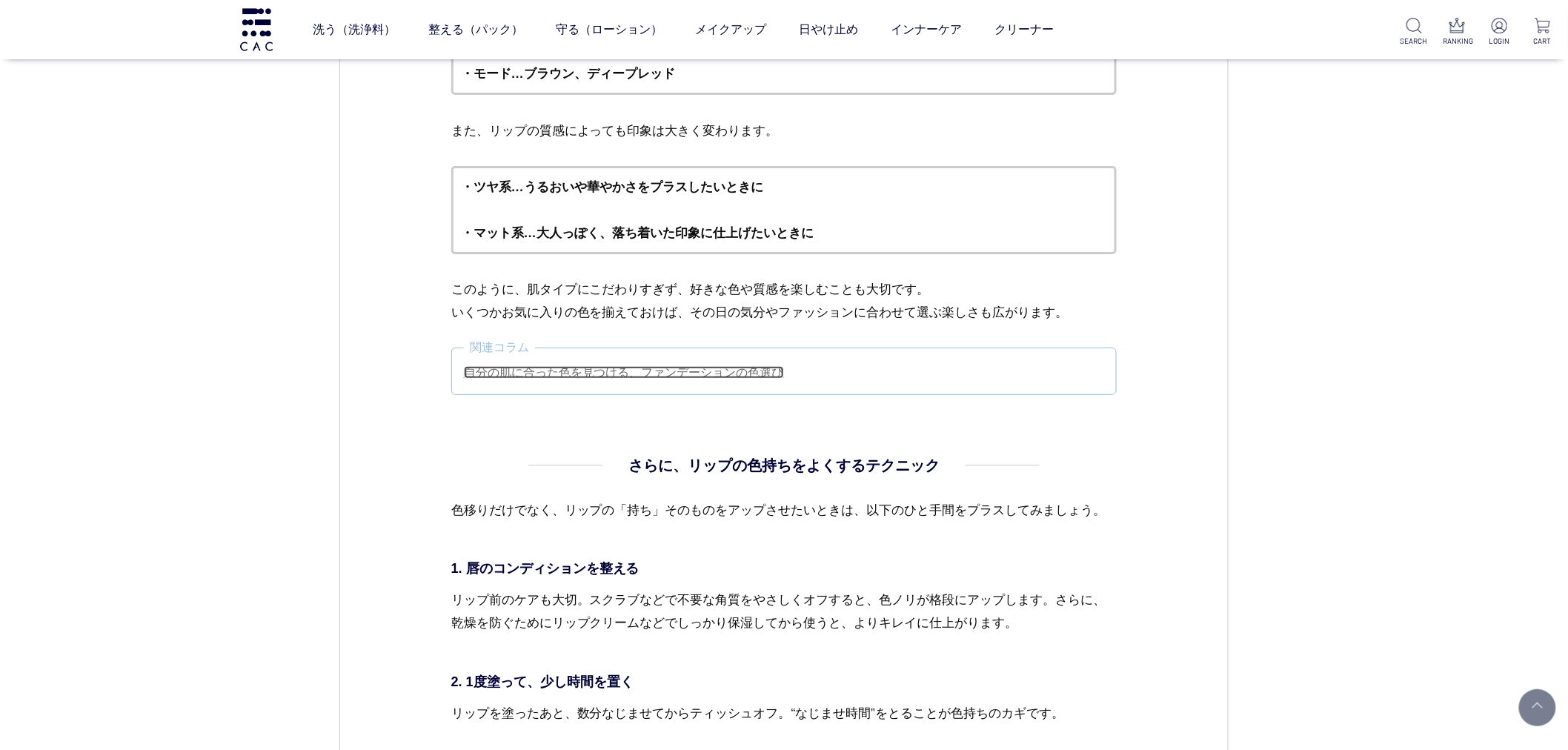
click at [627, 366] on link "自分の肌に合った色を見つける、ファンデーションの色選び" at bounding box center [624, 372] width 320 height 13
